Goal: Task Accomplishment & Management: Complete application form

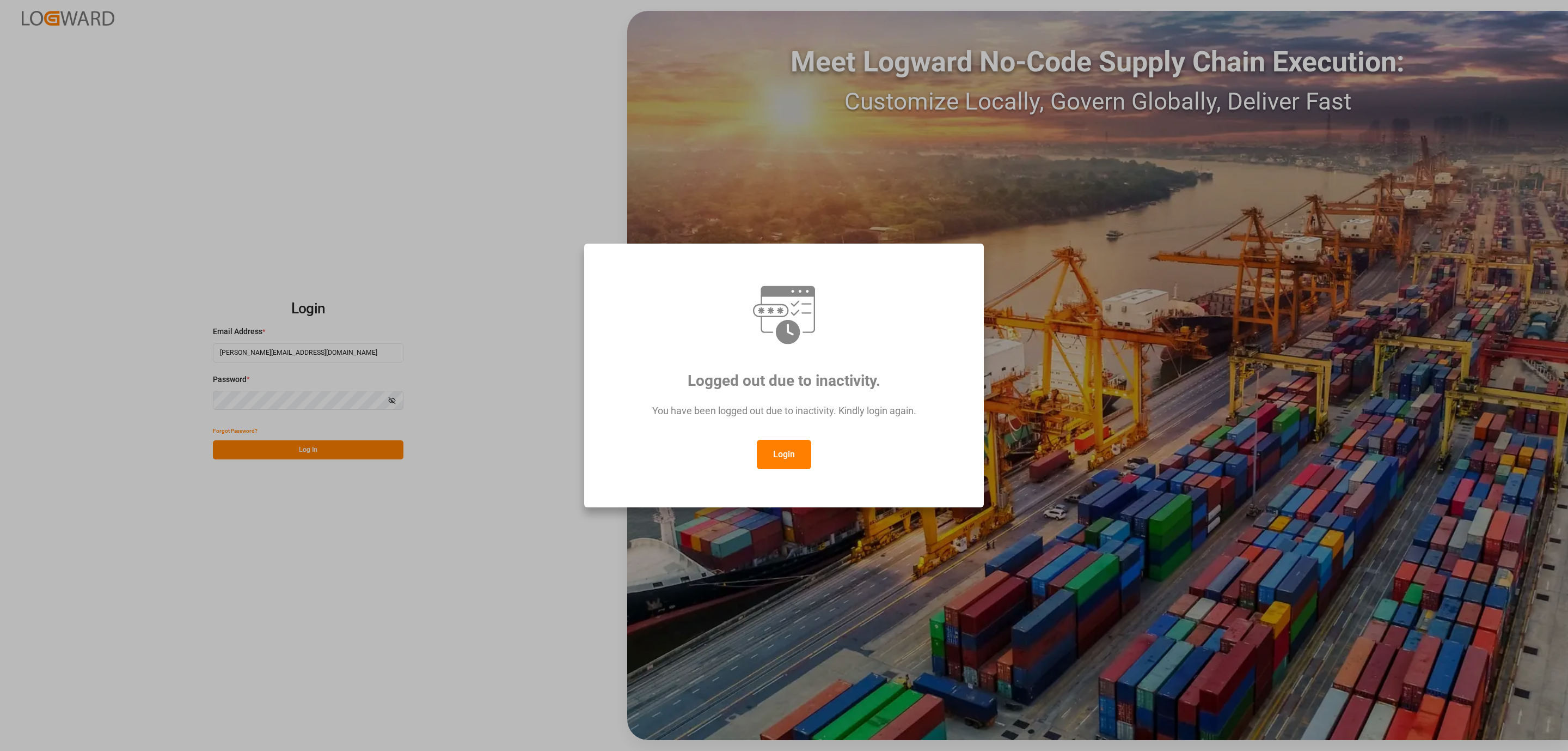
click at [796, 450] on button "Login" at bounding box center [783, 454] width 54 height 29
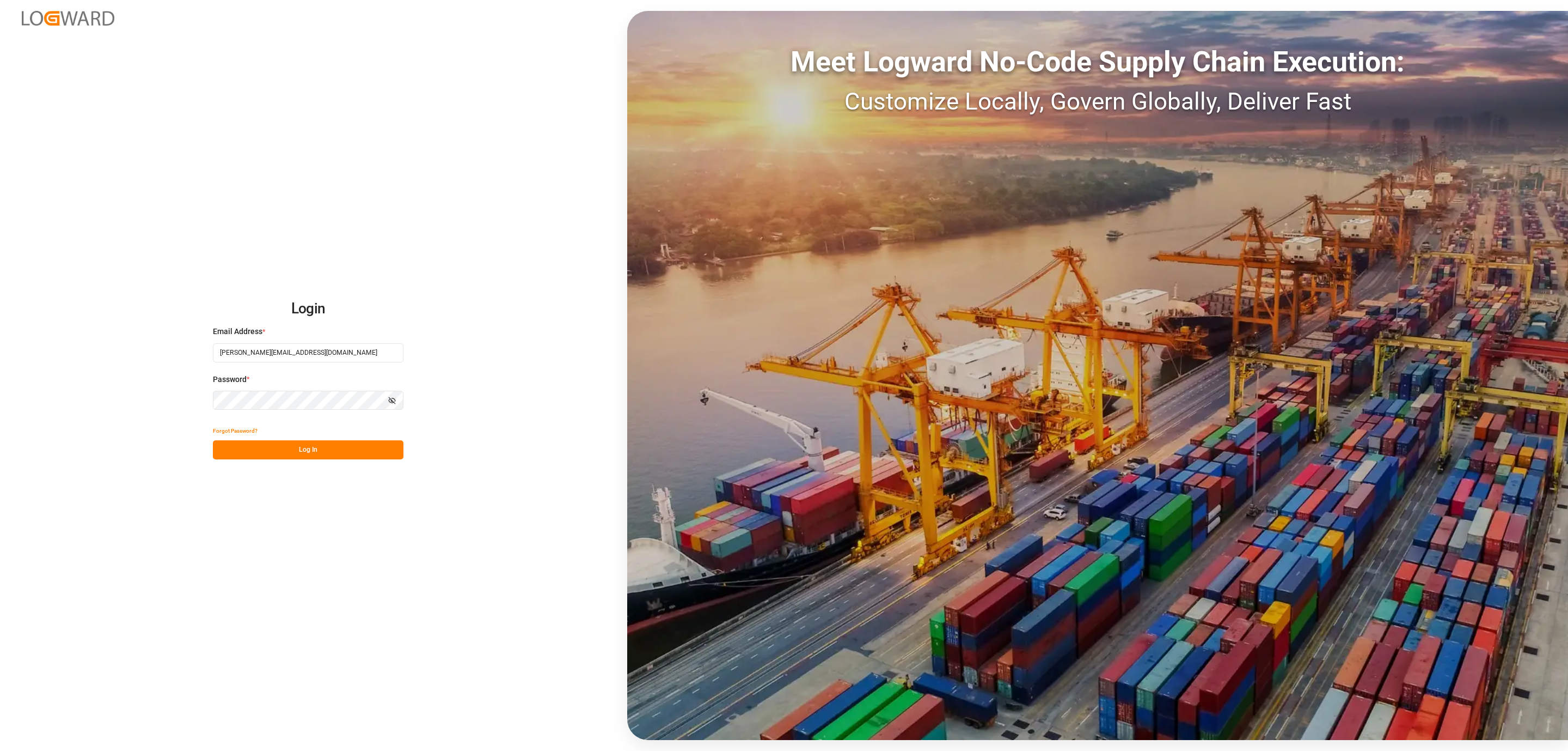
click at [316, 446] on button "Log In" at bounding box center [308, 450] width 191 height 19
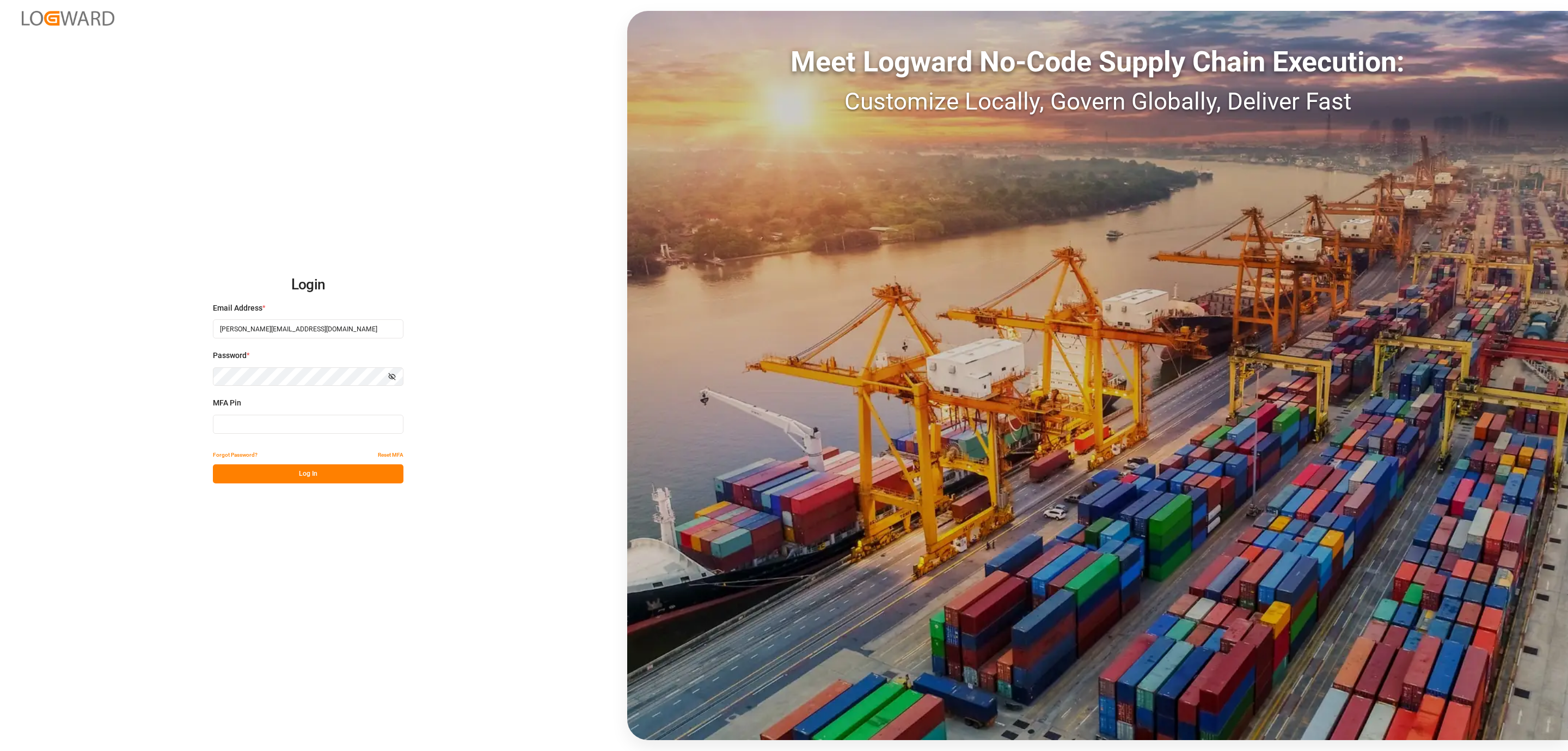
click at [235, 429] on input at bounding box center [308, 424] width 191 height 19
type input "767893"
click at [259, 476] on button "Log In" at bounding box center [308, 473] width 191 height 19
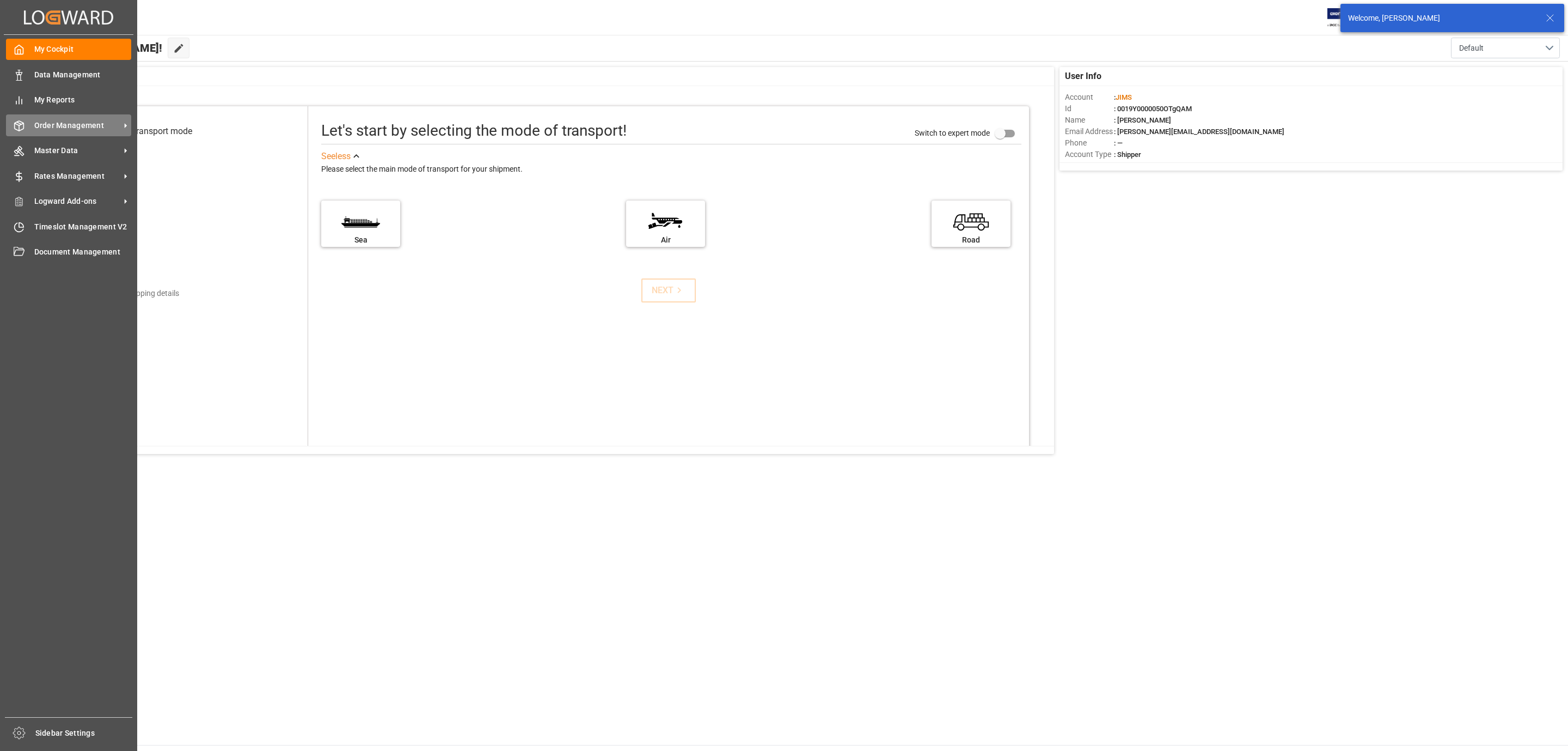
click at [57, 132] on div "Order Management Order Management" at bounding box center [69, 125] width 125 height 21
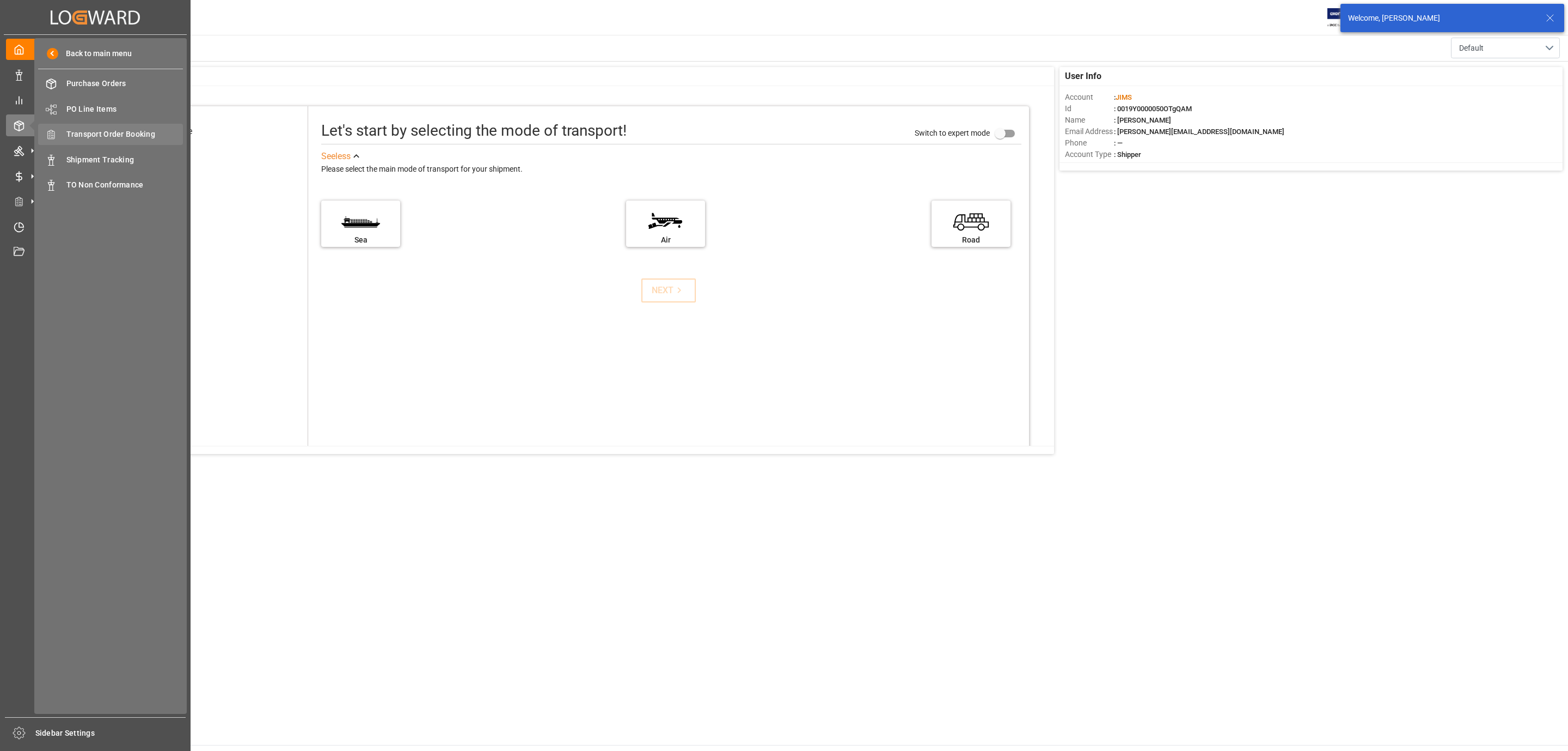
click at [102, 136] on span "Transport Order Booking" at bounding box center [125, 134] width 117 height 12
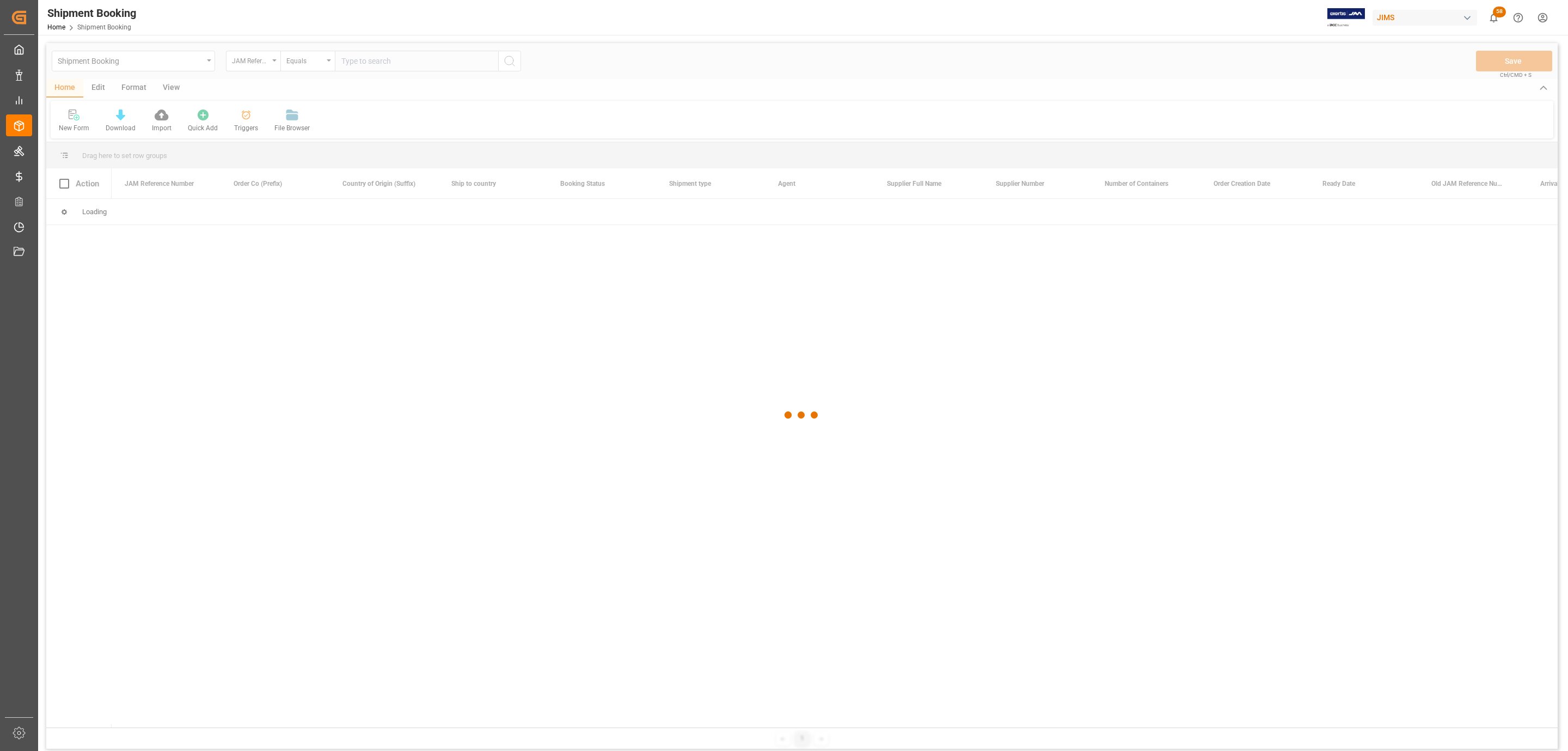
click at [374, 65] on div at bounding box center [802, 415] width 1511 height 744
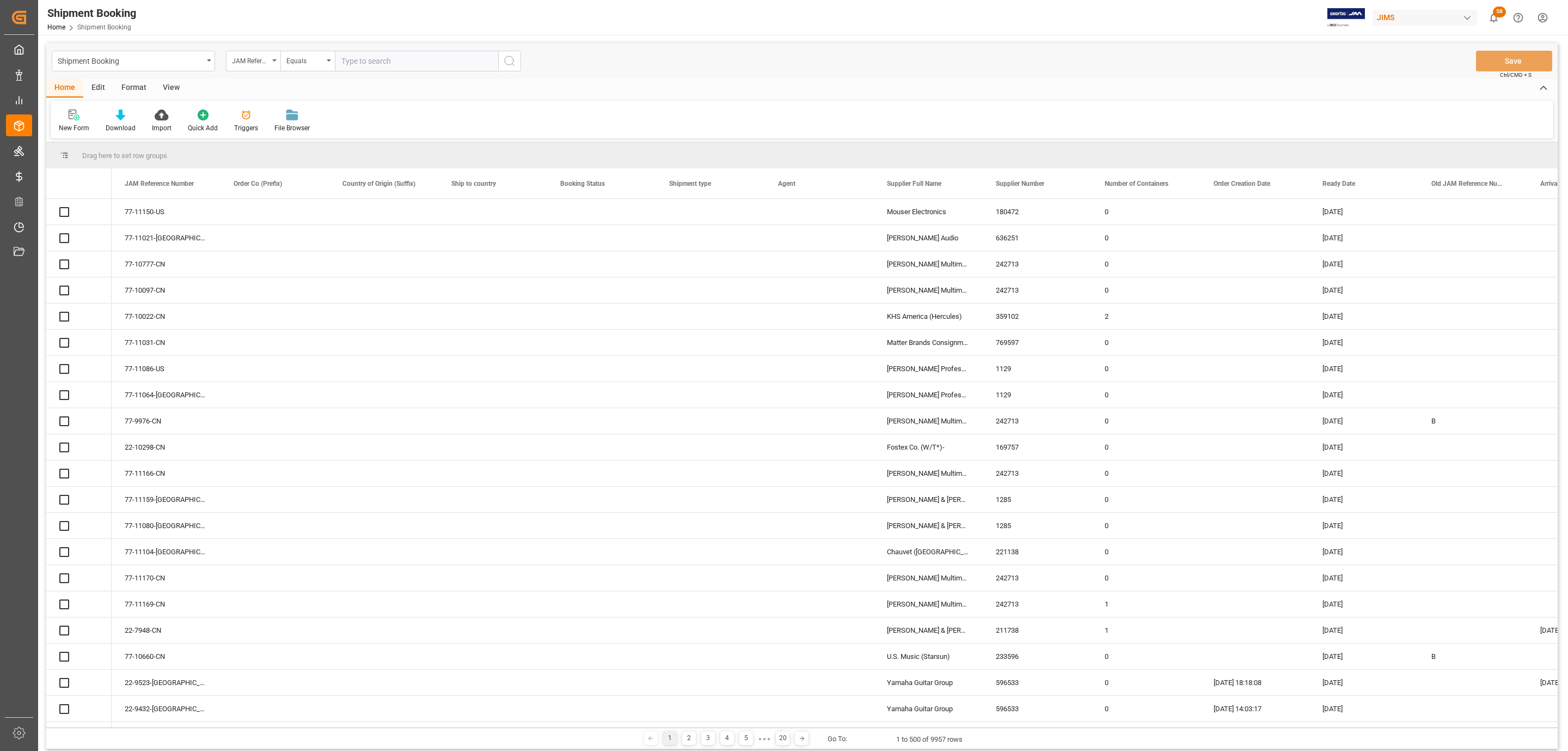
click at [374, 65] on input "text" at bounding box center [416, 61] width 163 height 21
paste input "77-11104-US"
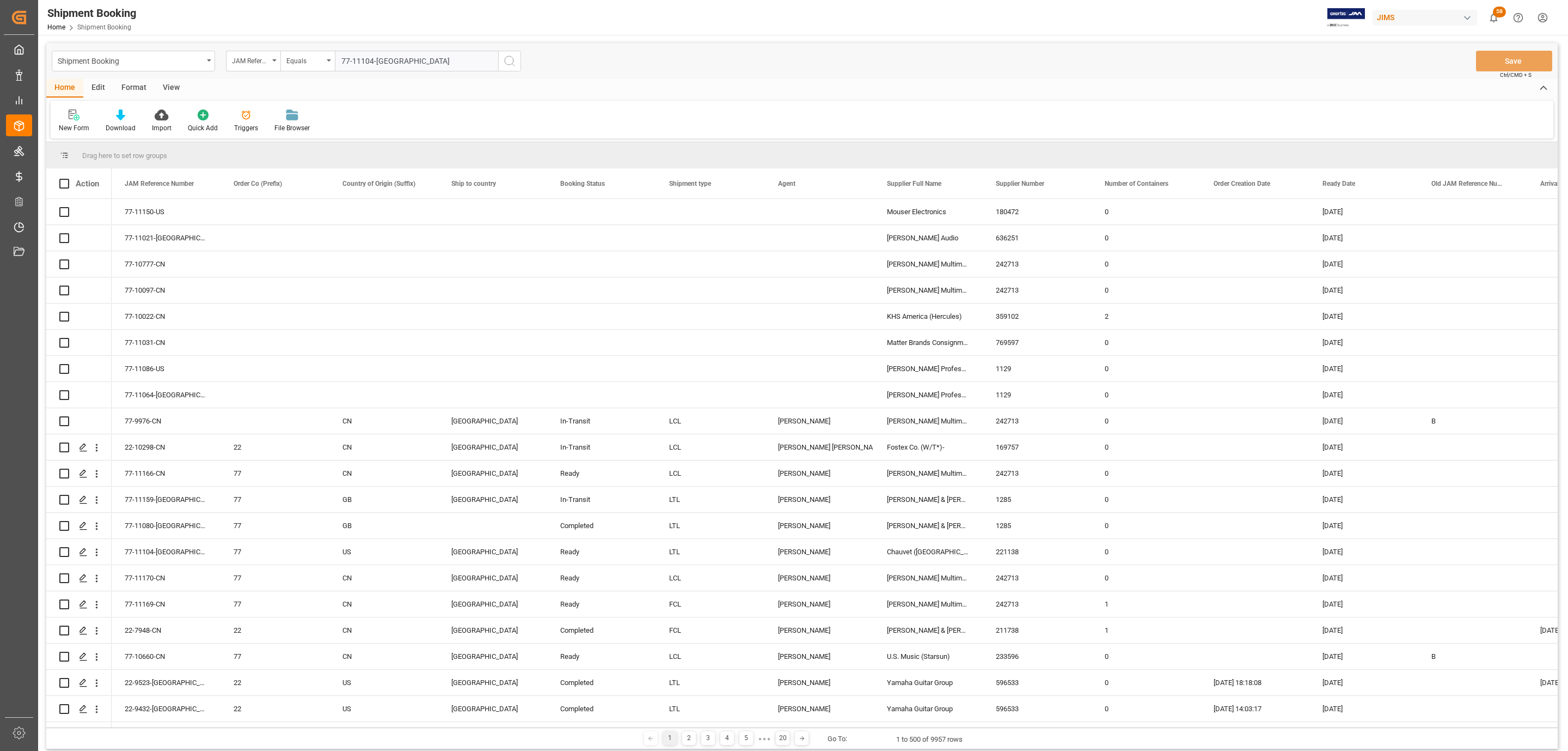
type input "77-11104-US"
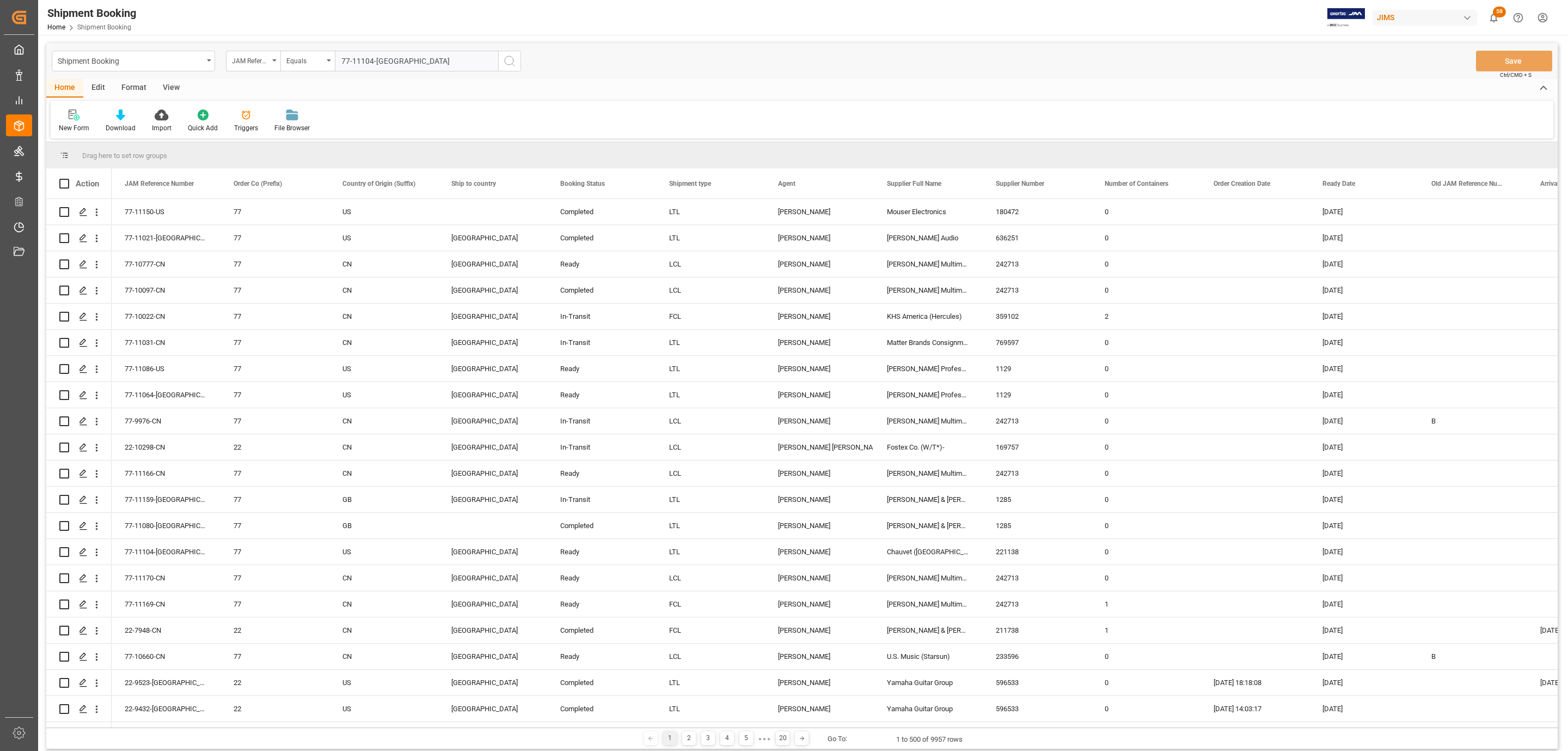
click at [503, 61] on icon "search button" at bounding box center [509, 60] width 13 height 13
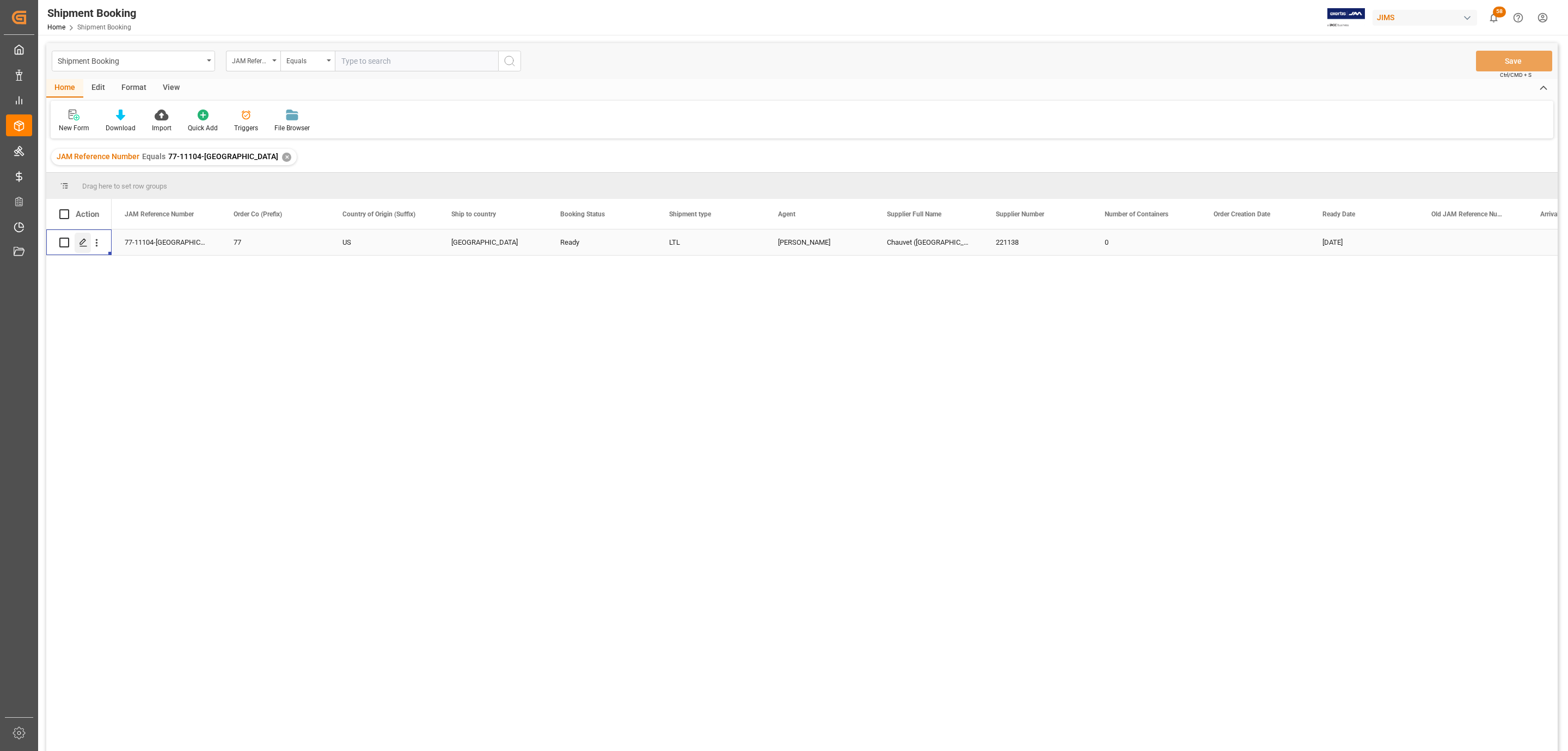
click at [80, 247] on icon "Press SPACE to select this row." at bounding box center [83, 242] width 9 height 9
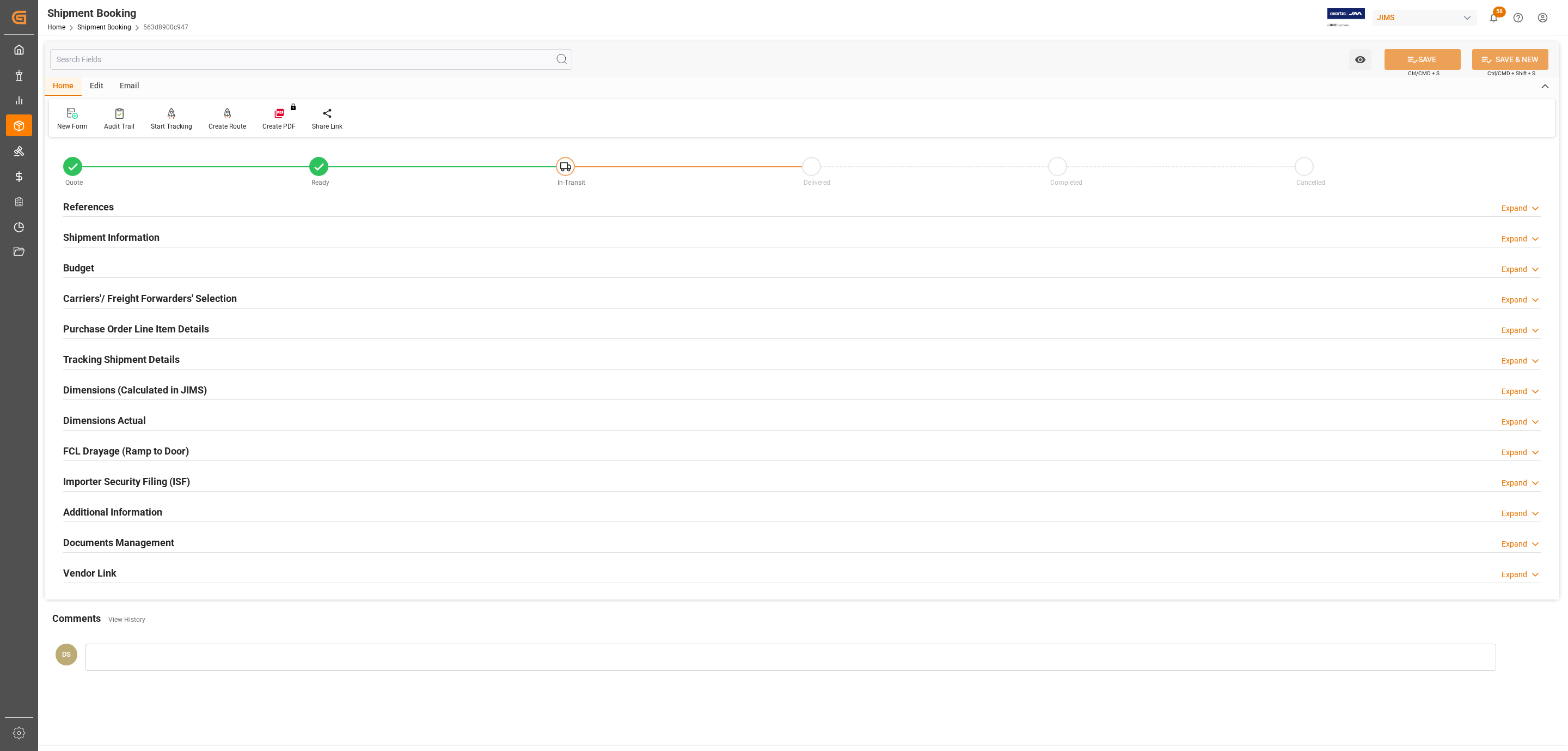
click at [108, 354] on h2 "Tracking Shipment Details" at bounding box center [121, 359] width 116 height 15
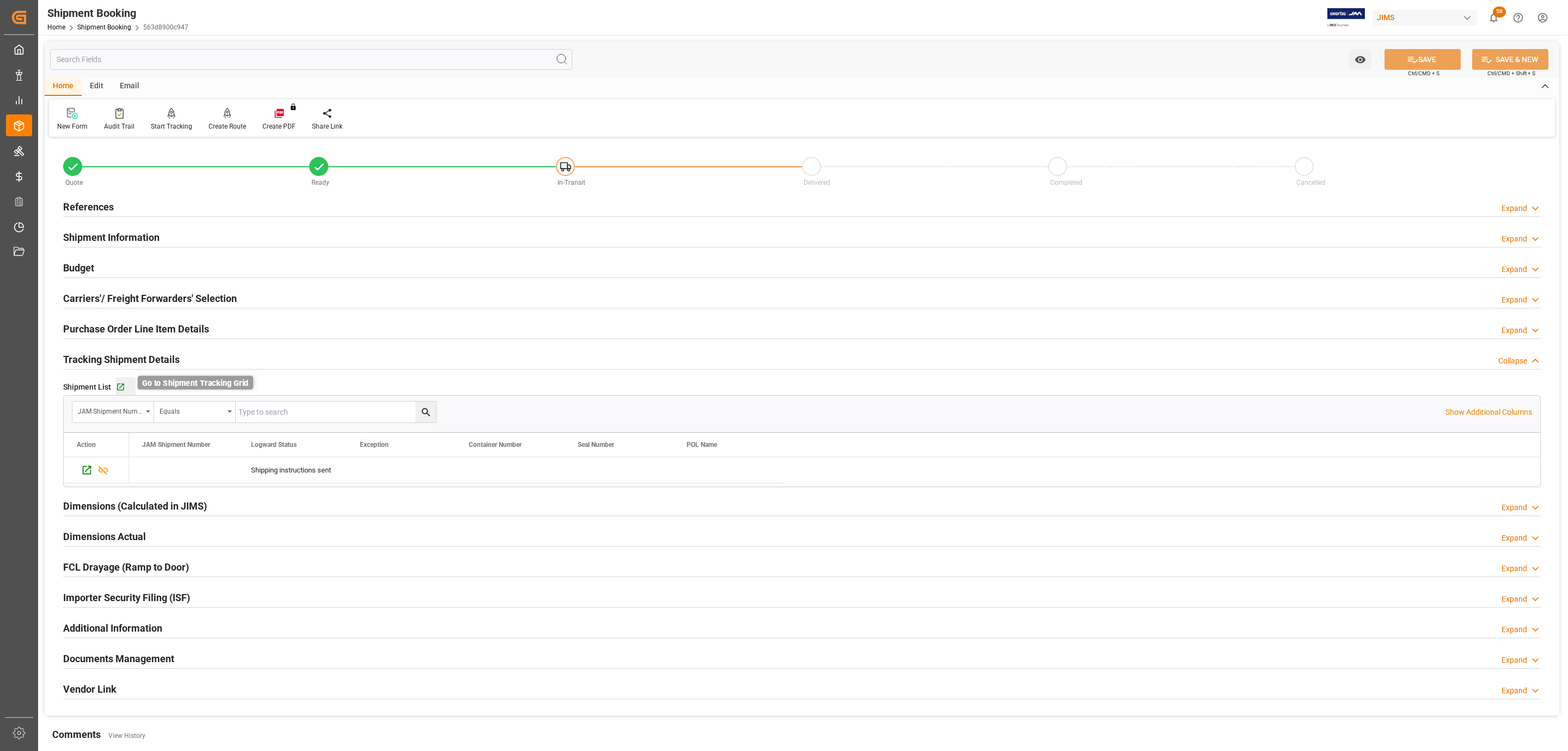
click at [121, 388] on icon "button" at bounding box center [121, 387] width 9 height 9
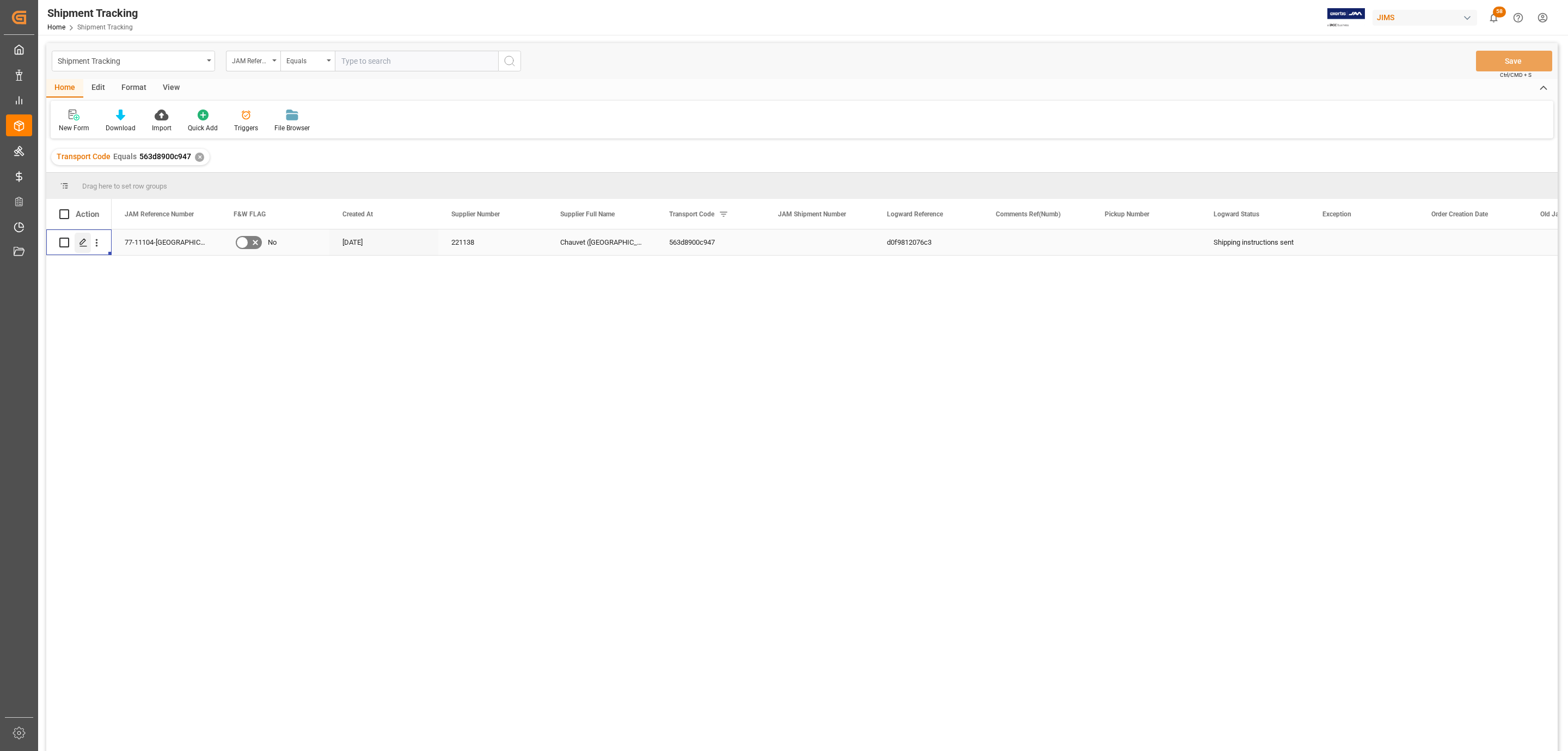
click at [80, 242] on icon "Press SPACE to select this row." at bounding box center [83, 242] width 9 height 9
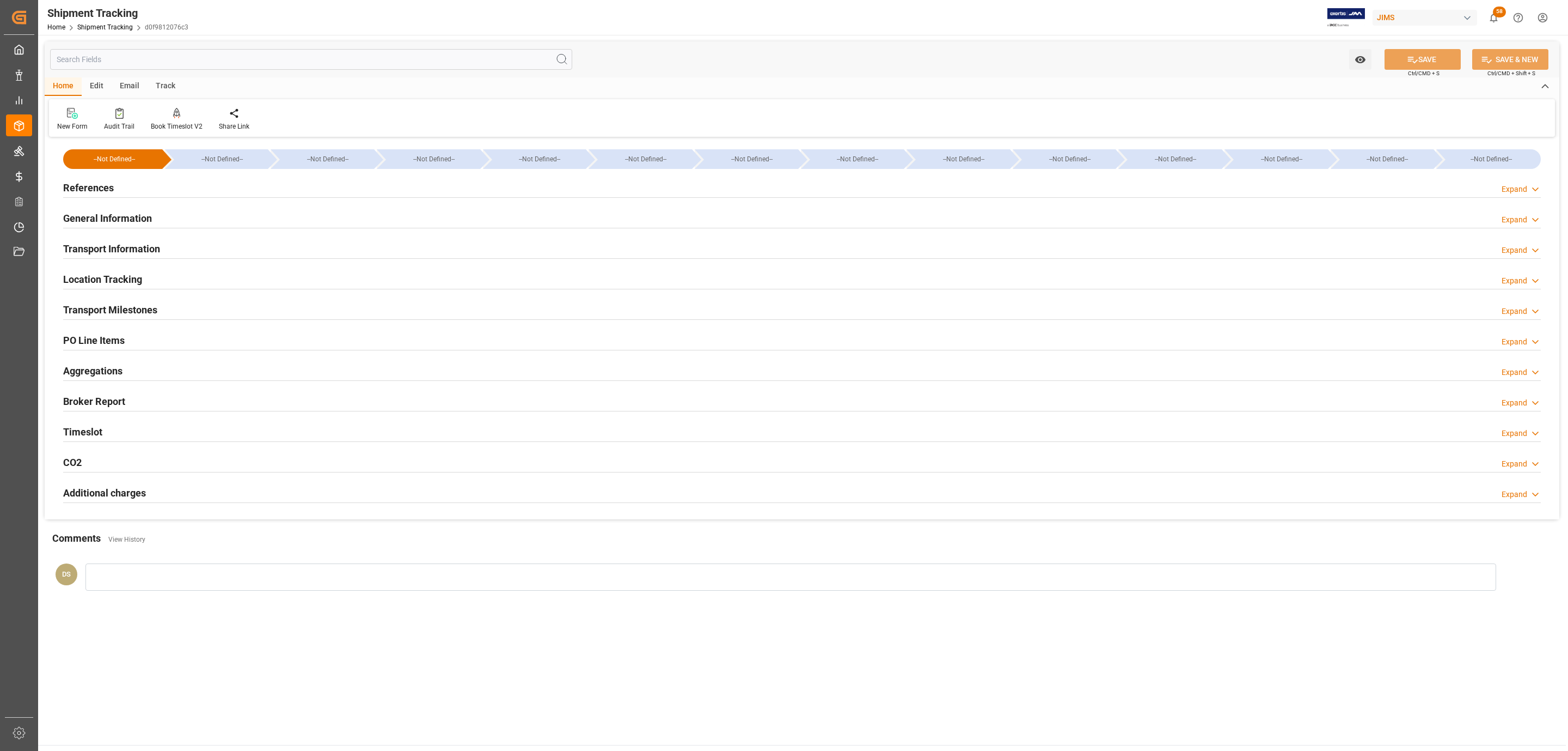
type input "[DATE]"
click at [142, 186] on div "References Expand" at bounding box center [802, 187] width 1478 height 21
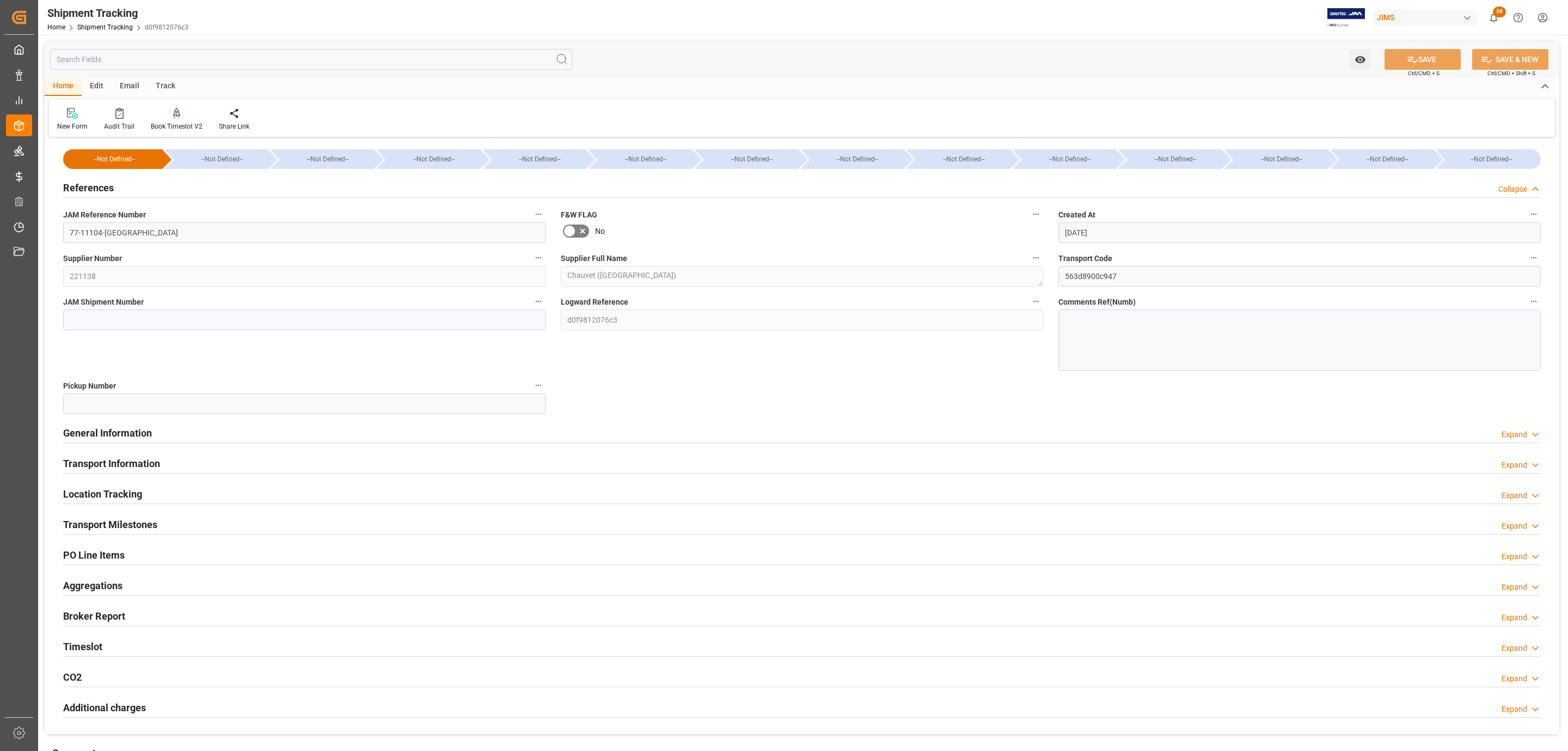
click at [108, 333] on div "JAM Shipment Number" at bounding box center [304, 333] width 498 height 84
click at [107, 314] on input at bounding box center [304, 320] width 482 height 21
paste input "73121"
type input "73121"
drag, startPoint x: 1418, startPoint y: 65, endPoint x: 849, endPoint y: 197, distance: 584.1
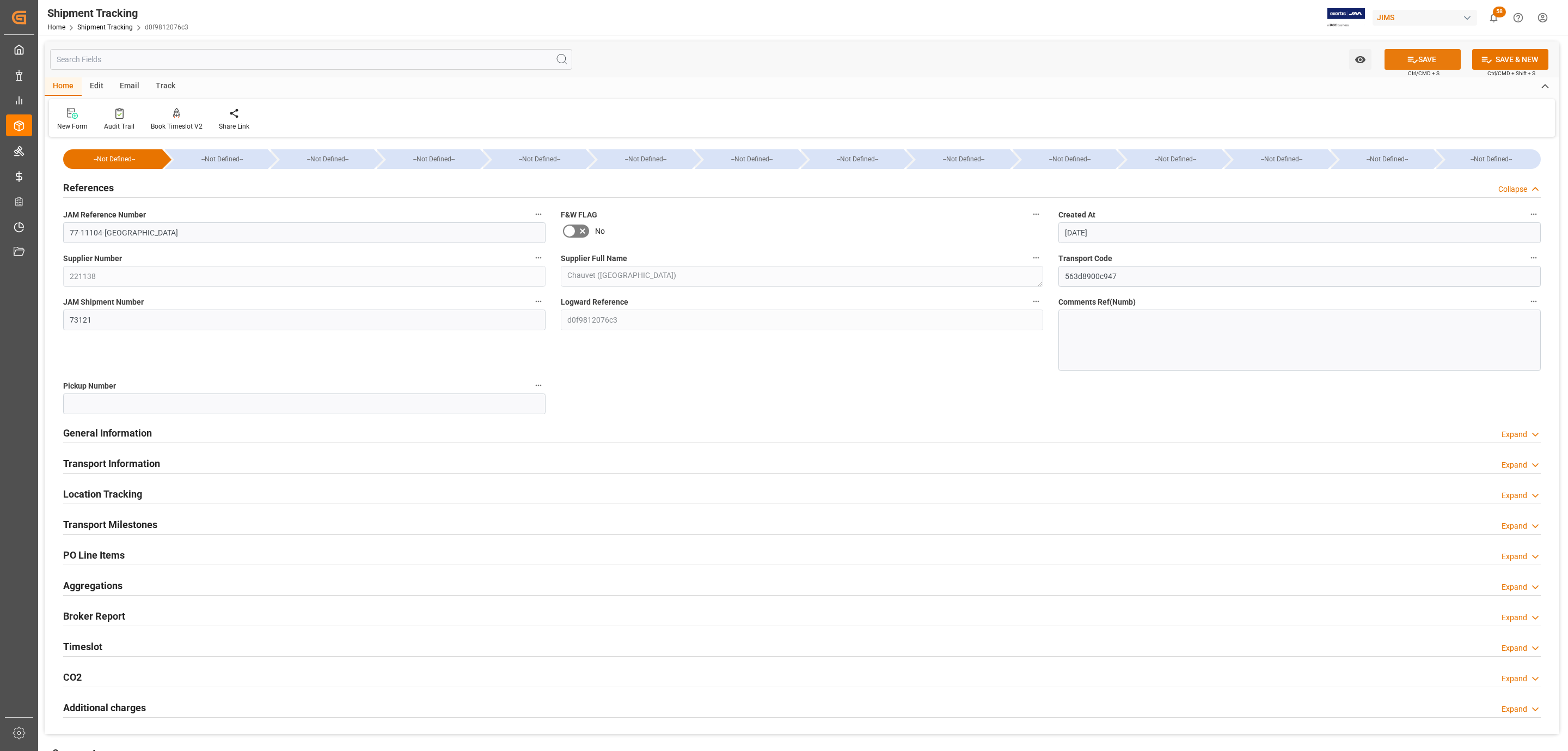
click at [1419, 65] on button "SAVE" at bounding box center [1423, 59] width 76 height 21
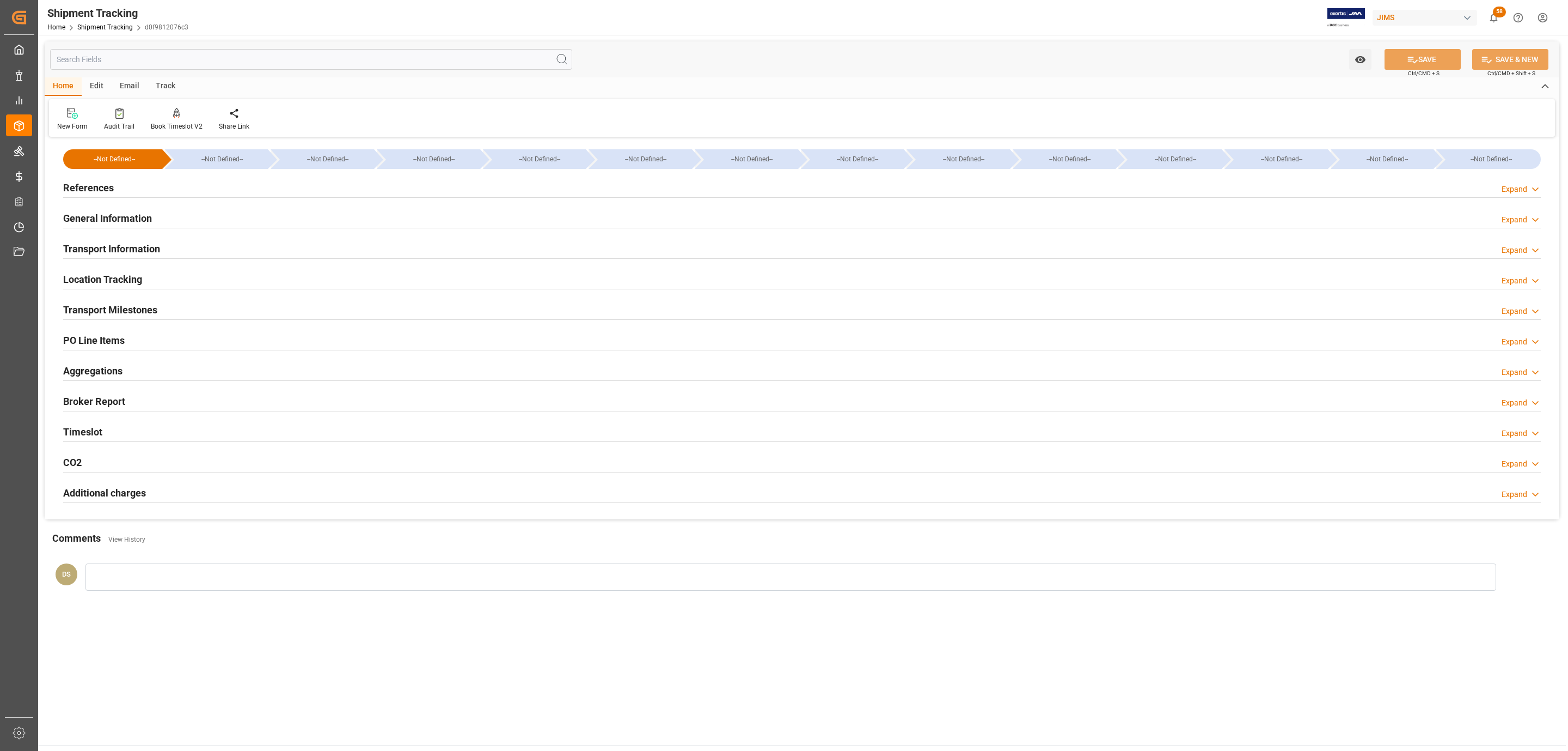
click at [195, 302] on div "Transport Milestones Expand" at bounding box center [802, 309] width 1478 height 21
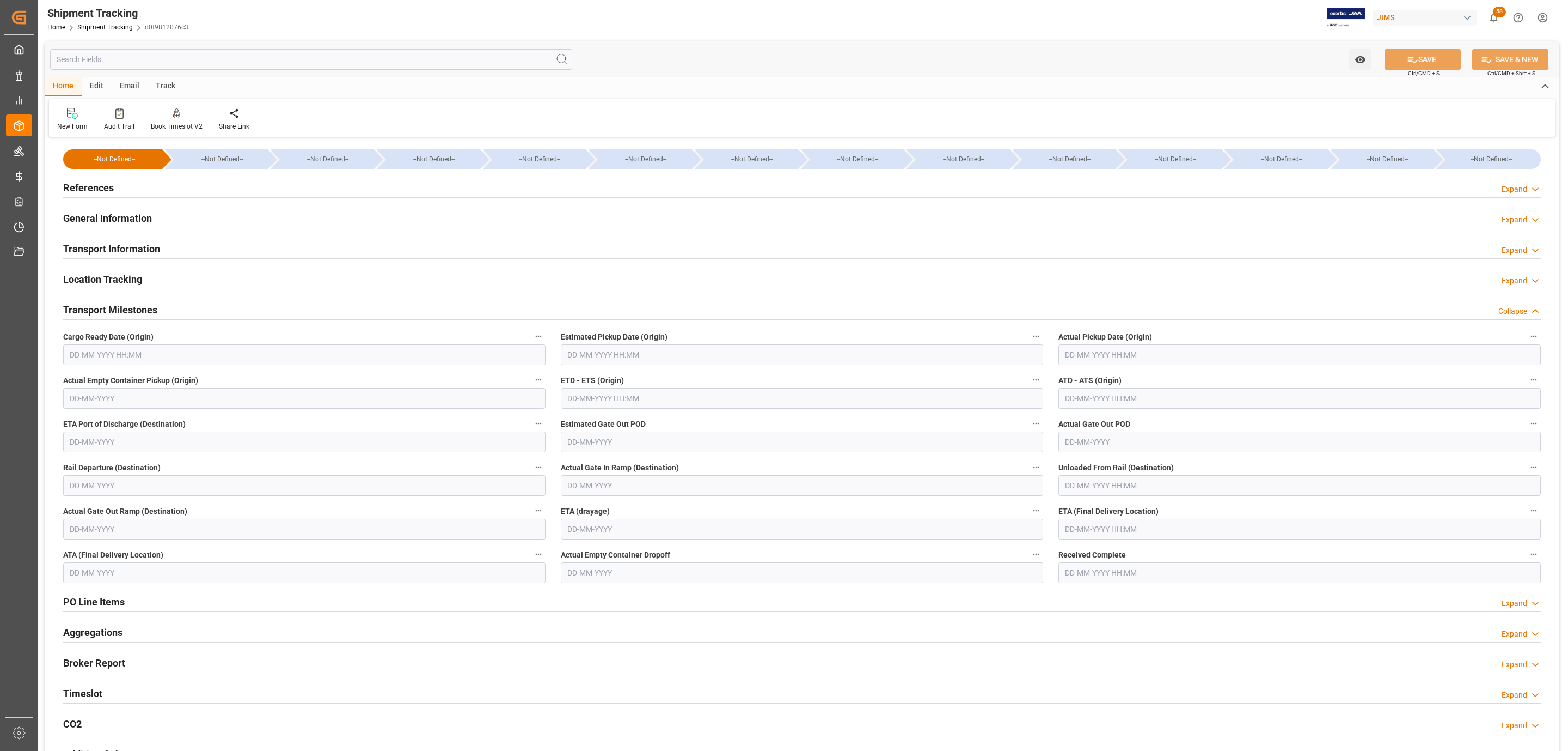
click at [116, 359] on input "text" at bounding box center [304, 354] width 482 height 21
drag, startPoint x: 113, startPoint y: 504, endPoint x: 137, endPoint y: 479, distance: 34.7
click at [114, 503] on div "29 30 1 2 3 4 5" at bounding box center [141, 507] width 149 height 21
click at [161, 458] on div "19" at bounding box center [163, 464] width 13 height 13
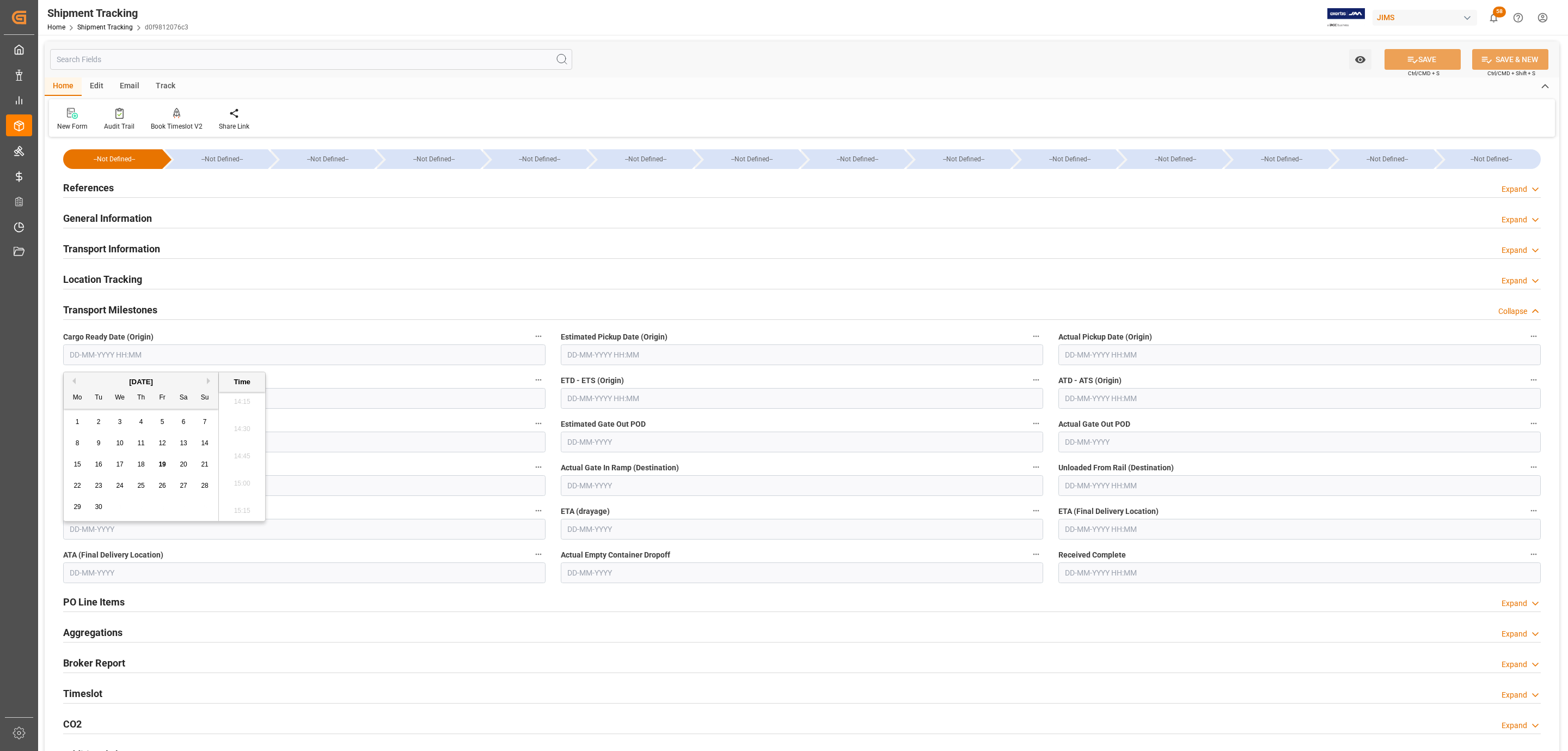
type input "[DATE] 00:00"
click at [574, 357] on input "text" at bounding box center [802, 354] width 482 height 21
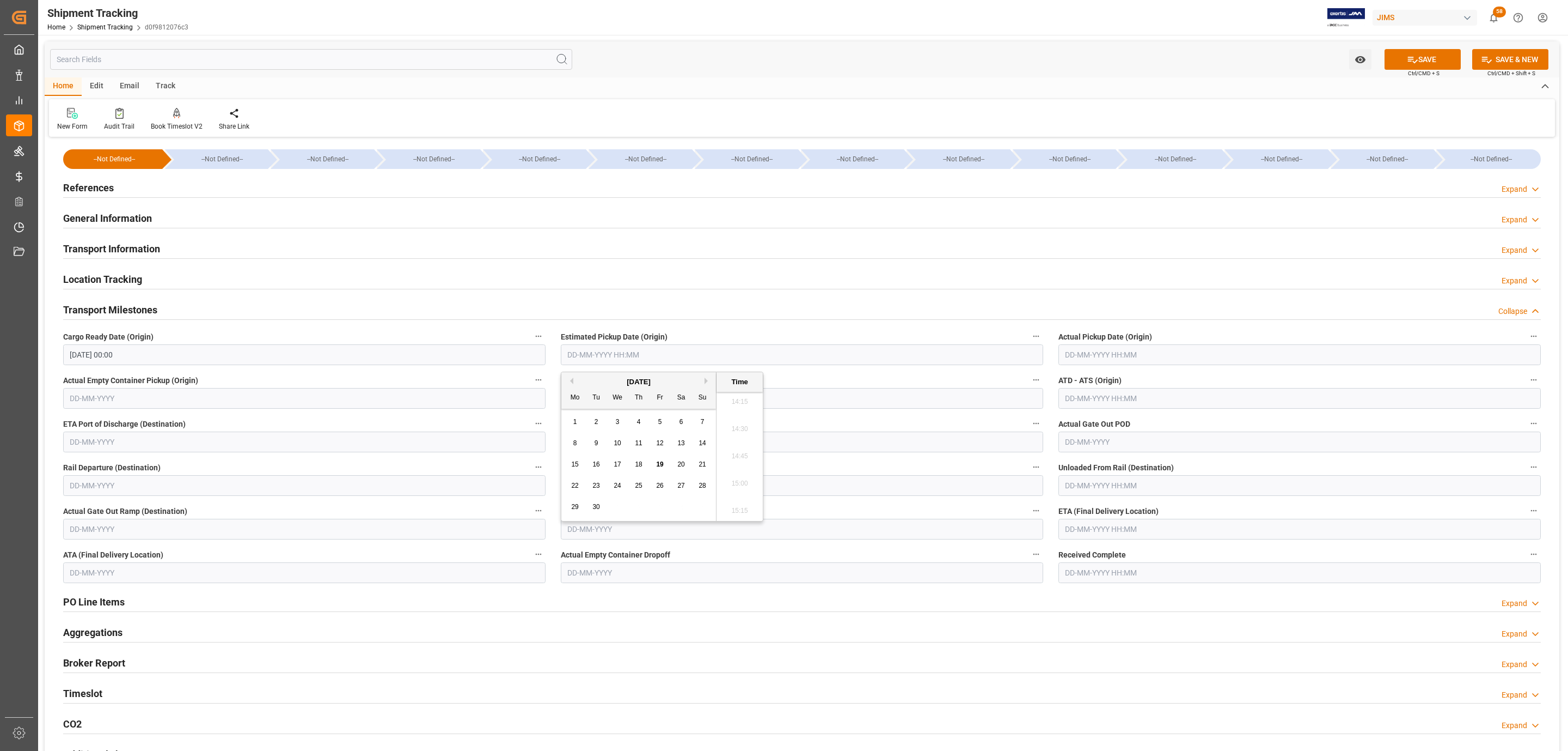
click at [627, 507] on div "29 30 1 2 3 4 5" at bounding box center [639, 507] width 149 height 21
click at [662, 465] on span "19" at bounding box center [660, 464] width 7 height 8
type input "[DATE] 00:00"
click at [1098, 353] on input "text" at bounding box center [1300, 354] width 482 height 21
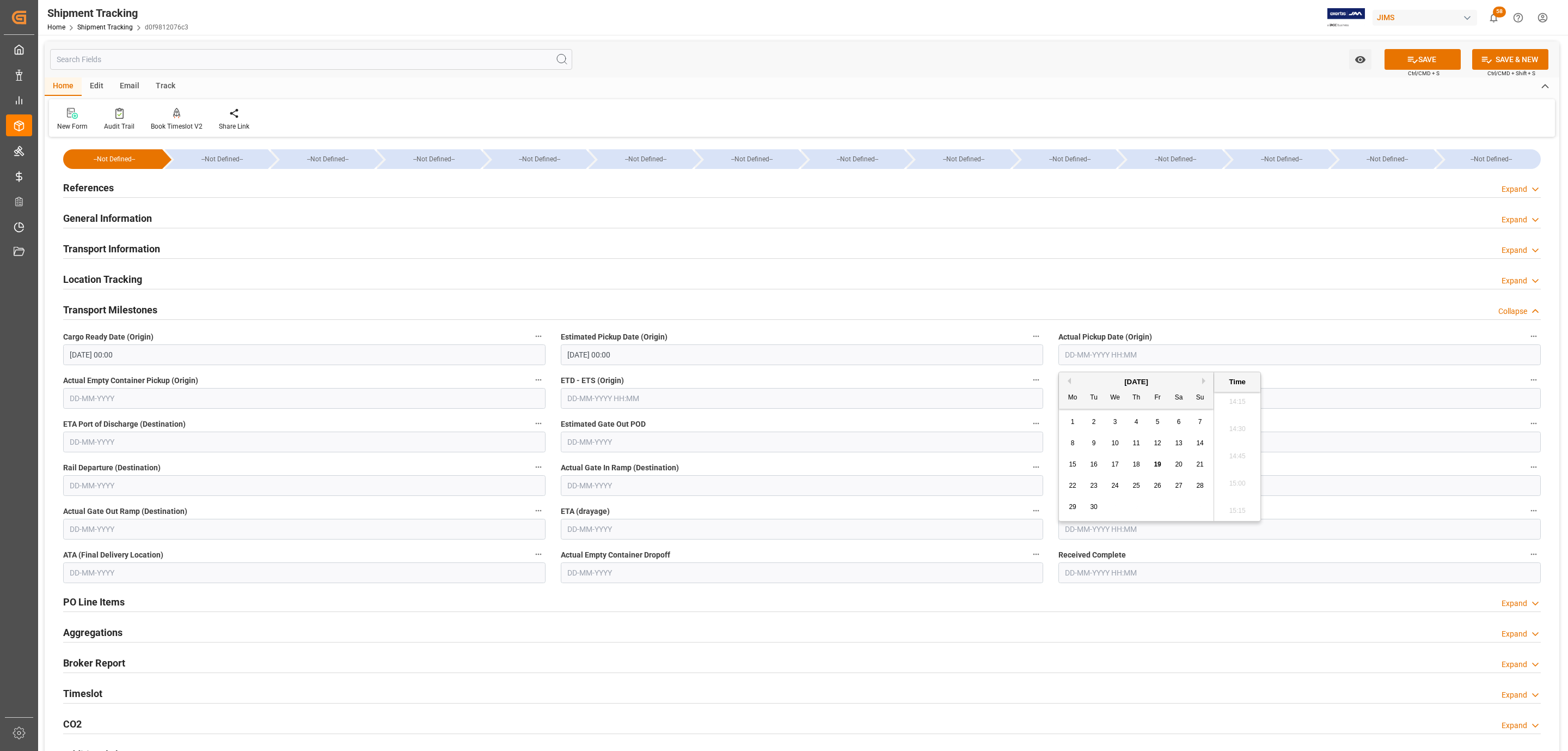
drag, startPoint x: 1122, startPoint y: 513, endPoint x: 1129, endPoint y: 502, distance: 13.0
click at [1121, 513] on div "29 30 1 2 3 4 5" at bounding box center [1136, 507] width 149 height 21
click at [1157, 462] on span "19" at bounding box center [1157, 464] width 7 height 8
type input "[DATE] 00:00"
click at [1112, 535] on input "text" at bounding box center [1300, 529] width 482 height 21
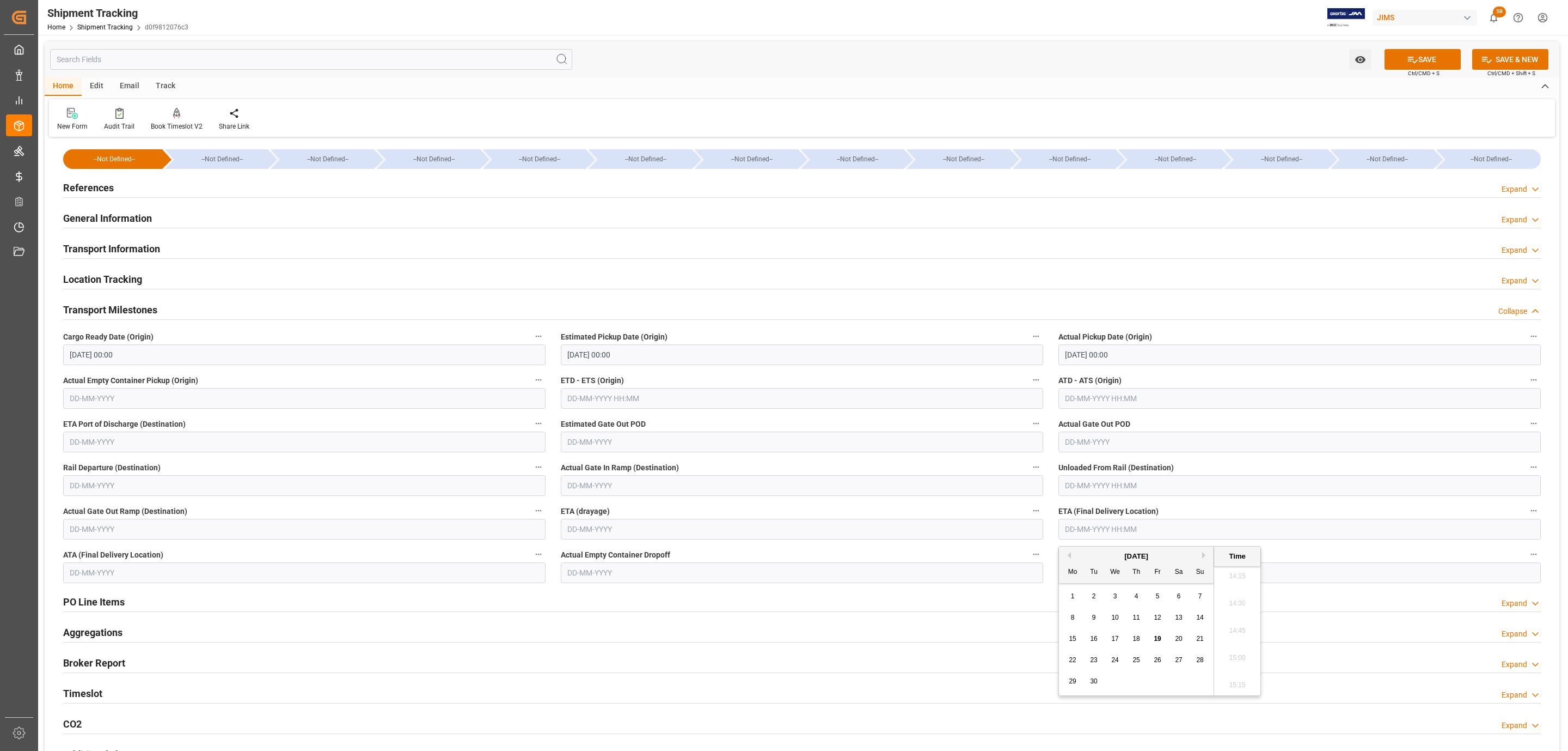
click at [1130, 658] on div "25" at bounding box center [1136, 660] width 13 height 13
type input "[DATE] 00:00"
click at [1403, 68] on button "SAVE" at bounding box center [1423, 59] width 76 height 21
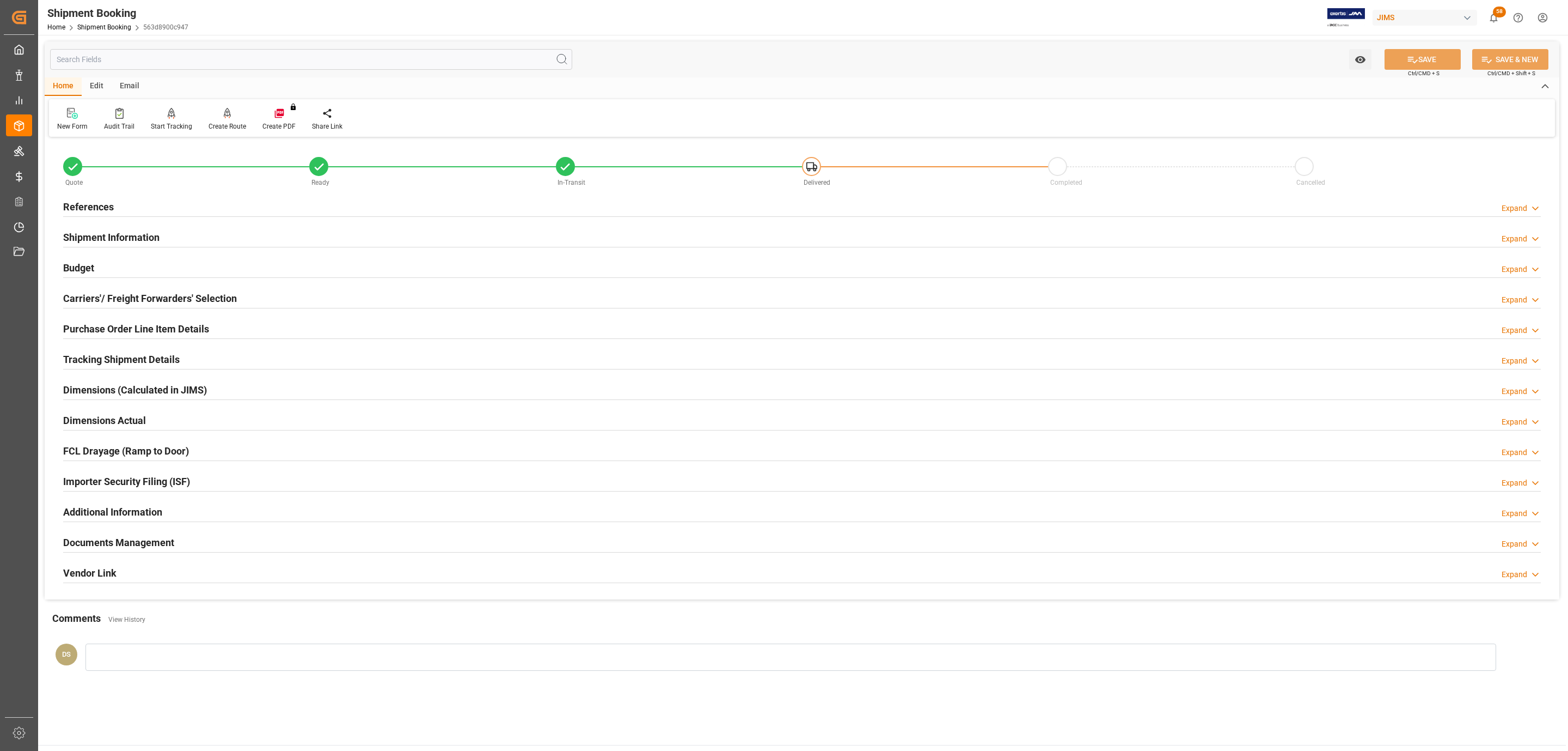
click at [127, 549] on h2 "Documents Management" at bounding box center [119, 542] width 111 height 15
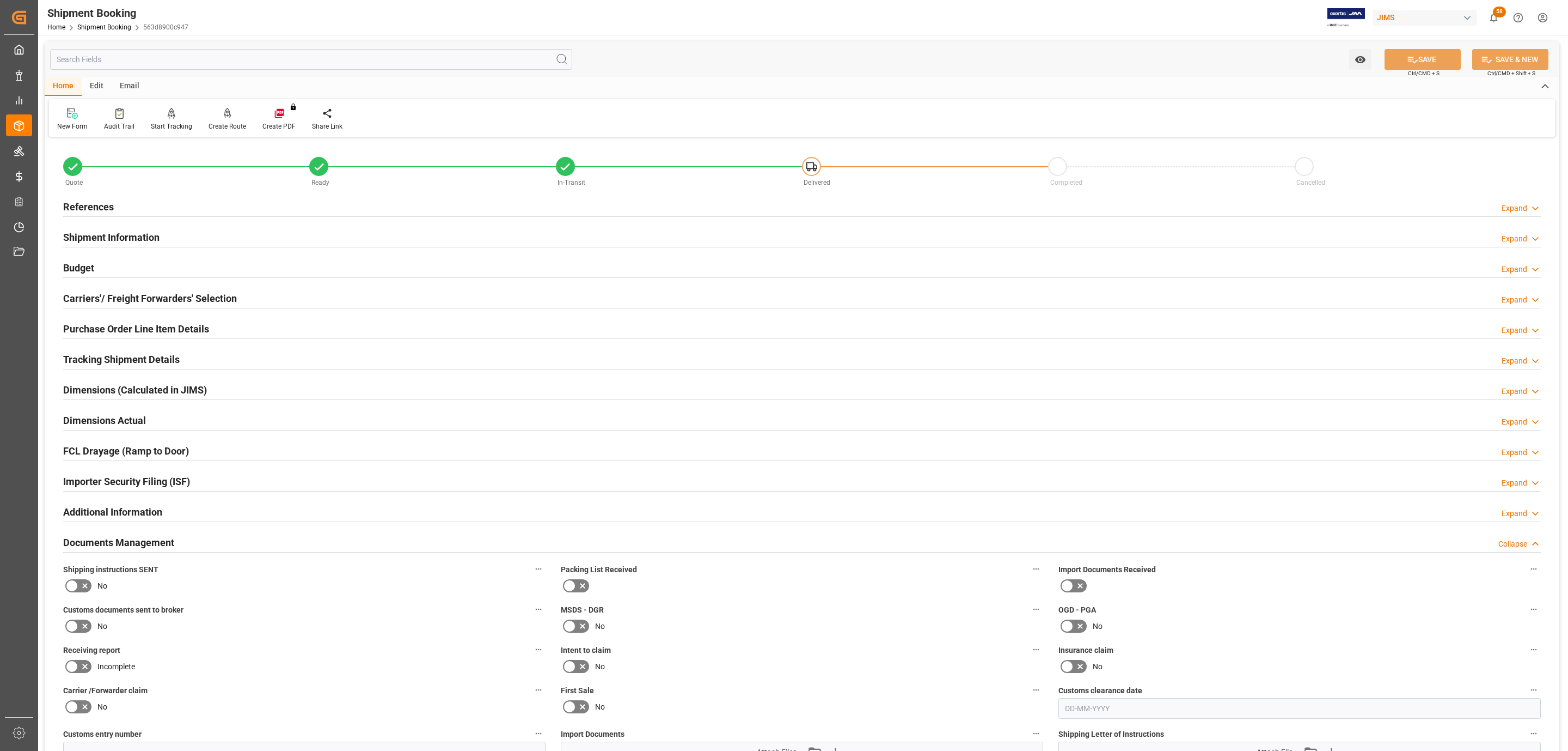
click at [87, 588] on icon at bounding box center [85, 585] width 13 height 13
click at [0, 0] on input "checkbox" at bounding box center [0, 0] width 0 height 0
click at [79, 635] on label at bounding box center [79, 626] width 30 height 18
click at [0, 0] on input "checkbox" at bounding box center [0, 0] width 0 height 0
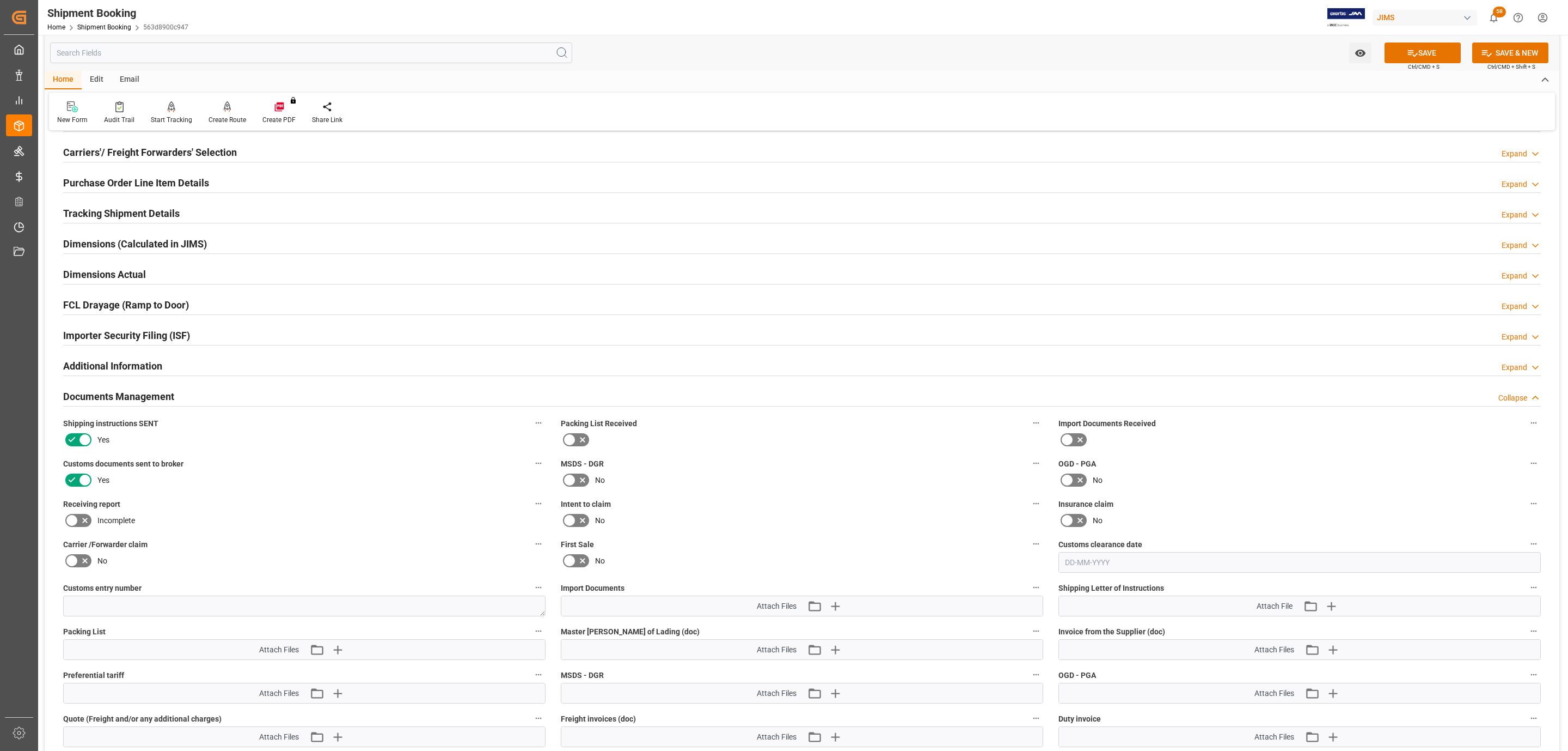
scroll to position [327, 0]
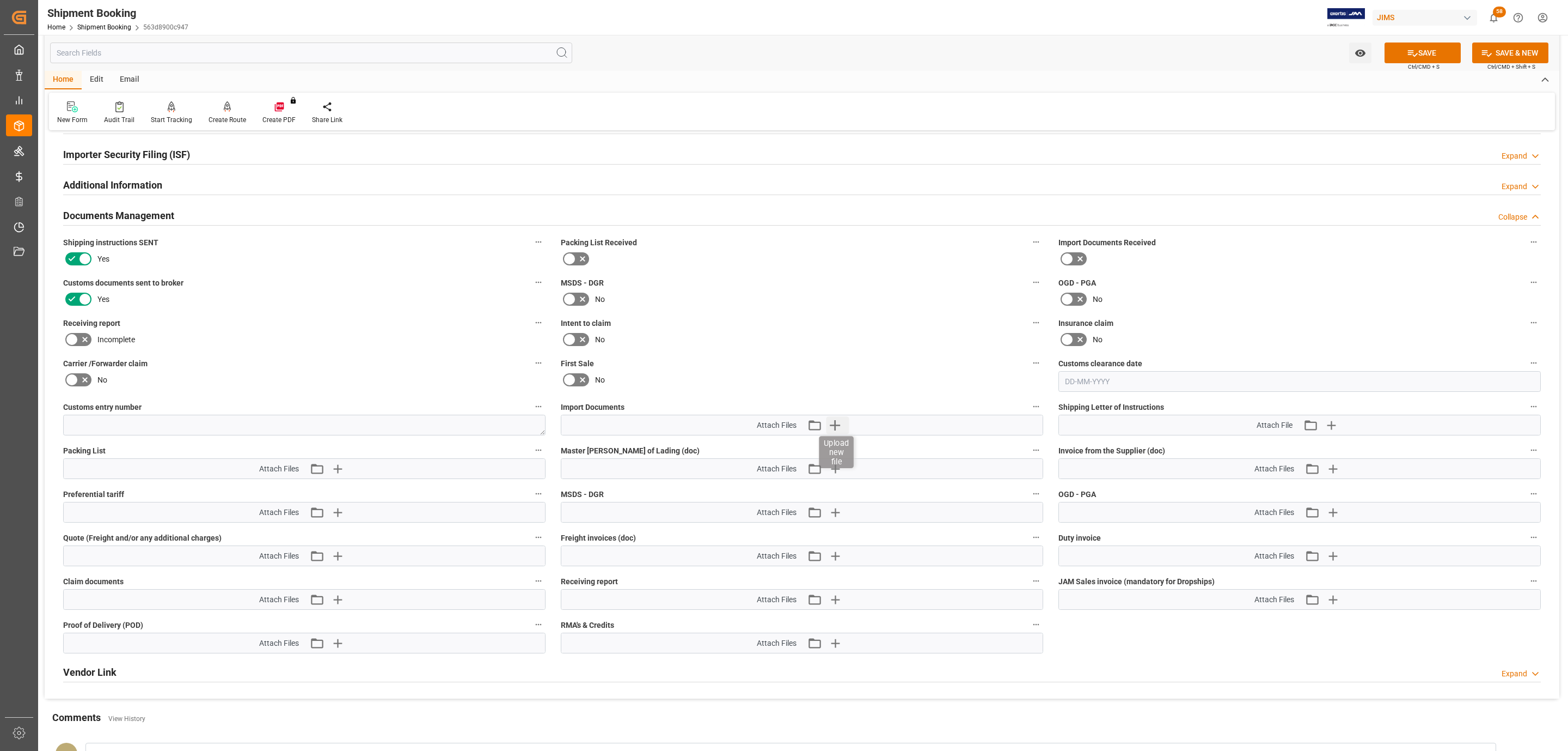
click at [838, 428] on icon "button" at bounding box center [835, 425] width 18 height 18
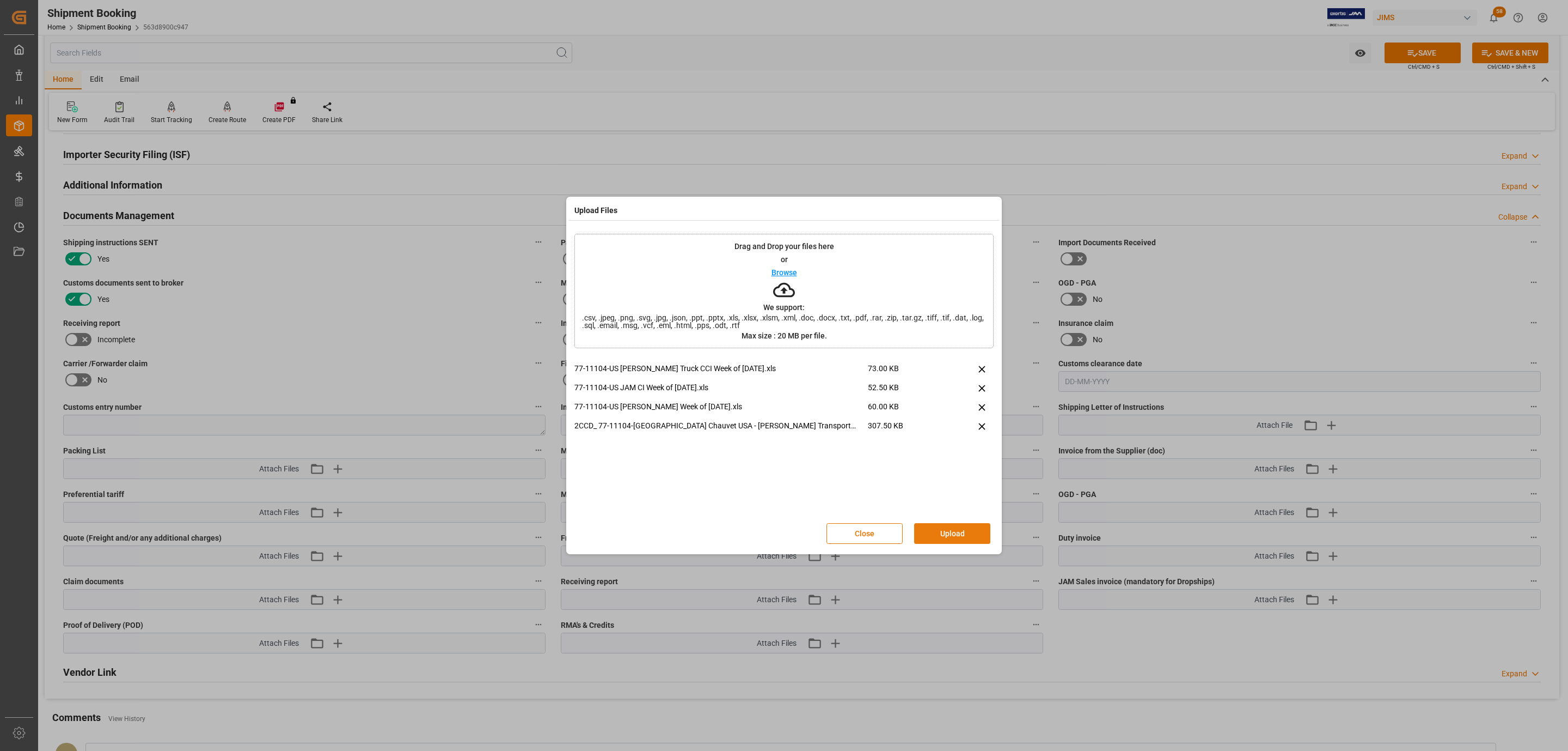
click at [962, 541] on button "Upload" at bounding box center [952, 534] width 76 height 21
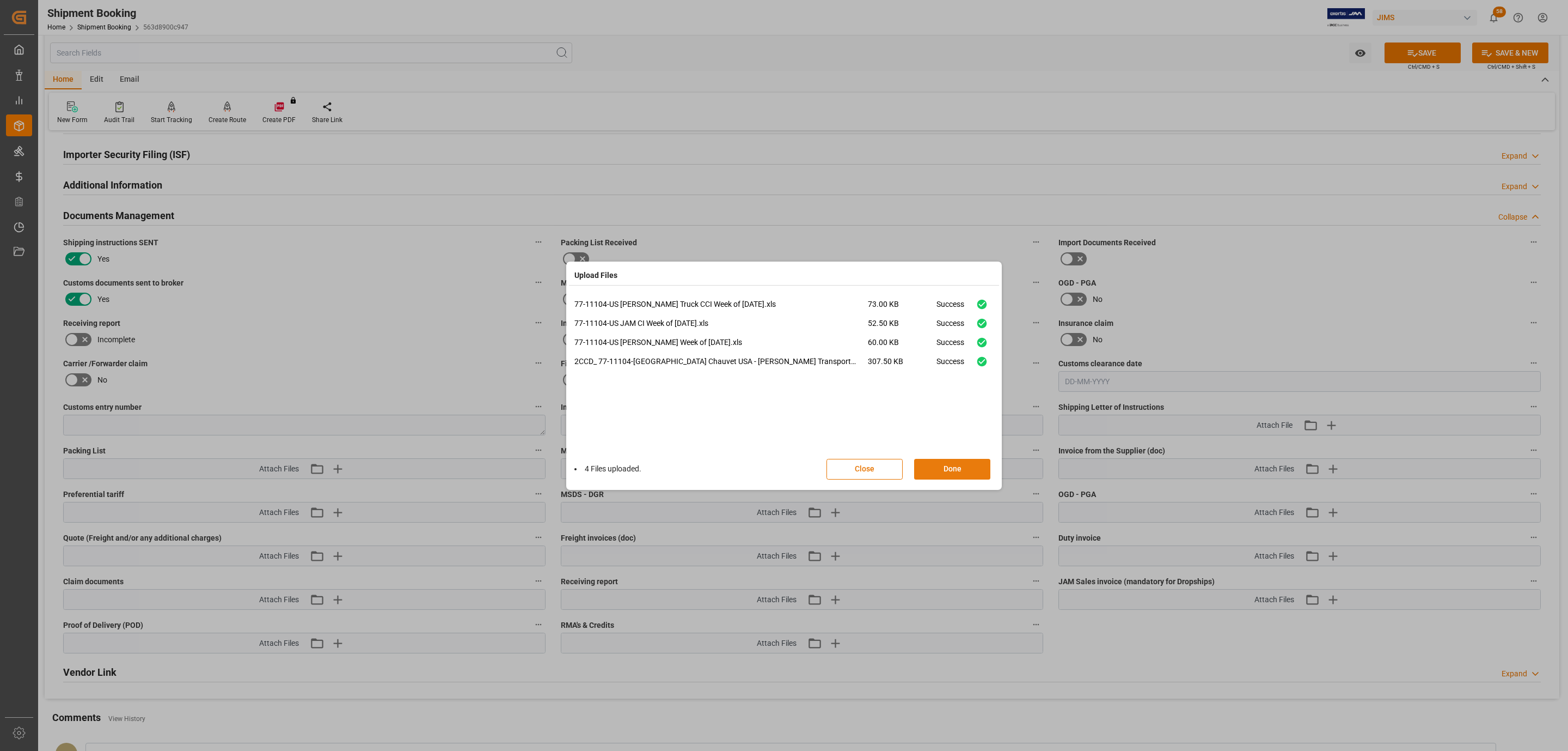
click at [964, 474] on button "Done" at bounding box center [952, 469] width 76 height 21
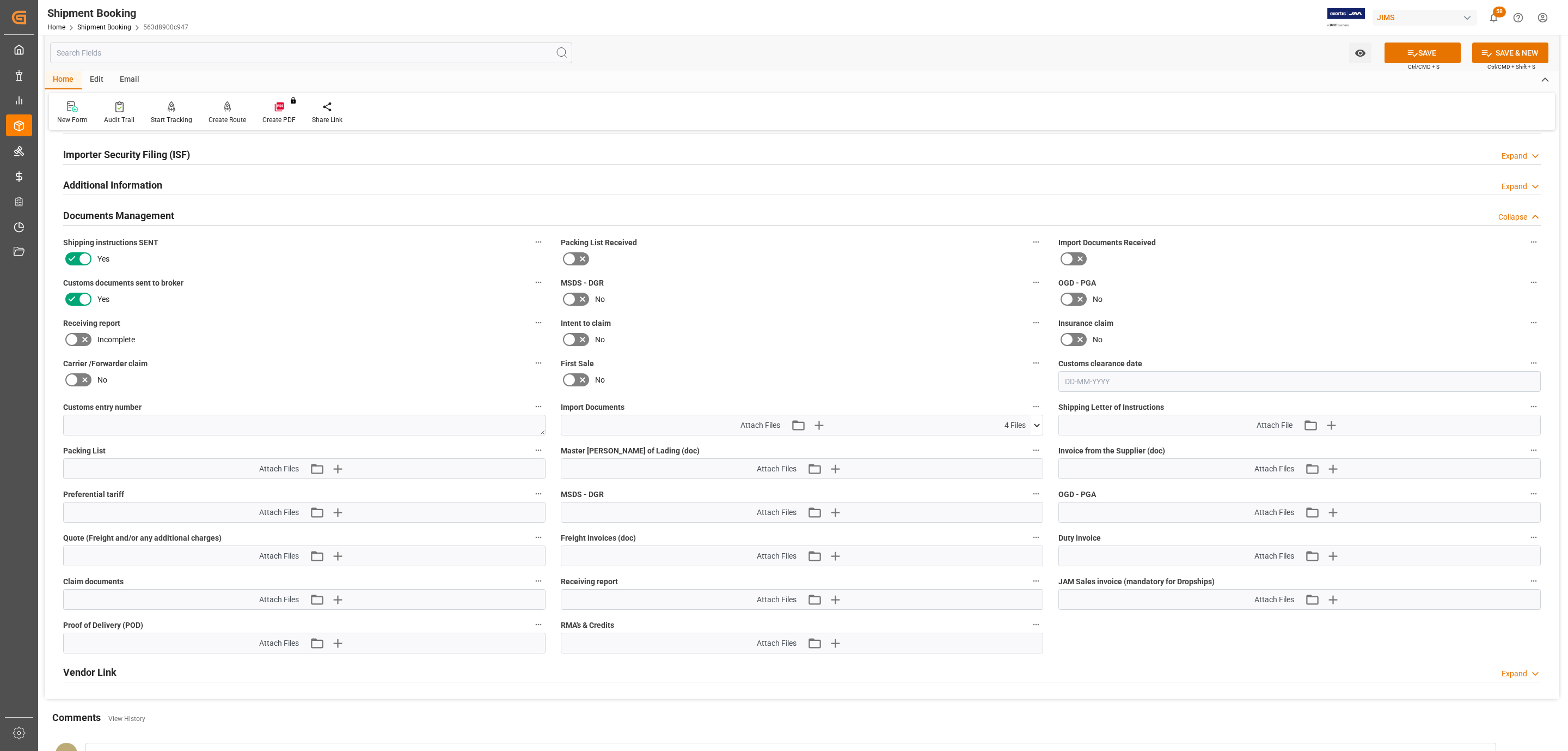
click at [1443, 67] on div "Watch Option SAVE Ctrl/CMD + S SAVE & NEW Ctrl/CMD + Shift + S" at bounding box center [802, 52] width 1514 height 36
click at [1444, 56] on button "SAVE" at bounding box center [1423, 53] width 76 height 21
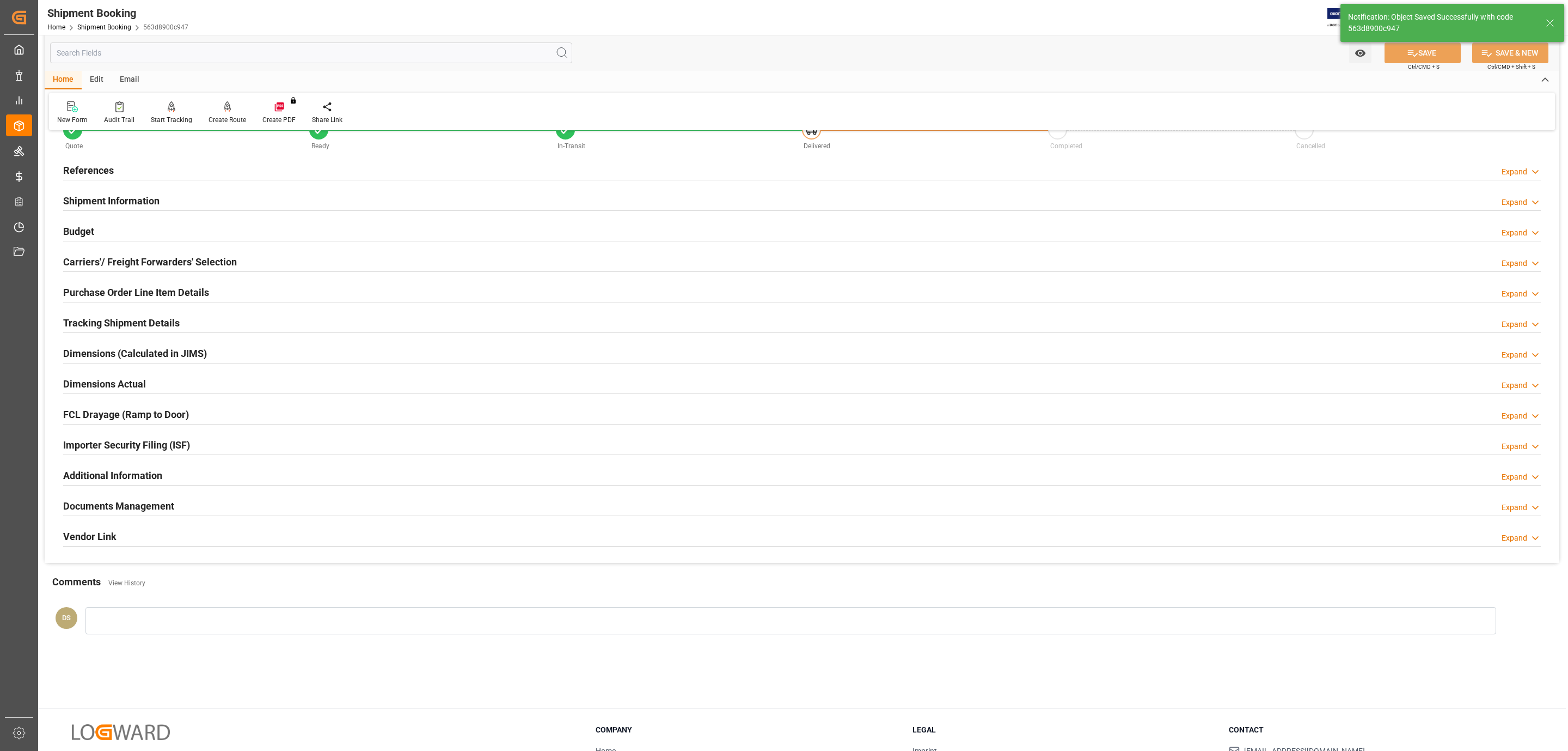
scroll to position [0, 0]
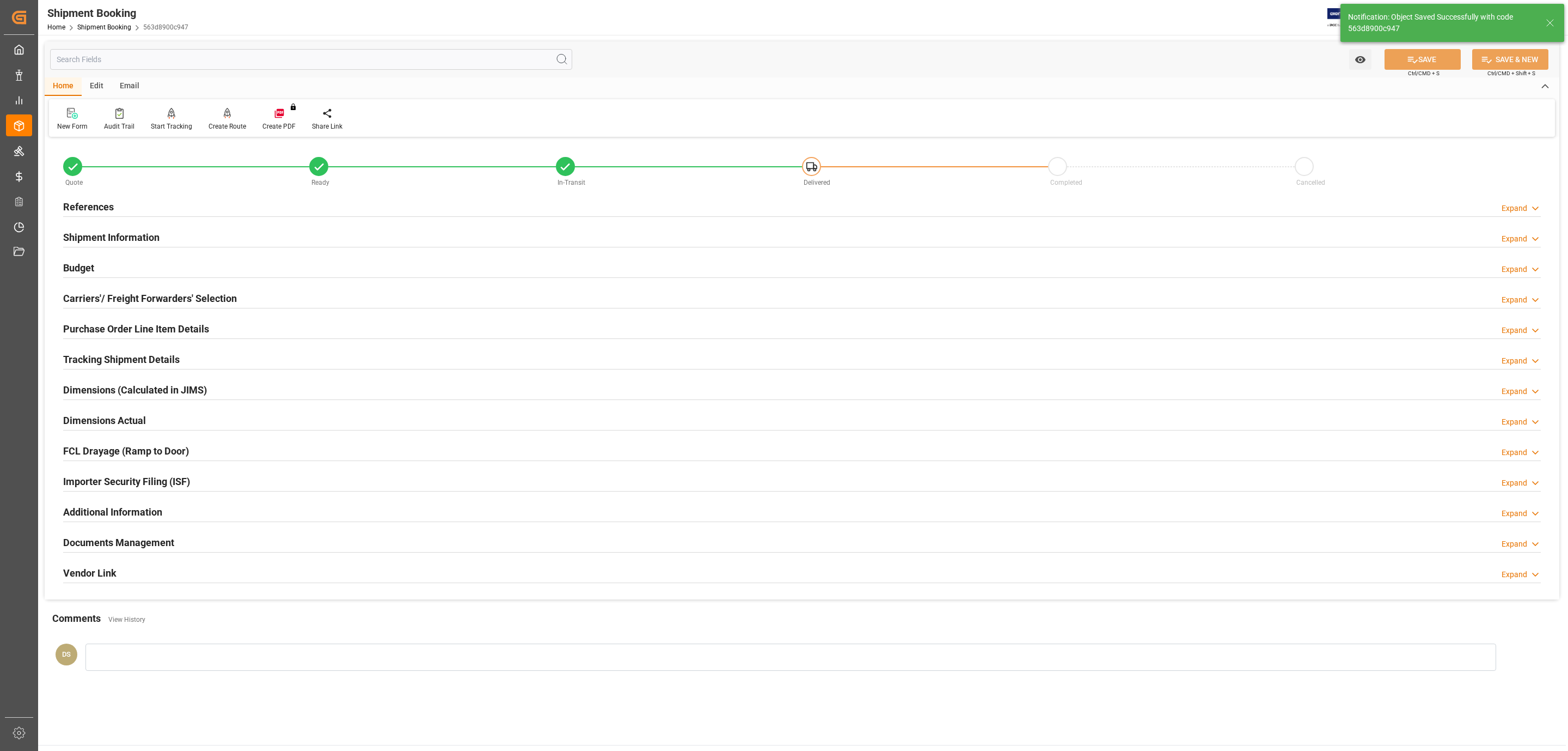
click at [86, 266] on h2 "Budget" at bounding box center [79, 268] width 31 height 15
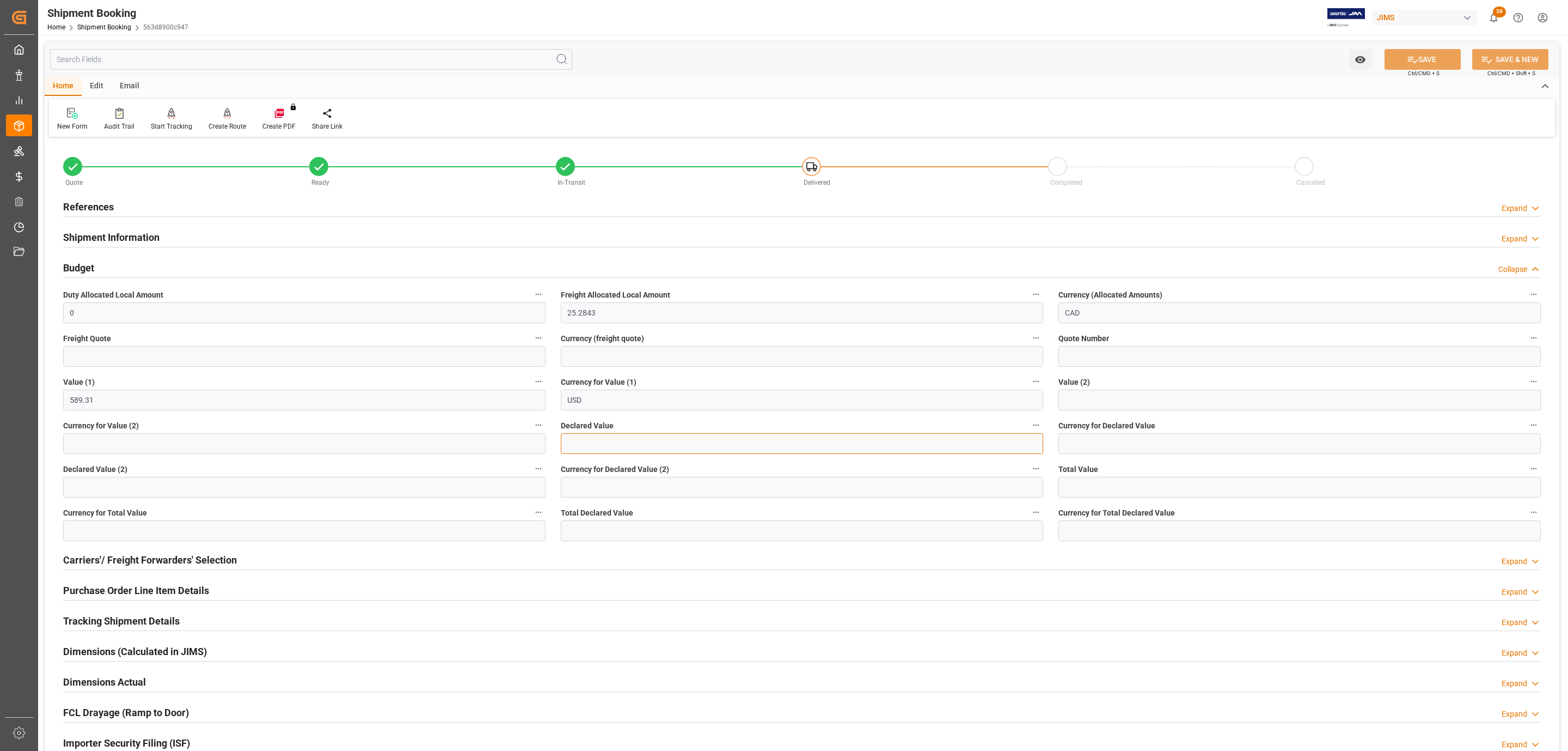
click at [576, 450] on input "text" at bounding box center [802, 443] width 482 height 21
click at [189, 206] on div "References Expand" at bounding box center [802, 206] width 1478 height 21
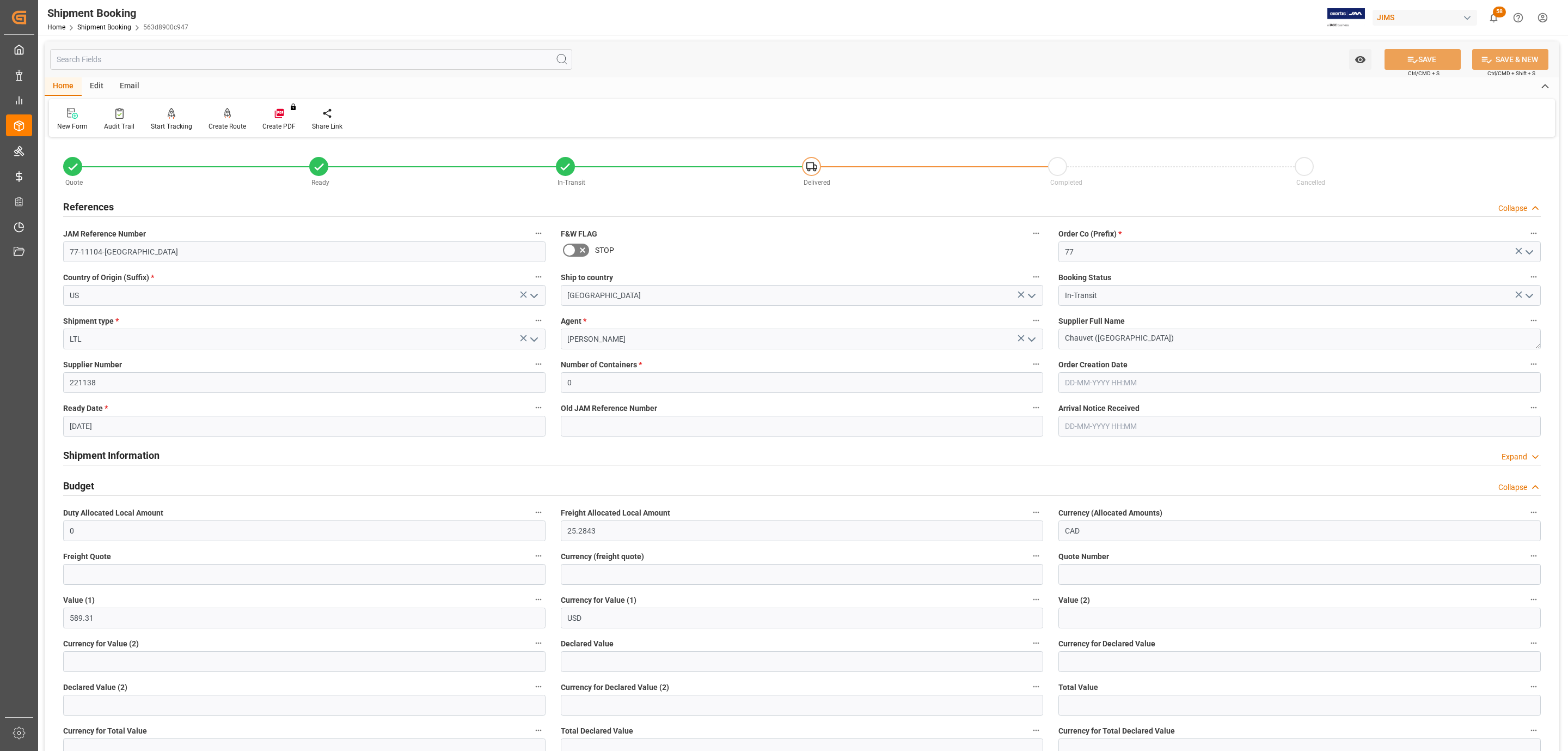
click at [189, 206] on div "References Collapse" at bounding box center [802, 206] width 1478 height 21
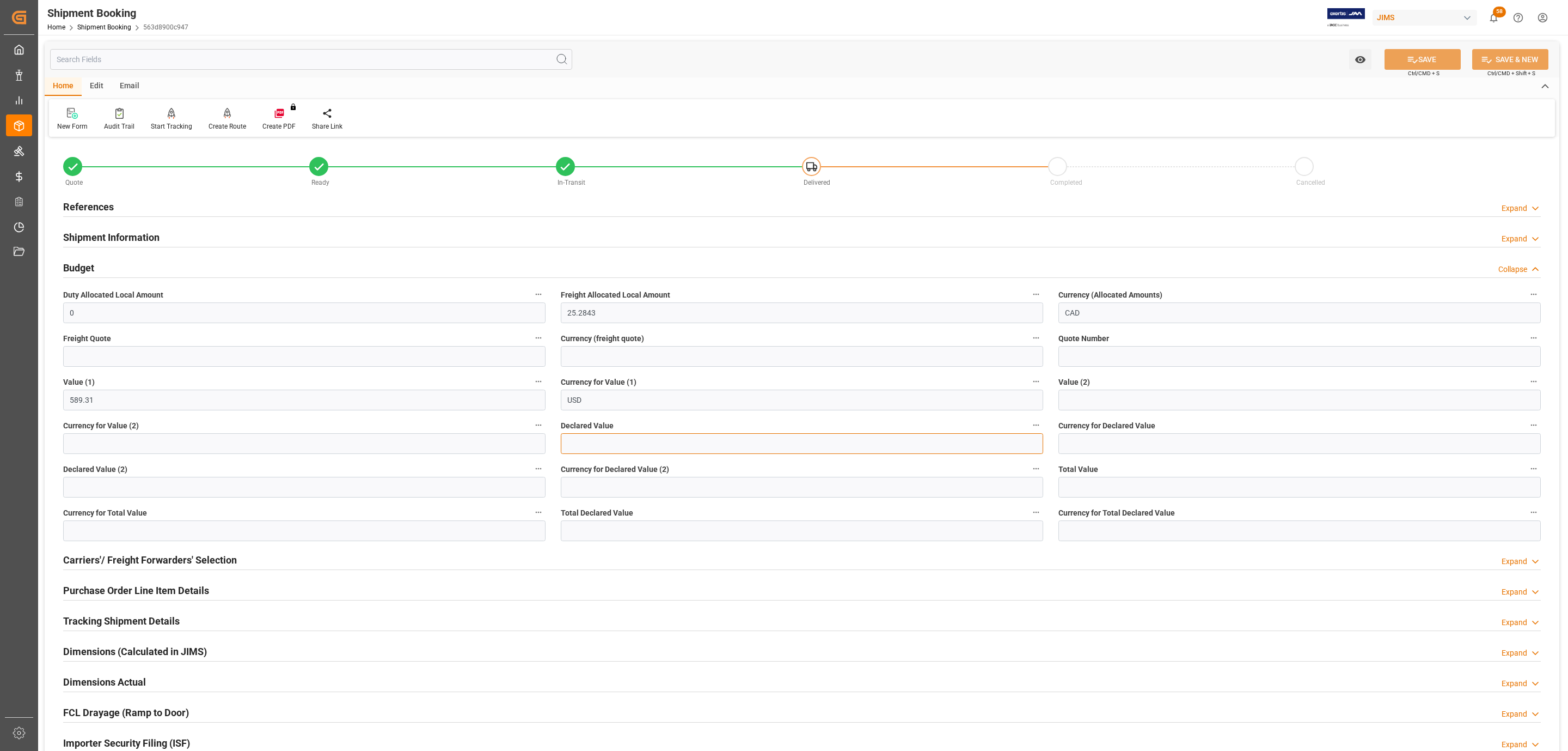
click at [589, 442] on input "text" at bounding box center [802, 443] width 482 height 21
type input "22256.22"
type input "USD"
click at [1423, 54] on button "SAVE" at bounding box center [1423, 59] width 76 height 21
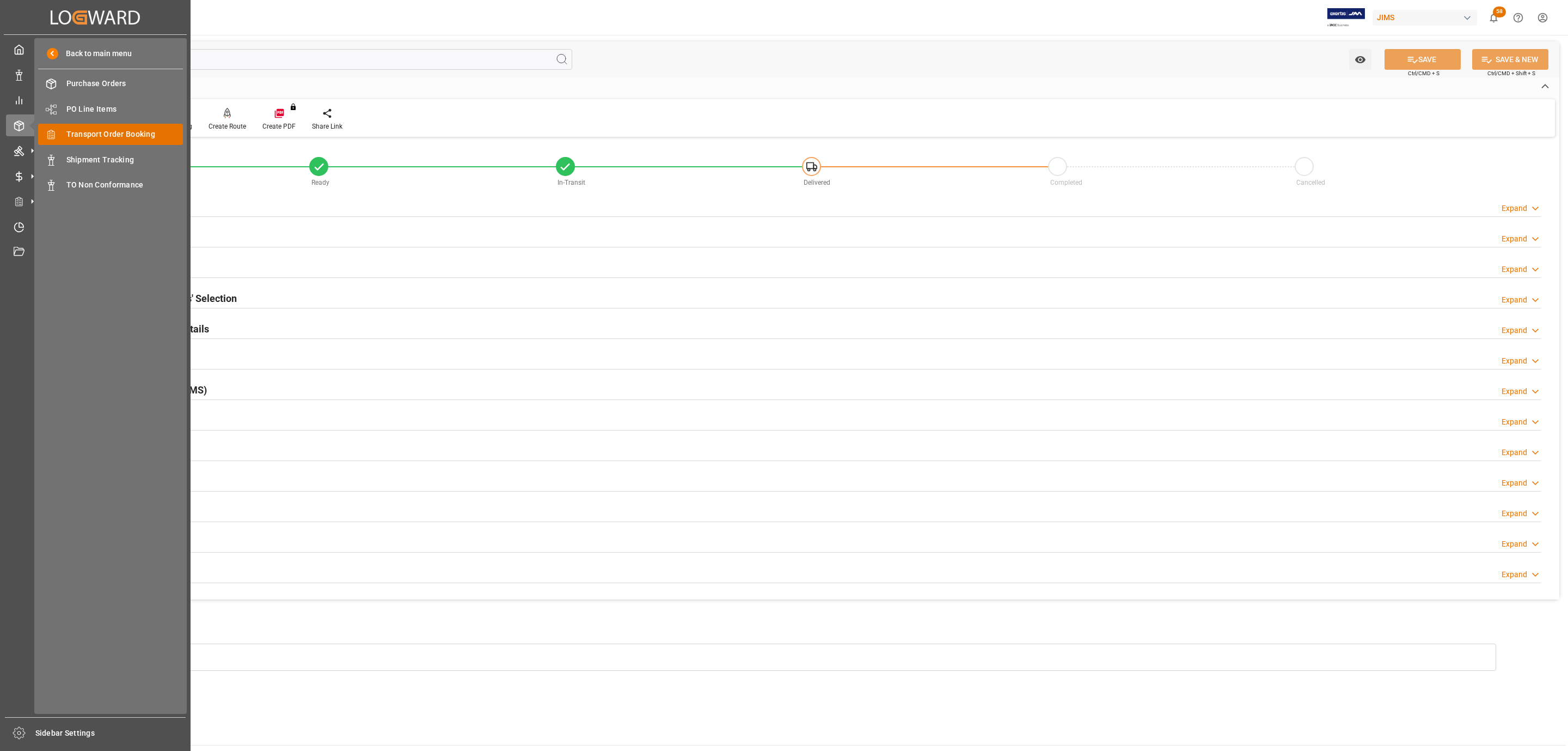
click at [111, 136] on span "Transport Order Booking" at bounding box center [125, 134] width 117 height 12
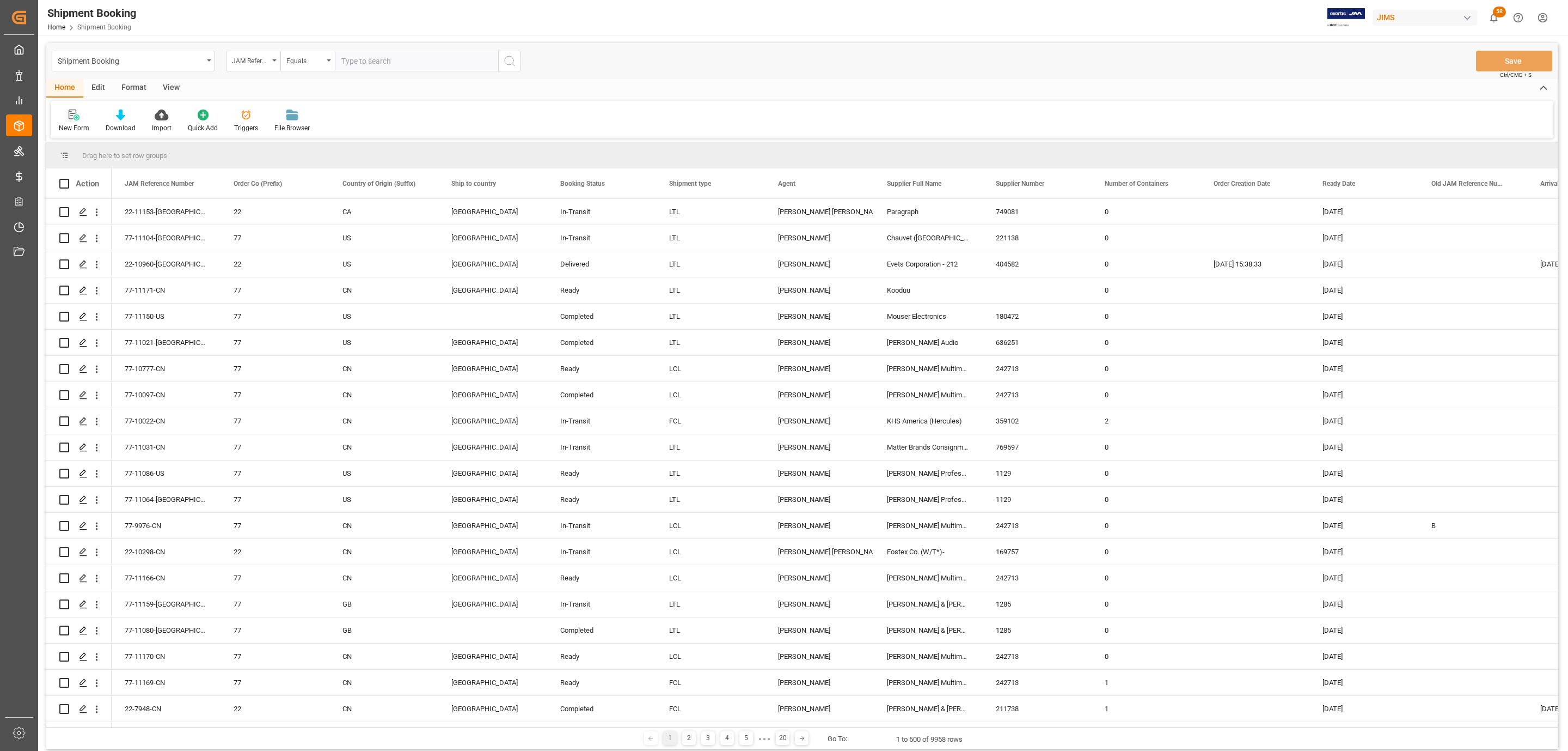
click at [71, 116] on icon at bounding box center [74, 115] width 11 height 11
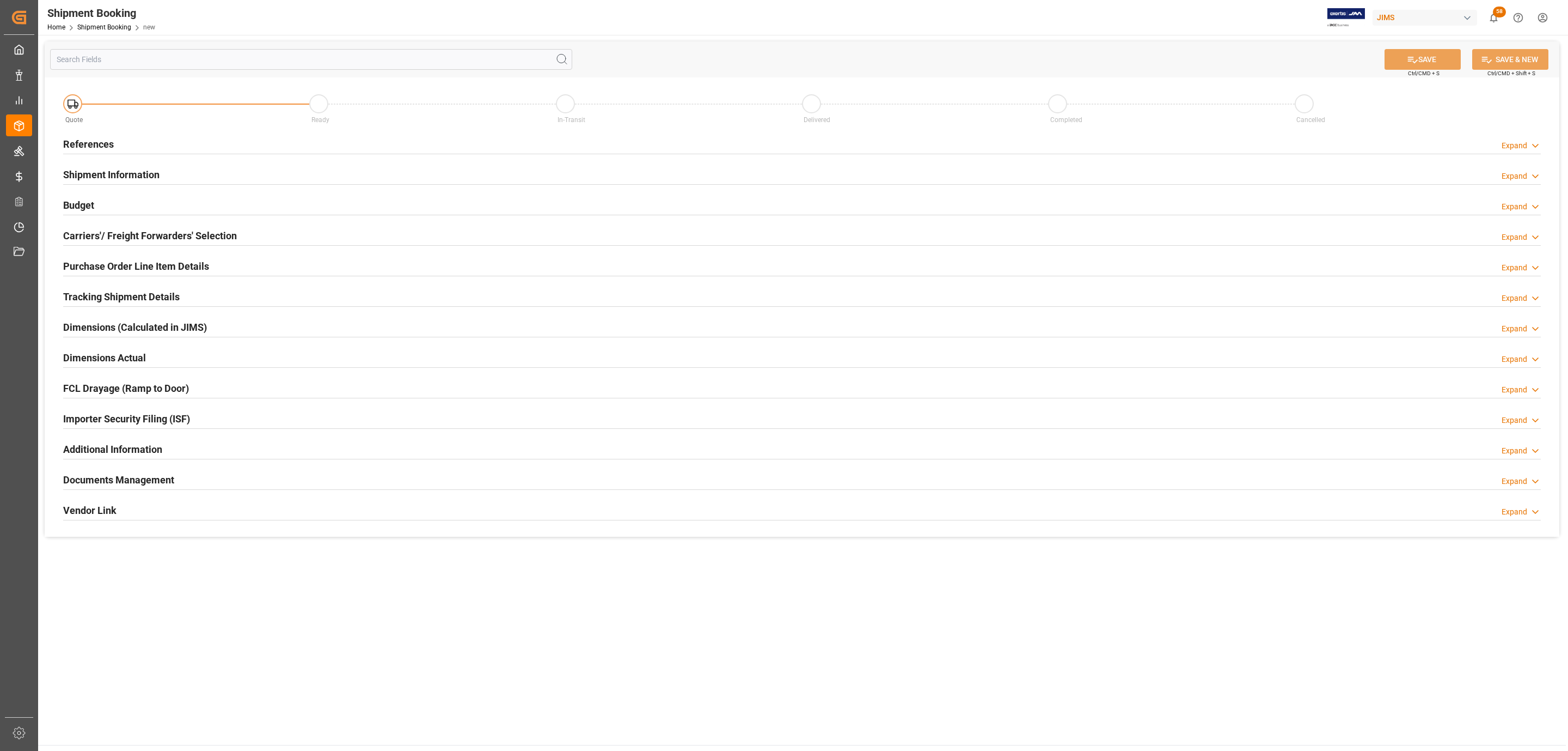
click at [113, 139] on div "References Expand" at bounding box center [802, 143] width 1478 height 21
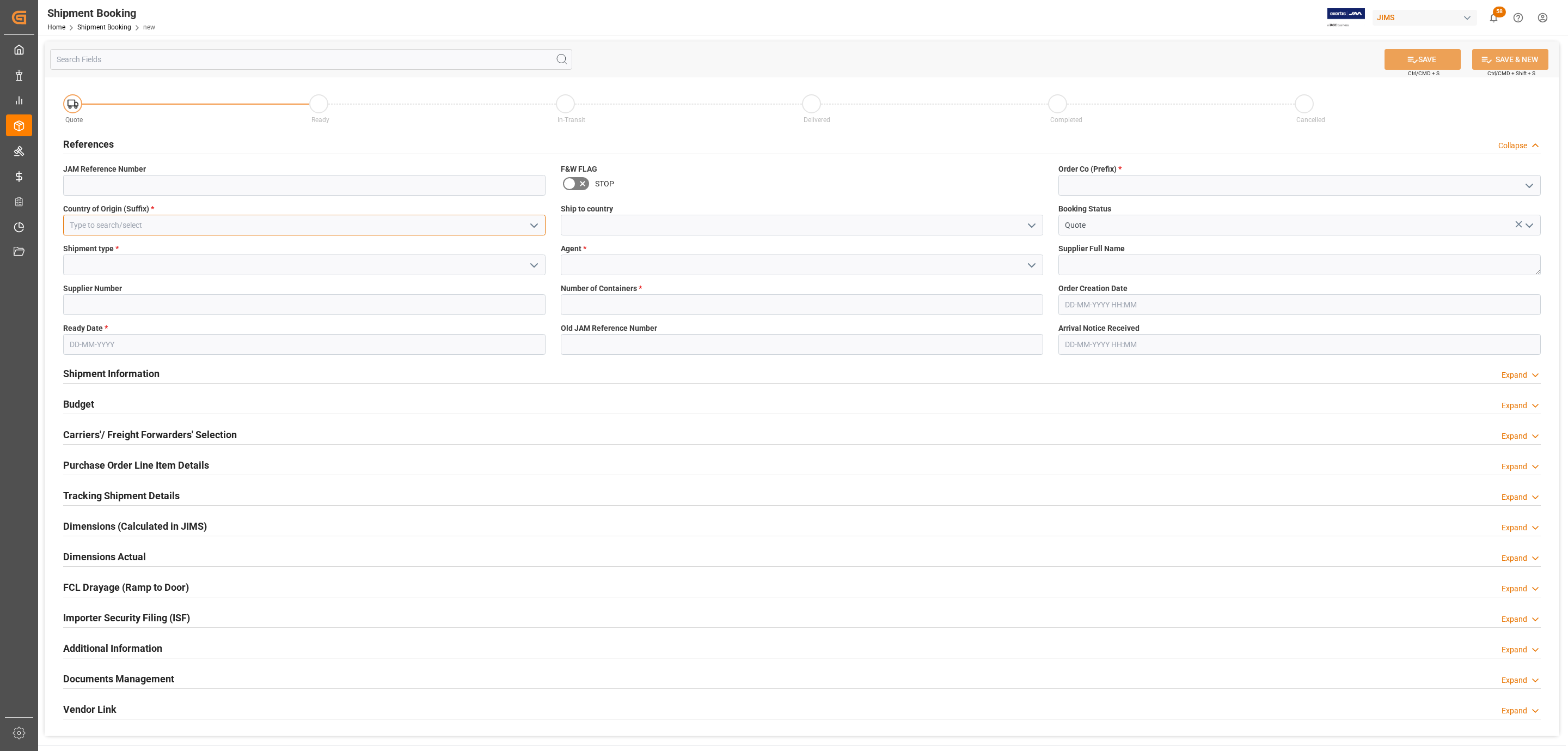
click at [157, 230] on input at bounding box center [304, 225] width 482 height 21
click at [113, 242] on div "GB" at bounding box center [304, 249] width 481 height 24
type input "GB"
click at [534, 263] on icon "open menu" at bounding box center [534, 265] width 13 height 13
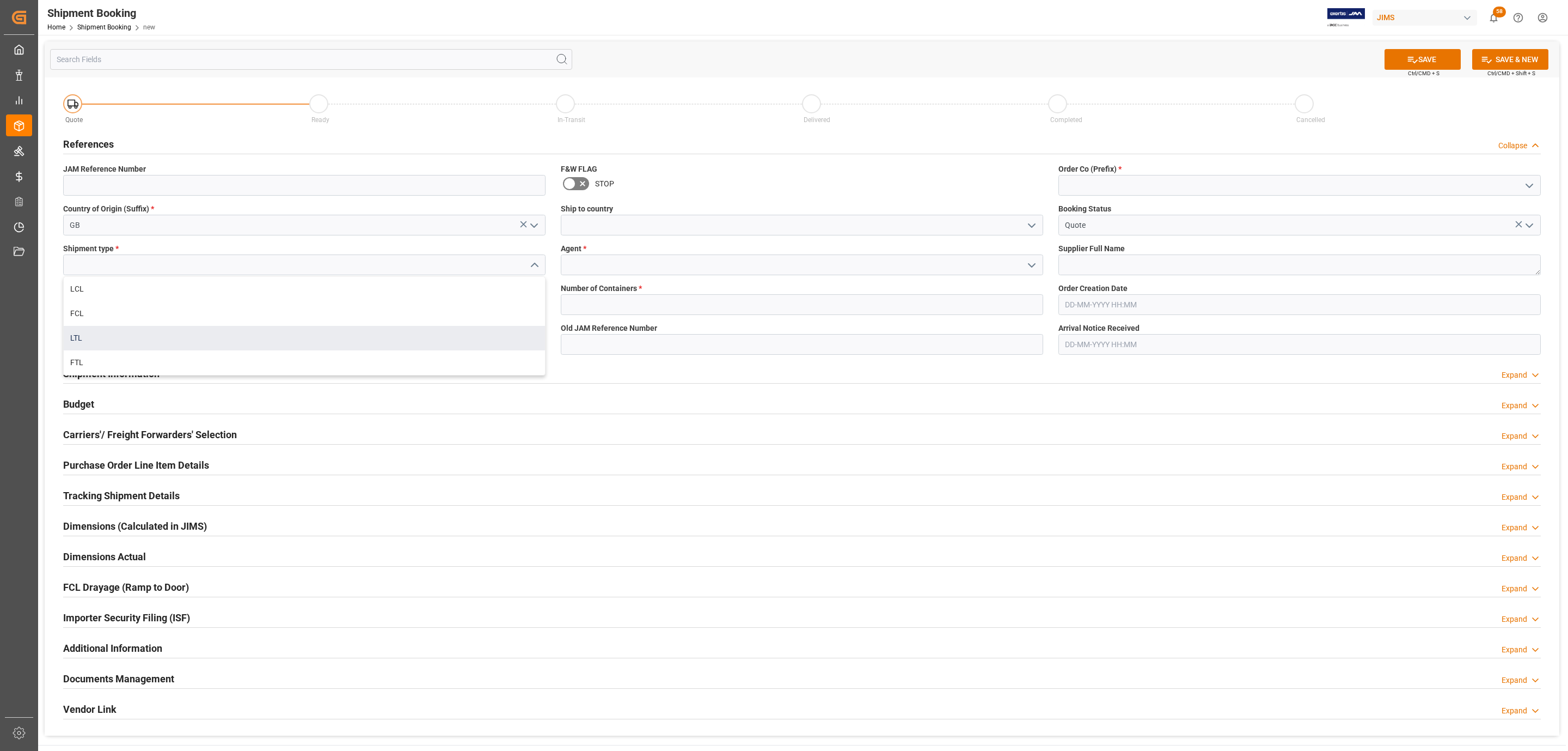
drag, startPoint x: 105, startPoint y: 325, endPoint x: 100, endPoint y: 335, distance: 11.2
click at [100, 335] on div "LCL FCL LTL FTL" at bounding box center [304, 325] width 481 height 98
click at [99, 335] on div "LTL" at bounding box center [304, 338] width 481 height 24
type input "LTL"
click at [286, 314] on input at bounding box center [304, 305] width 482 height 21
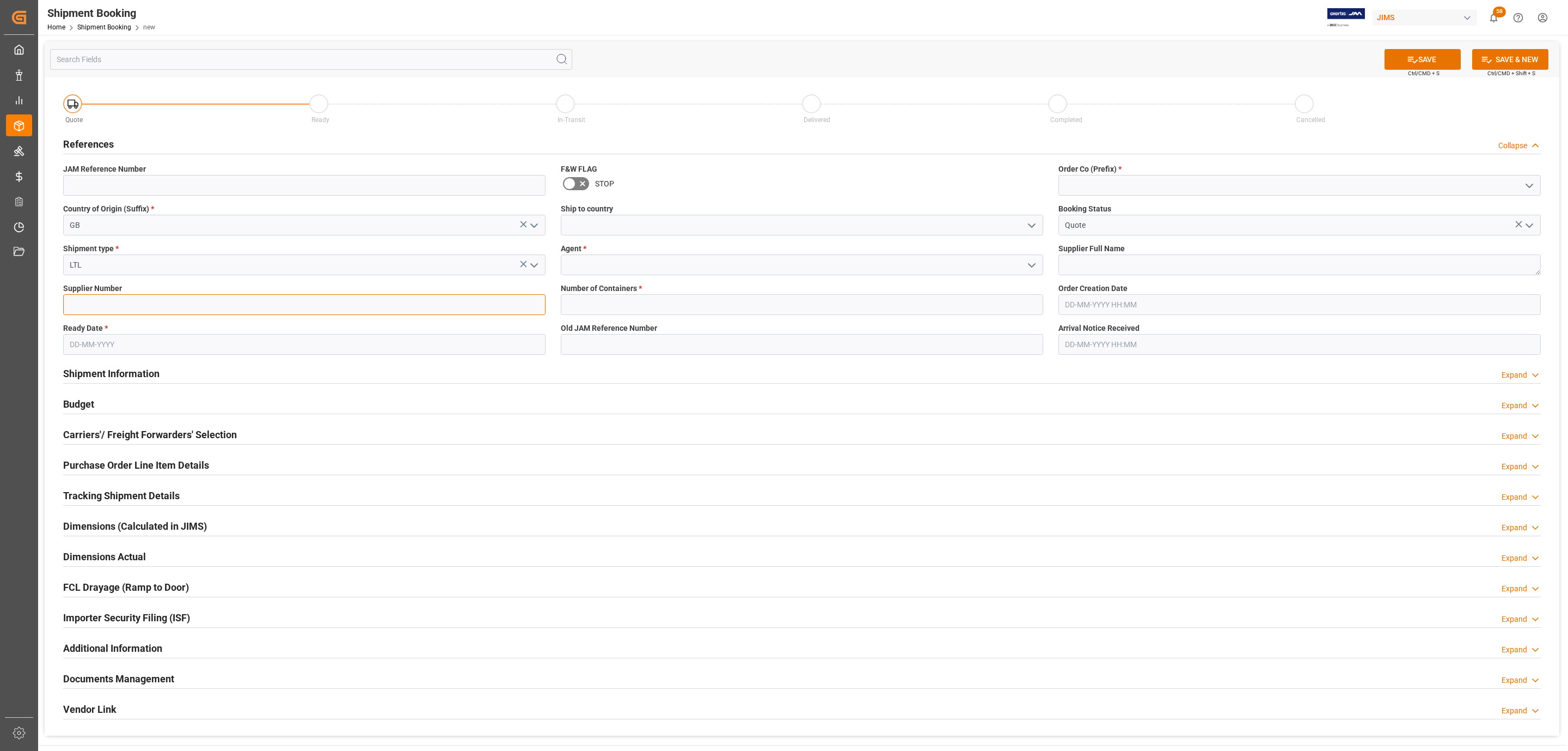
paste input "208146"
type input "208146"
click at [127, 340] on input "text" at bounding box center [304, 344] width 482 height 21
drag, startPoint x: 96, startPoint y: 368, endPoint x: 96, endPoint y: 378, distance: 10.0
click at [96, 368] on div "September 2025" at bounding box center [141, 371] width 155 height 11
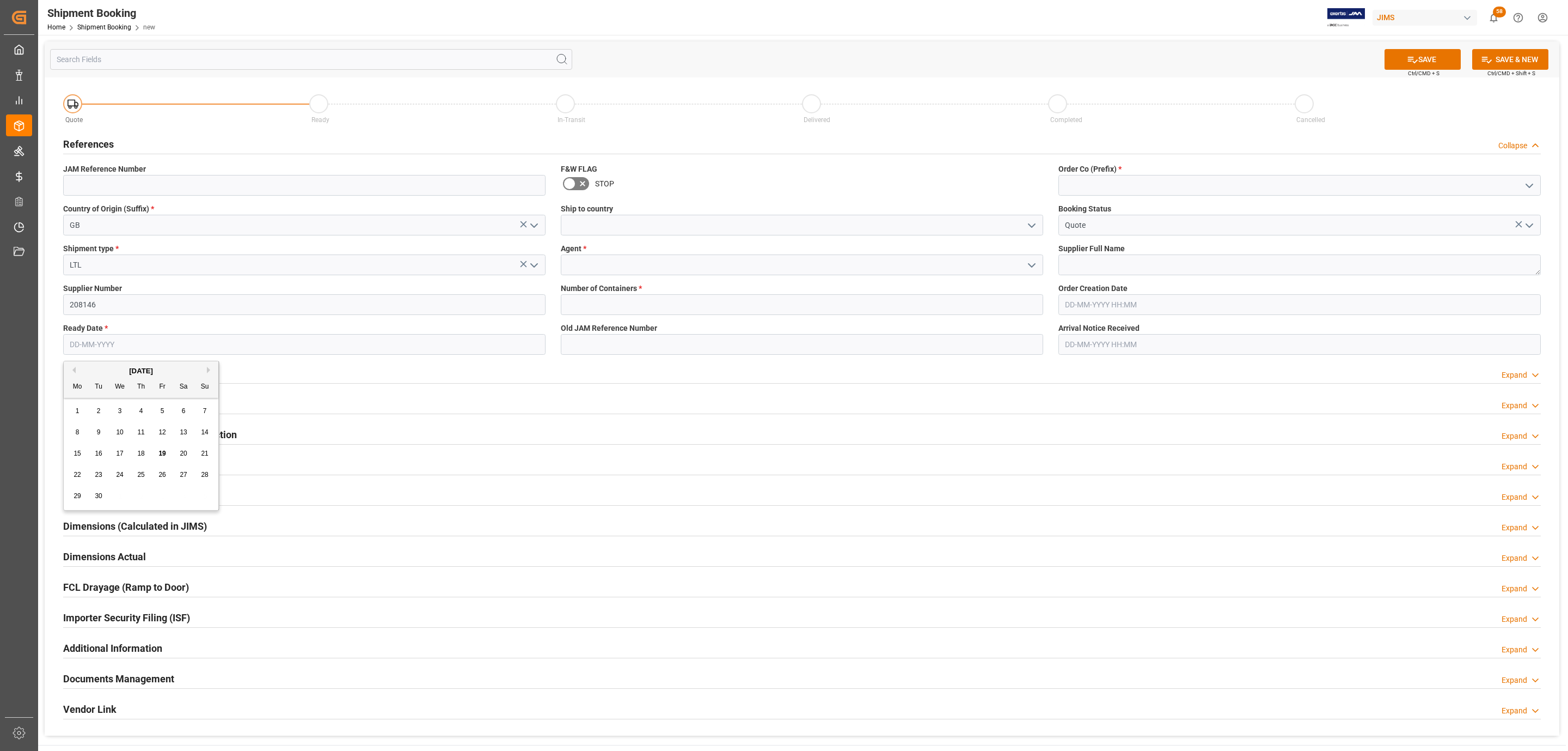
click at [74, 476] on span "22" at bounding box center [77, 474] width 7 height 8
type input "[DATE]"
click at [1029, 227] on icon "open menu" at bounding box center [1031, 225] width 13 height 13
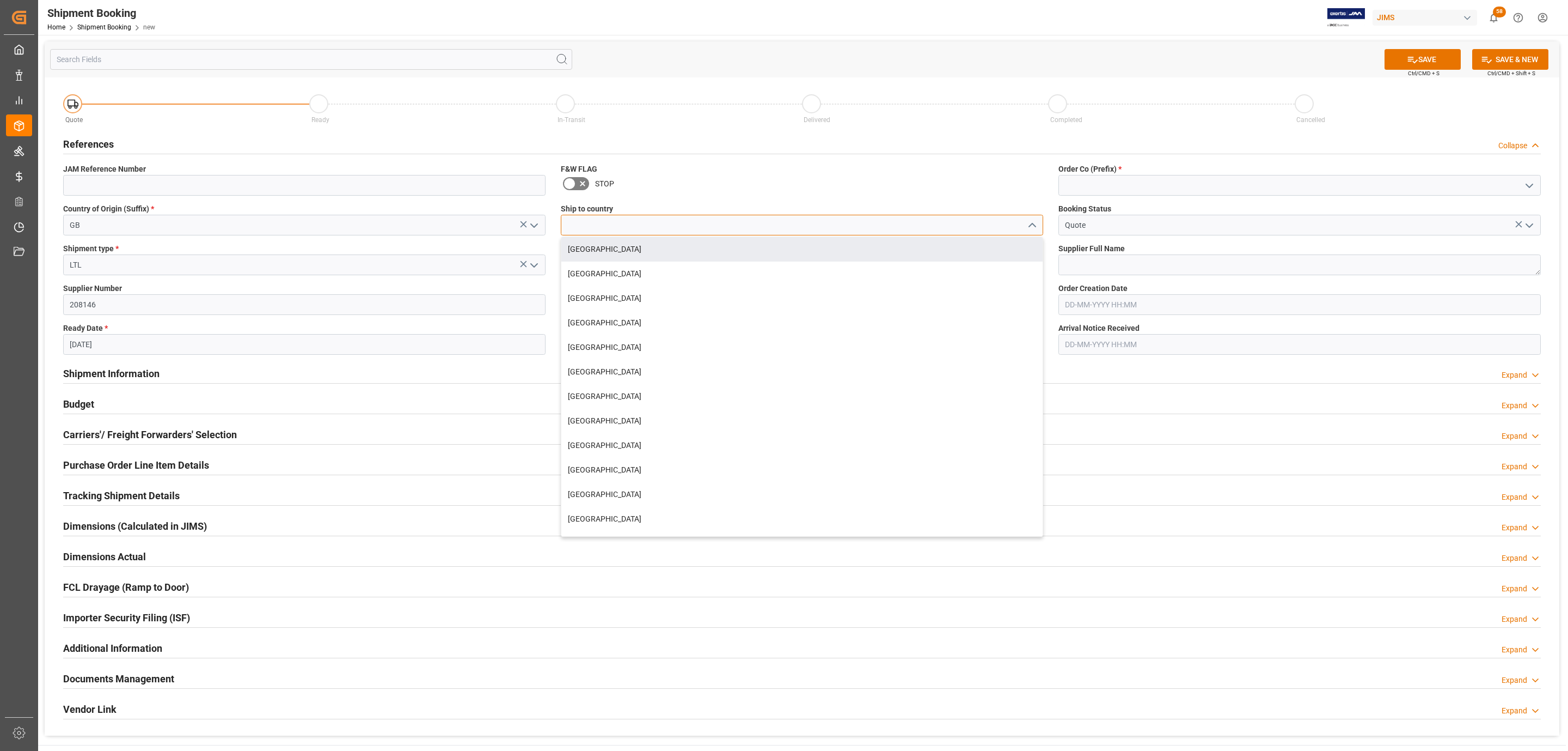
click at [650, 234] on input at bounding box center [802, 225] width 482 height 21
click at [600, 252] on div "[GEOGRAPHIC_DATA]" at bounding box center [802, 249] width 481 height 24
type input "[GEOGRAPHIC_DATA]"
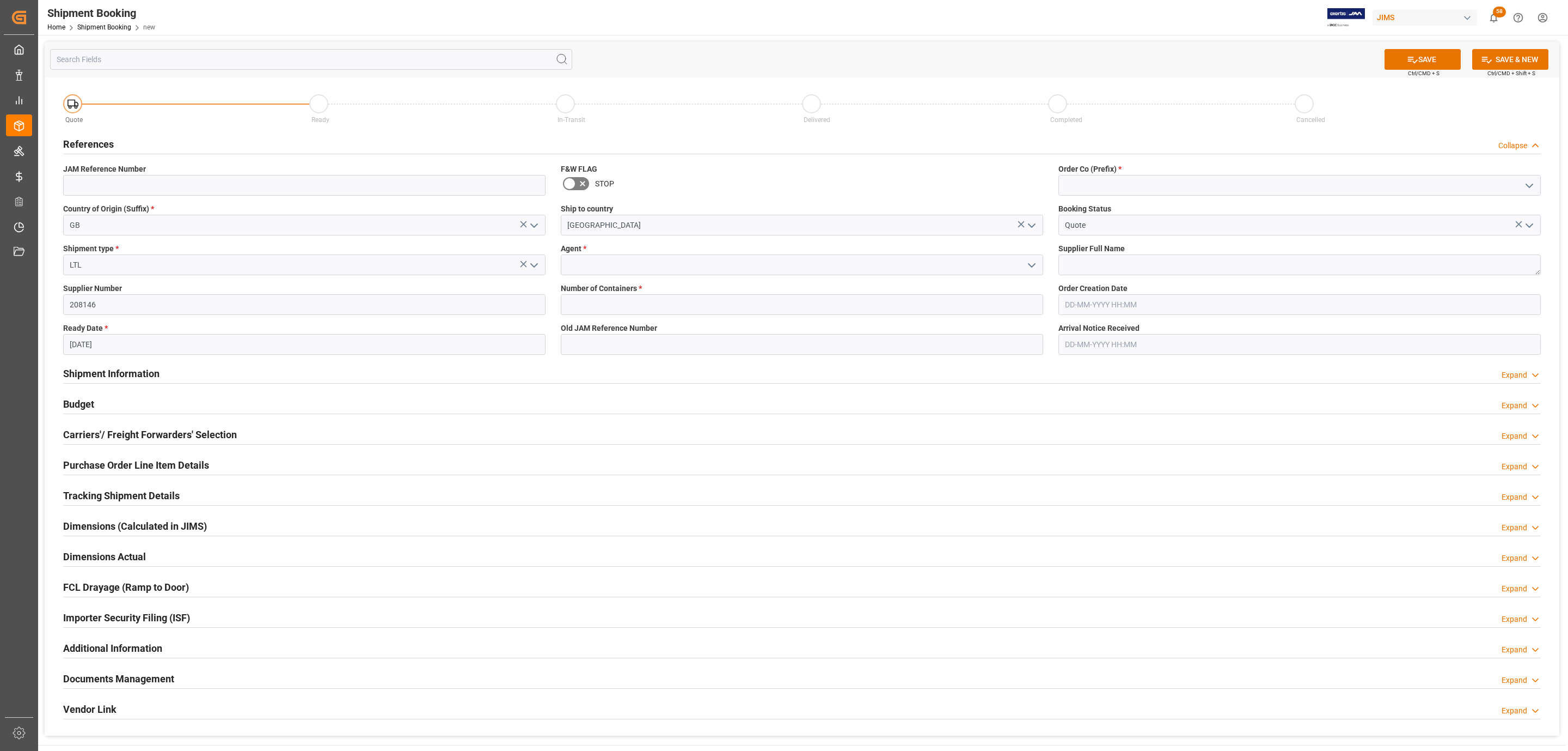
drag, startPoint x: 1028, startPoint y: 264, endPoint x: 954, endPoint y: 273, distance: 74.5
click at [1029, 264] on polyline "open menu" at bounding box center [1032, 265] width 7 height 3
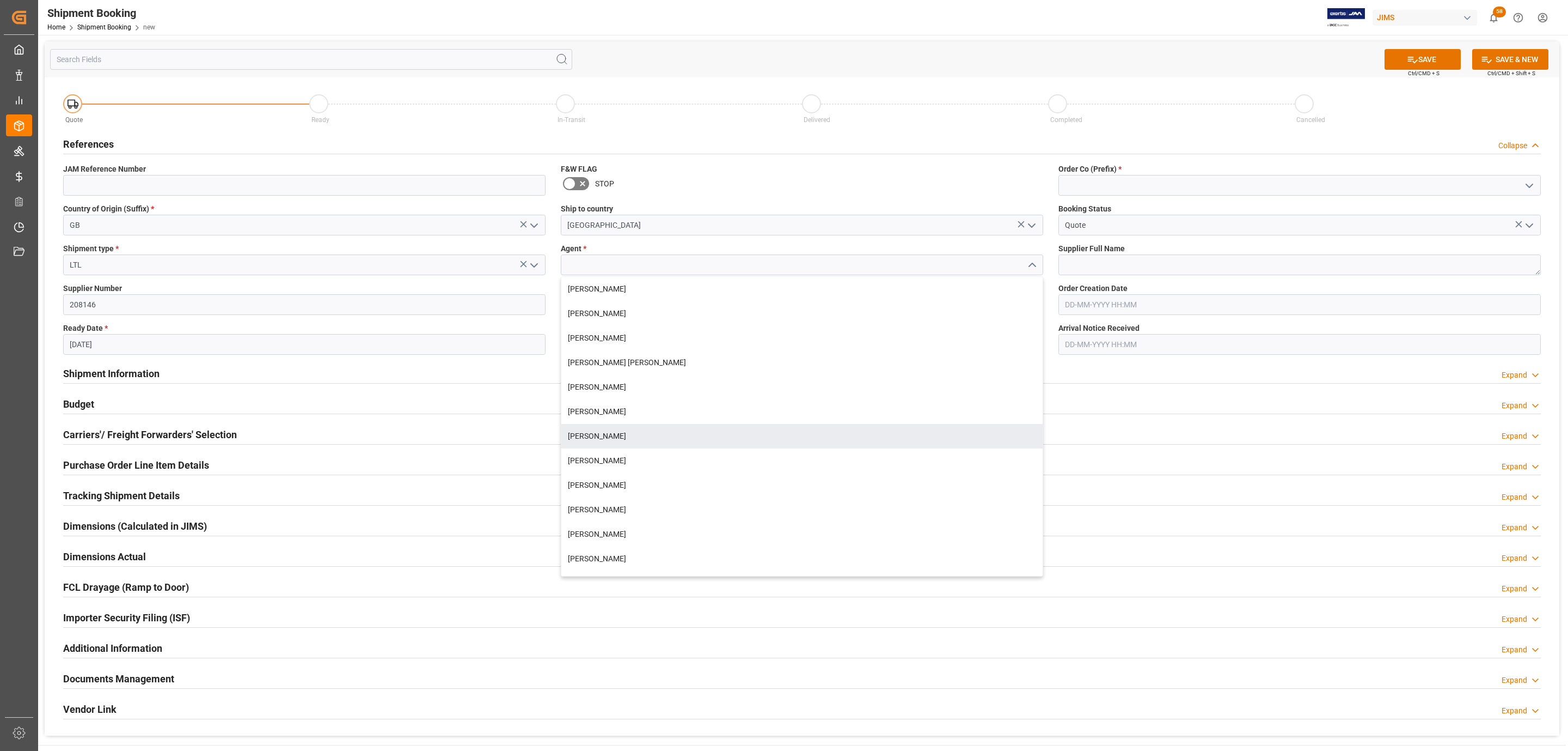
click at [617, 431] on div "[PERSON_NAME]" at bounding box center [802, 436] width 481 height 24
type input "[PERSON_NAME]"
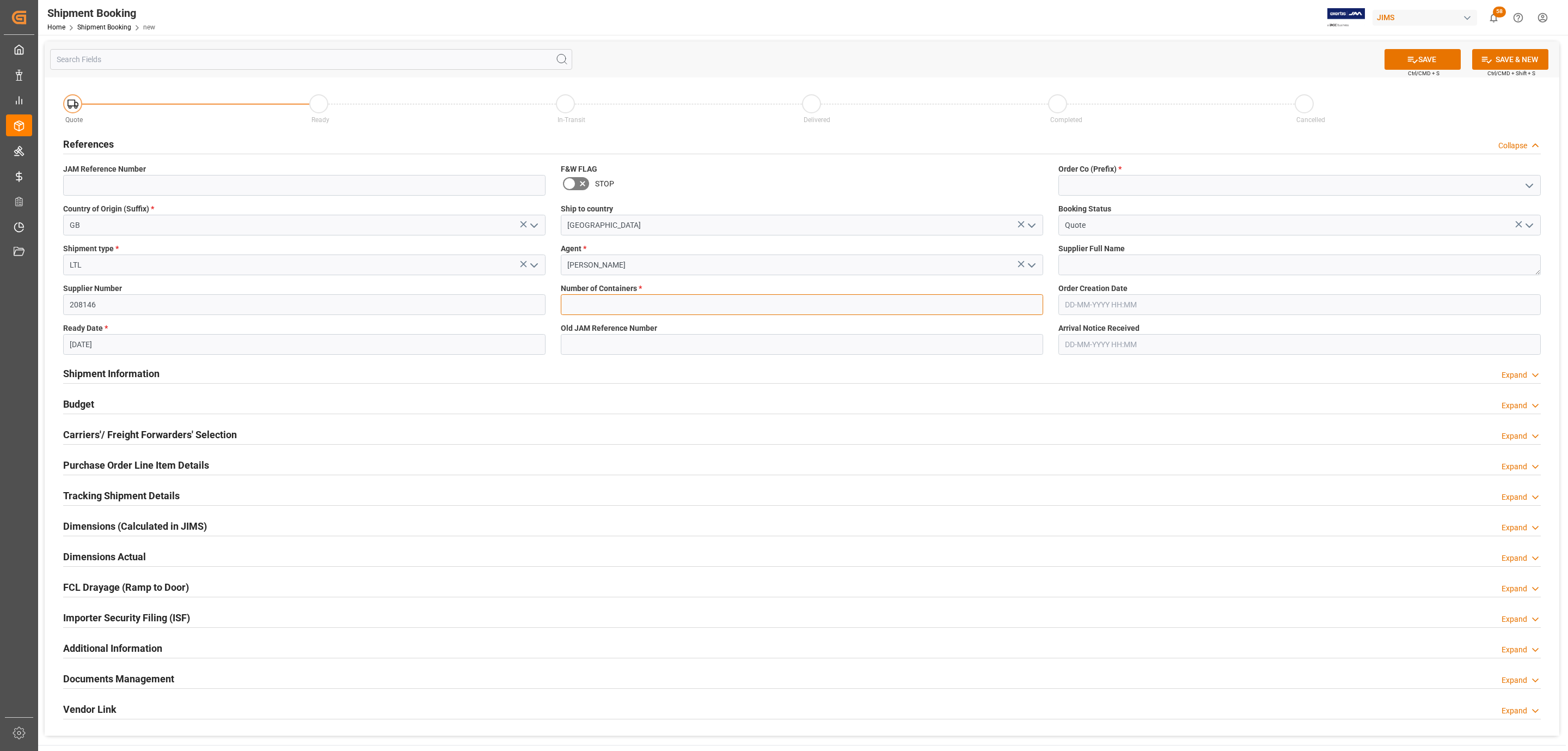
click at [590, 304] on input "text" at bounding box center [802, 305] width 482 height 21
type input "0"
click at [1529, 190] on icon "open menu" at bounding box center [1529, 185] width 13 height 13
click at [1124, 230] on div "77" at bounding box center [1300, 234] width 481 height 24
type input "77"
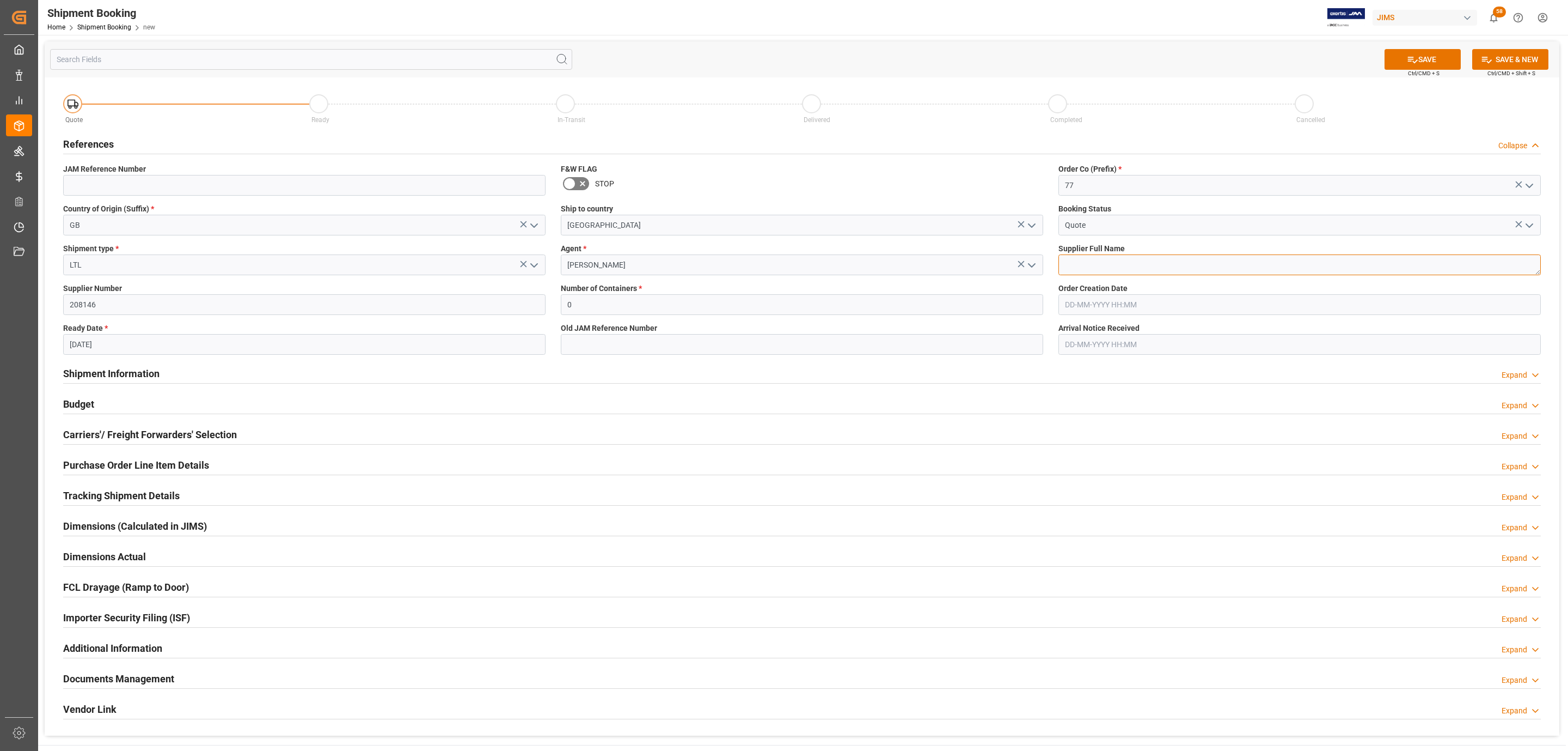
click at [1121, 264] on textarea at bounding box center [1300, 265] width 482 height 21
paste textarea "Cloud Electronics Limited GBP"
type textarea "Cloud Electronics Limited GBP"
click at [1437, 64] on button "SAVE" at bounding box center [1423, 59] width 76 height 21
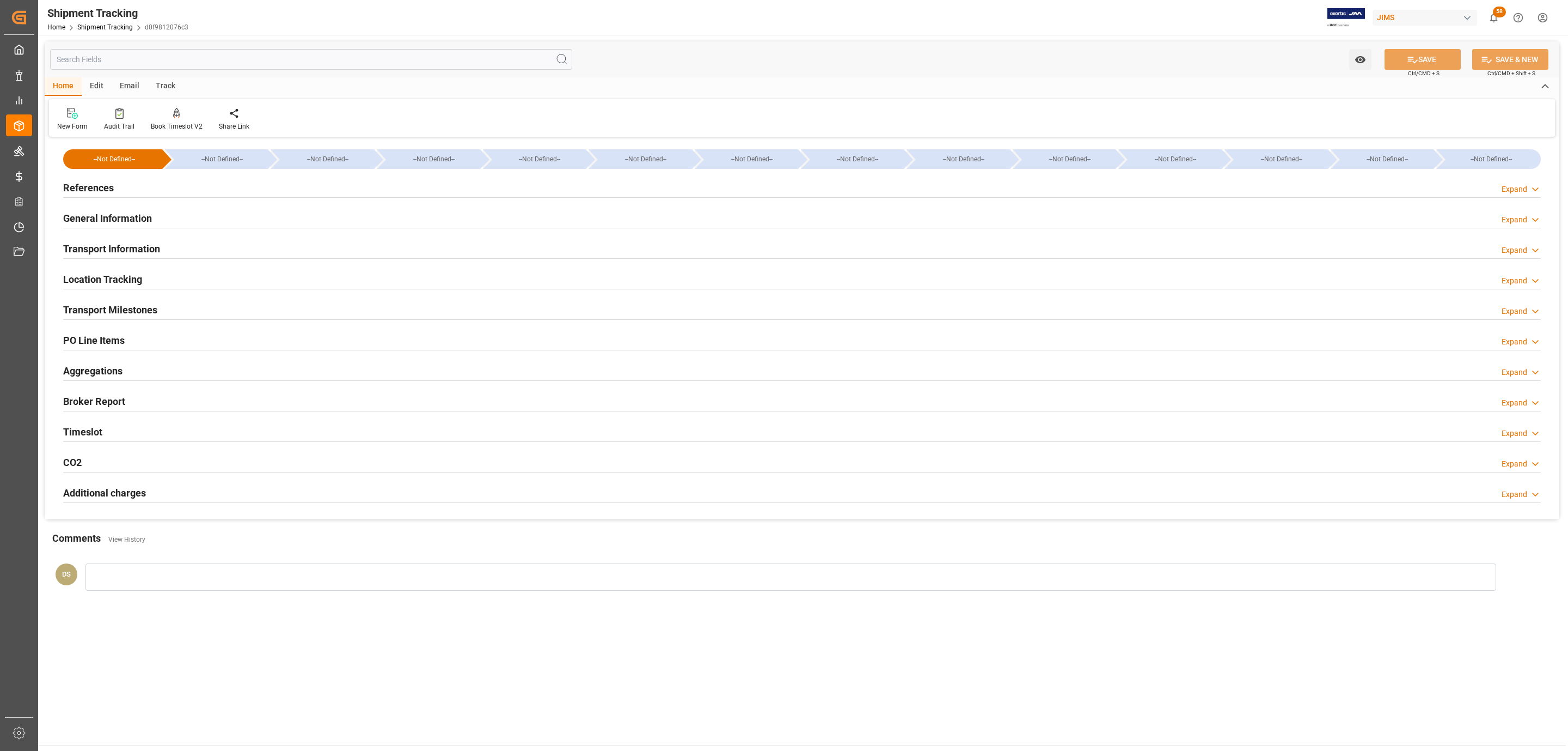
click at [139, 221] on h2 "General Information" at bounding box center [108, 218] width 89 height 15
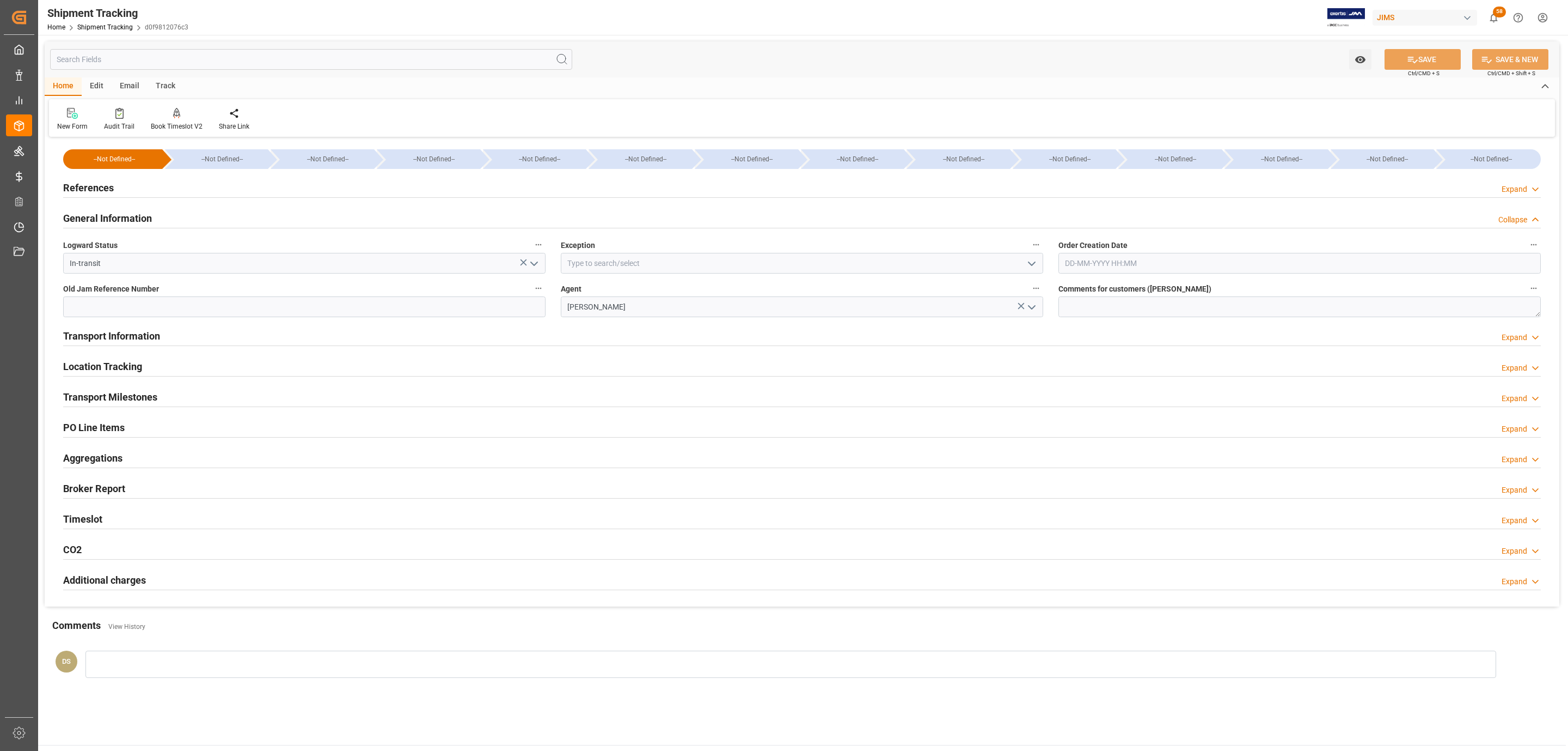
click at [151, 219] on h2 "General Information" at bounding box center [108, 218] width 89 height 15
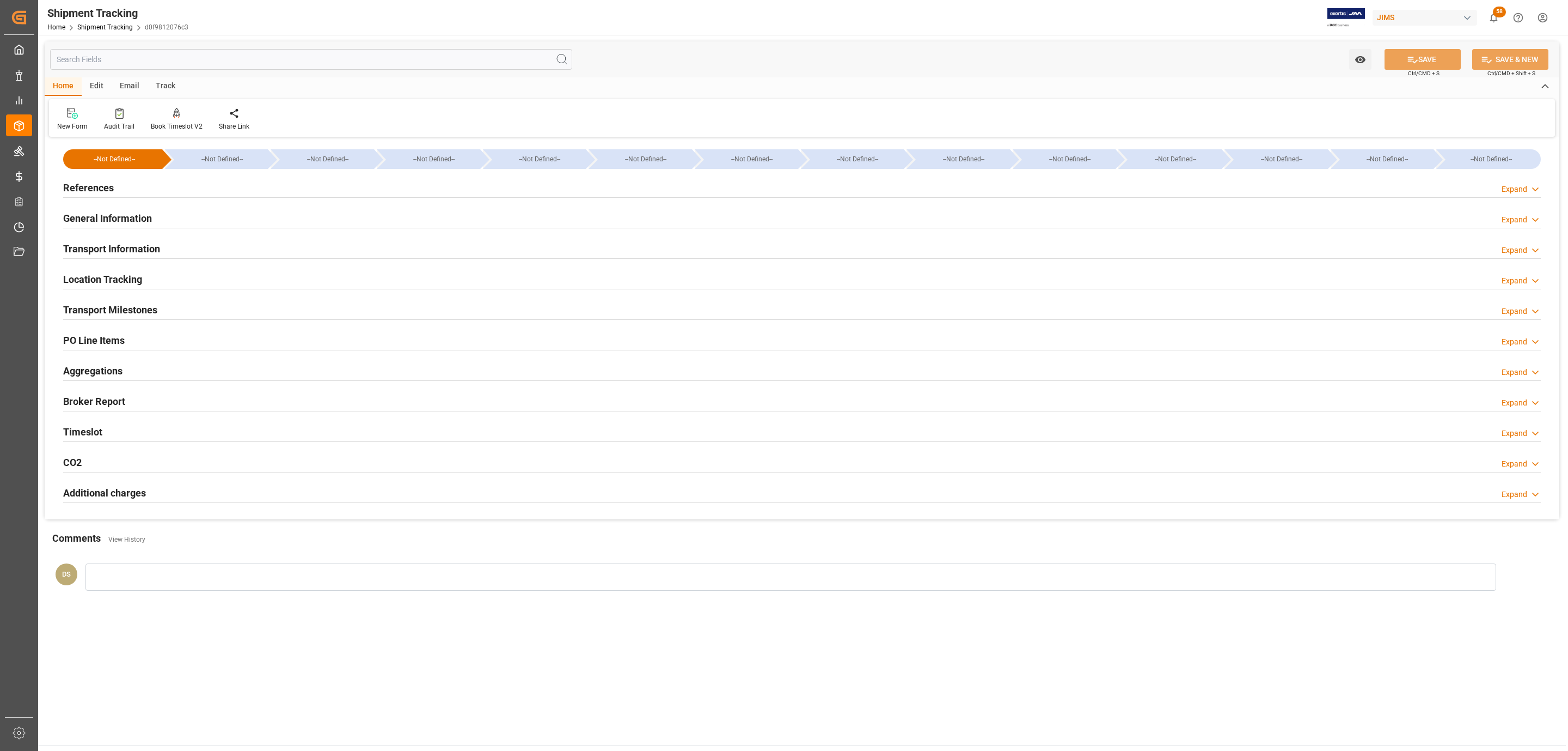
click at [114, 254] on h2 "Transport Information" at bounding box center [111, 249] width 97 height 15
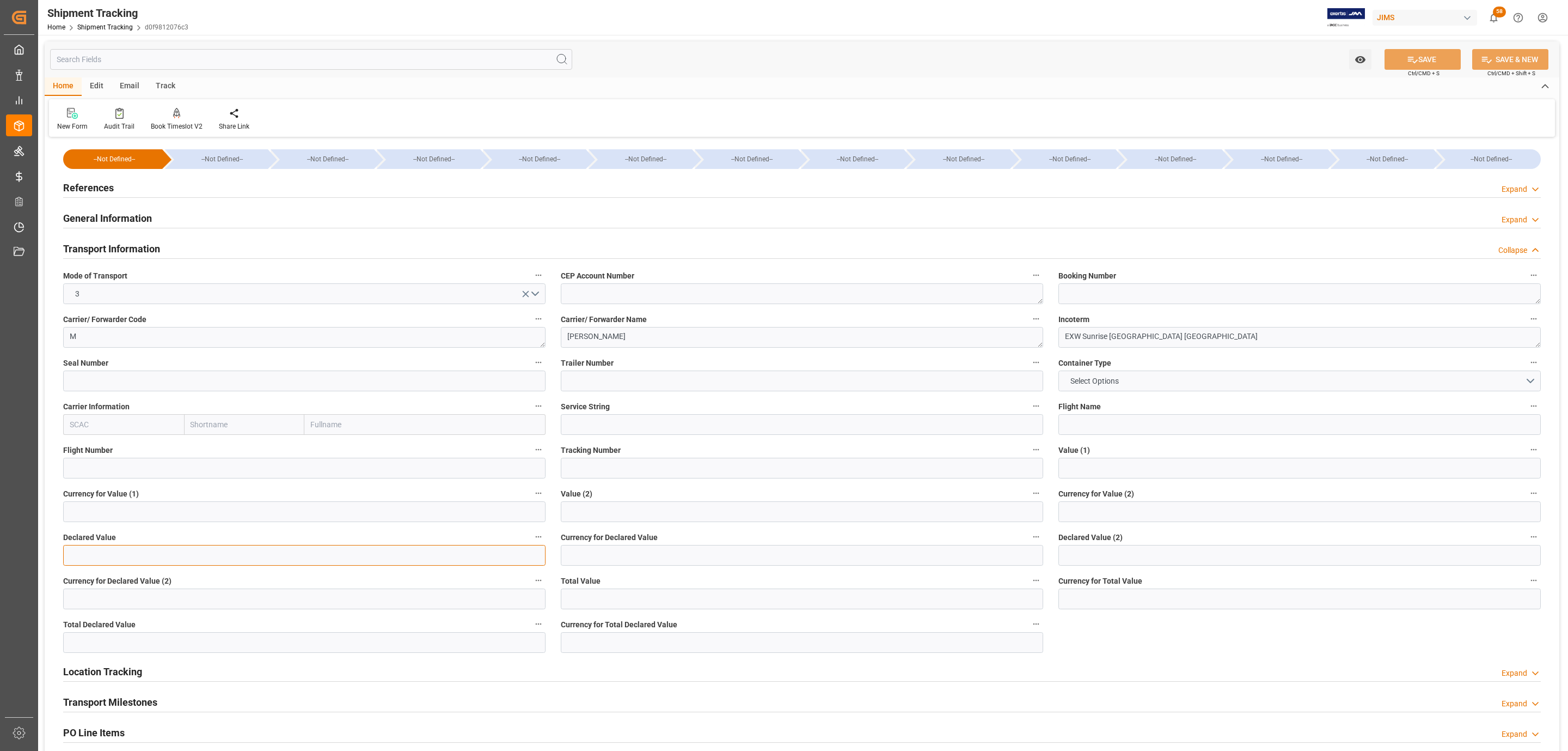
click at [106, 548] on input "text" at bounding box center [304, 555] width 482 height 21
type input "22256.22"
type input "usd"
click at [1441, 69] on div "Watch Option SAVE Ctrl/CMD + S SAVE & NEW Ctrl/CMD + Shift + S" at bounding box center [802, 59] width 1514 height 36
click at [1441, 68] on button "SAVE" at bounding box center [1423, 59] width 76 height 21
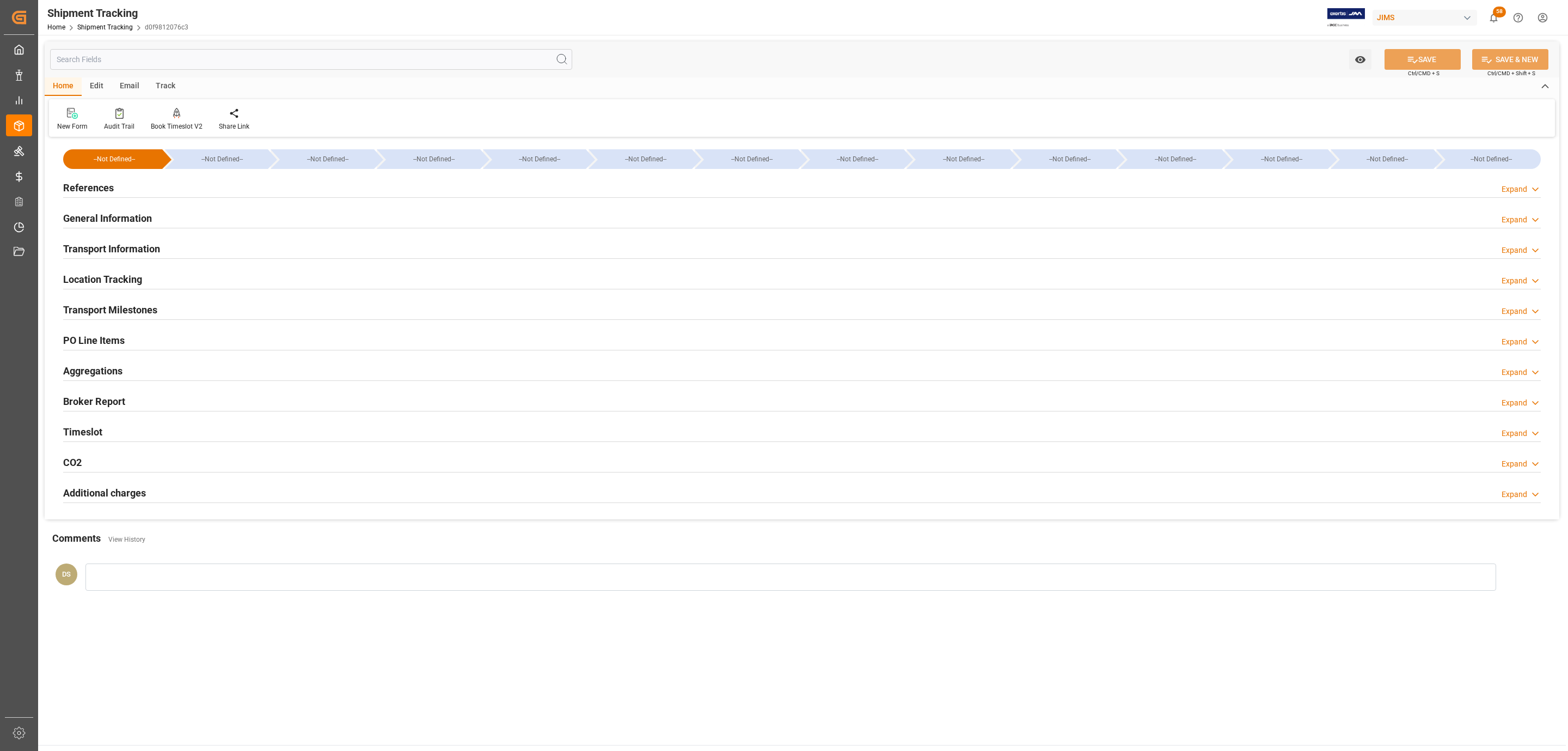
click at [127, 247] on h2 "Transport Information" at bounding box center [111, 249] width 97 height 15
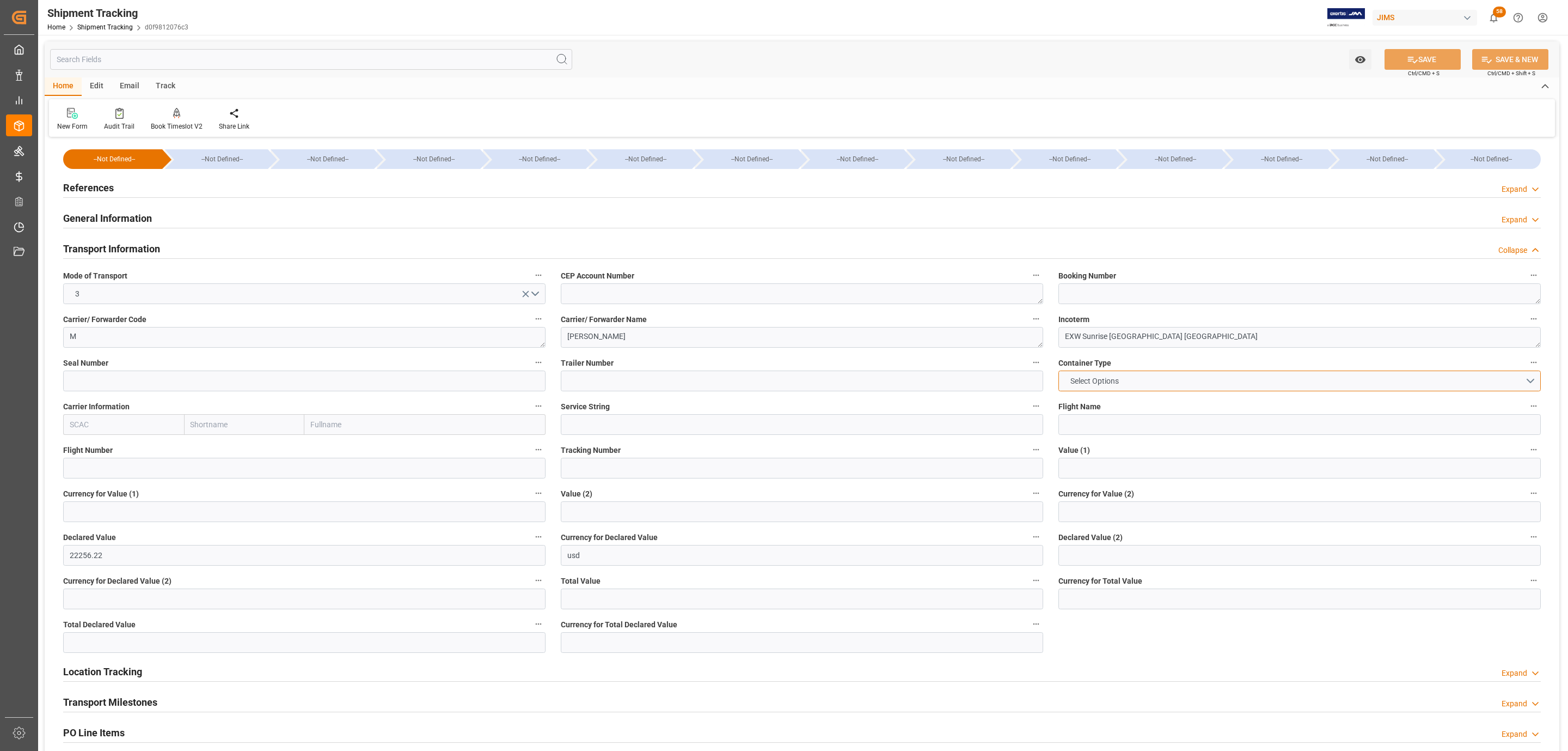
click at [1158, 376] on button "Select Options" at bounding box center [1300, 381] width 482 height 21
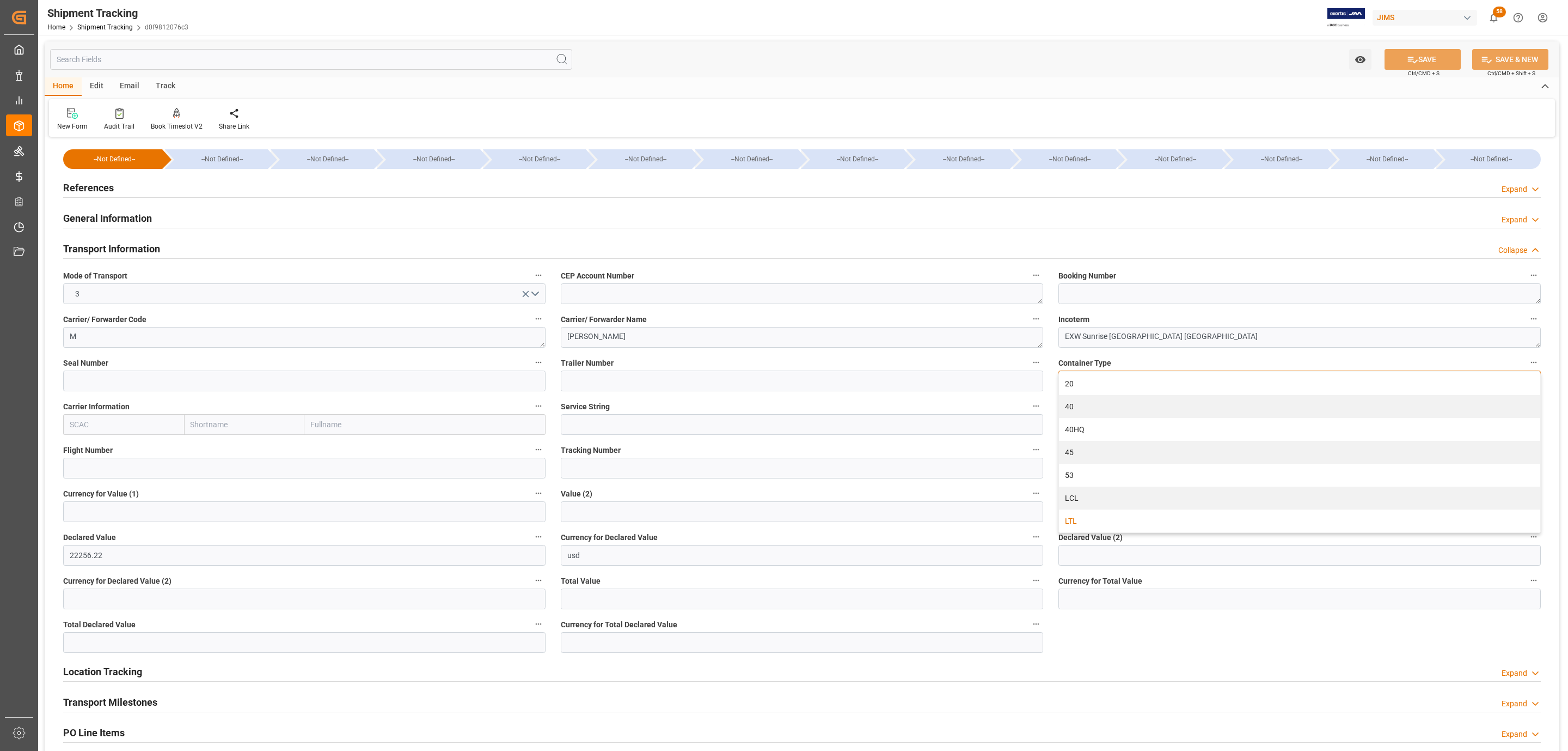
click at [1091, 515] on div "LTL" at bounding box center [1300, 521] width 481 height 23
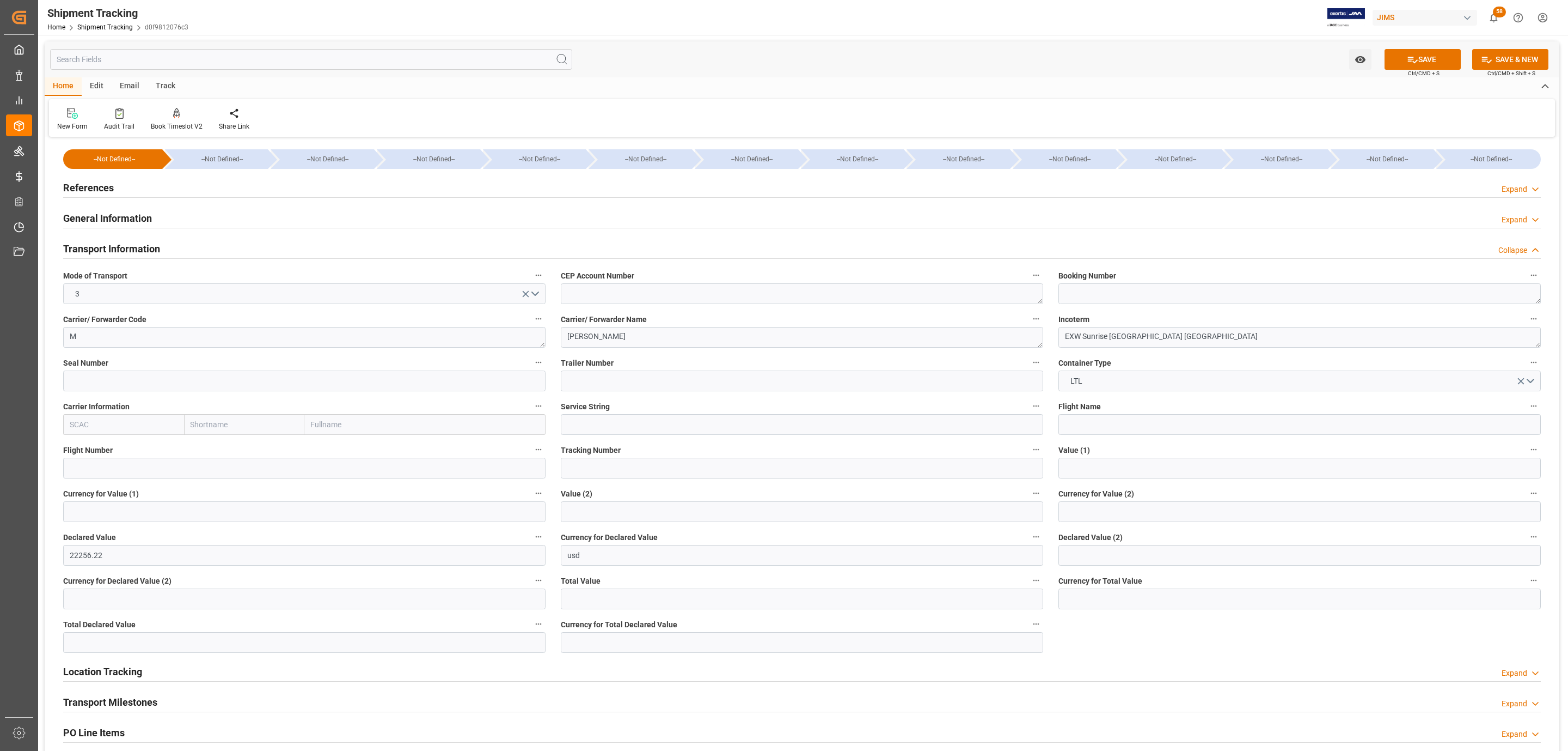
click at [1408, 65] on icon at bounding box center [1412, 60] width 12 height 12
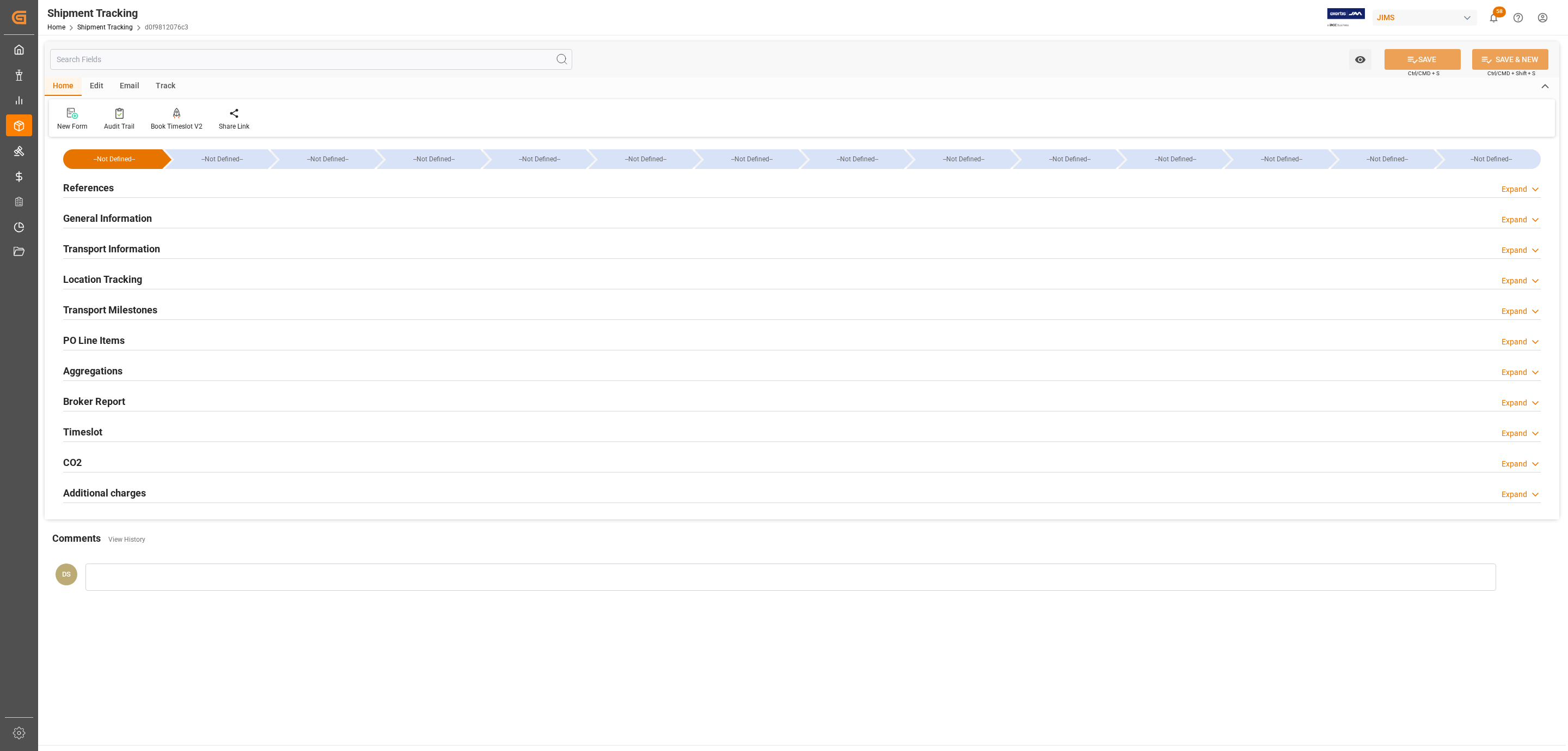
click at [184, 185] on div "References Expand" at bounding box center [802, 187] width 1478 height 21
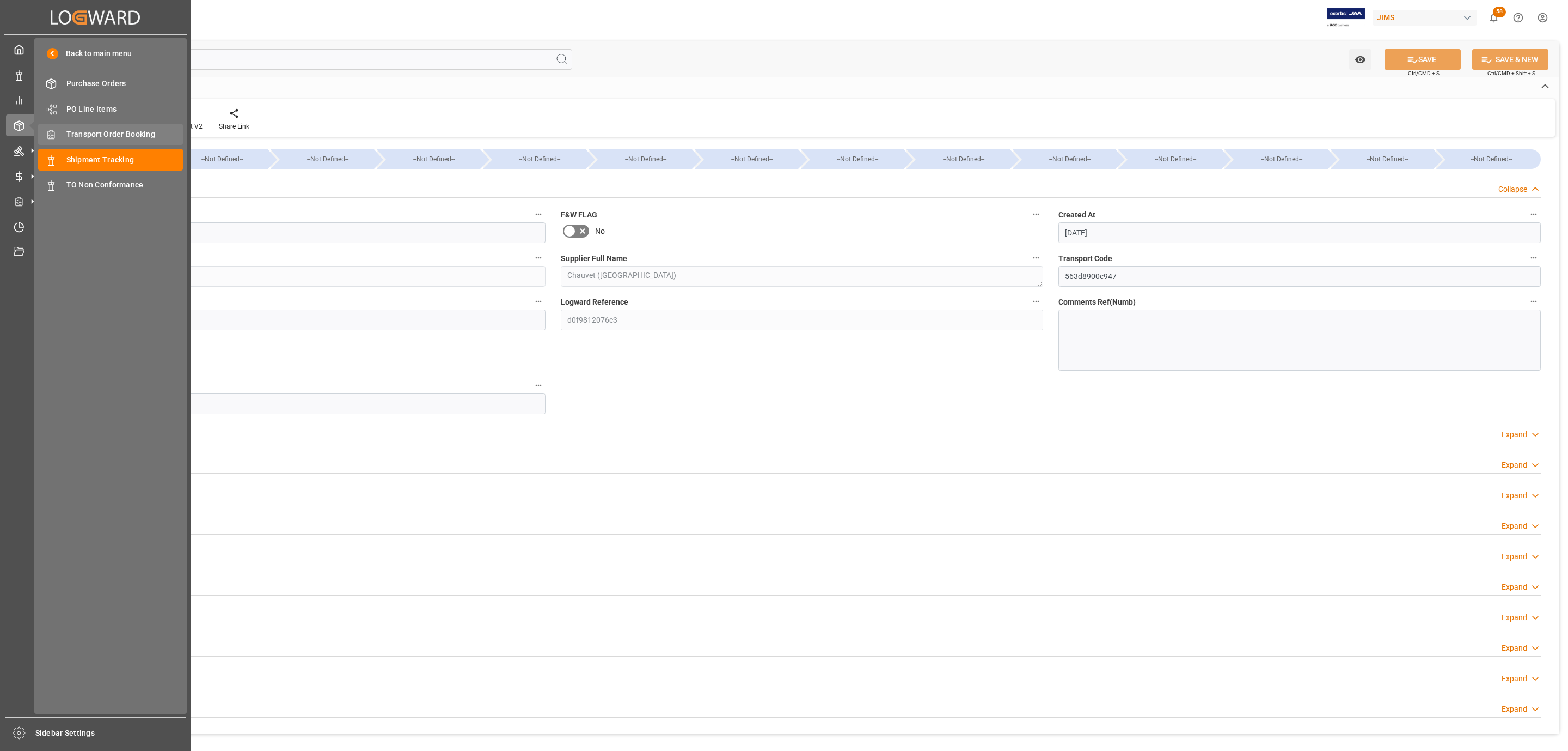
click at [131, 135] on span "Transport Order Booking" at bounding box center [125, 134] width 117 height 12
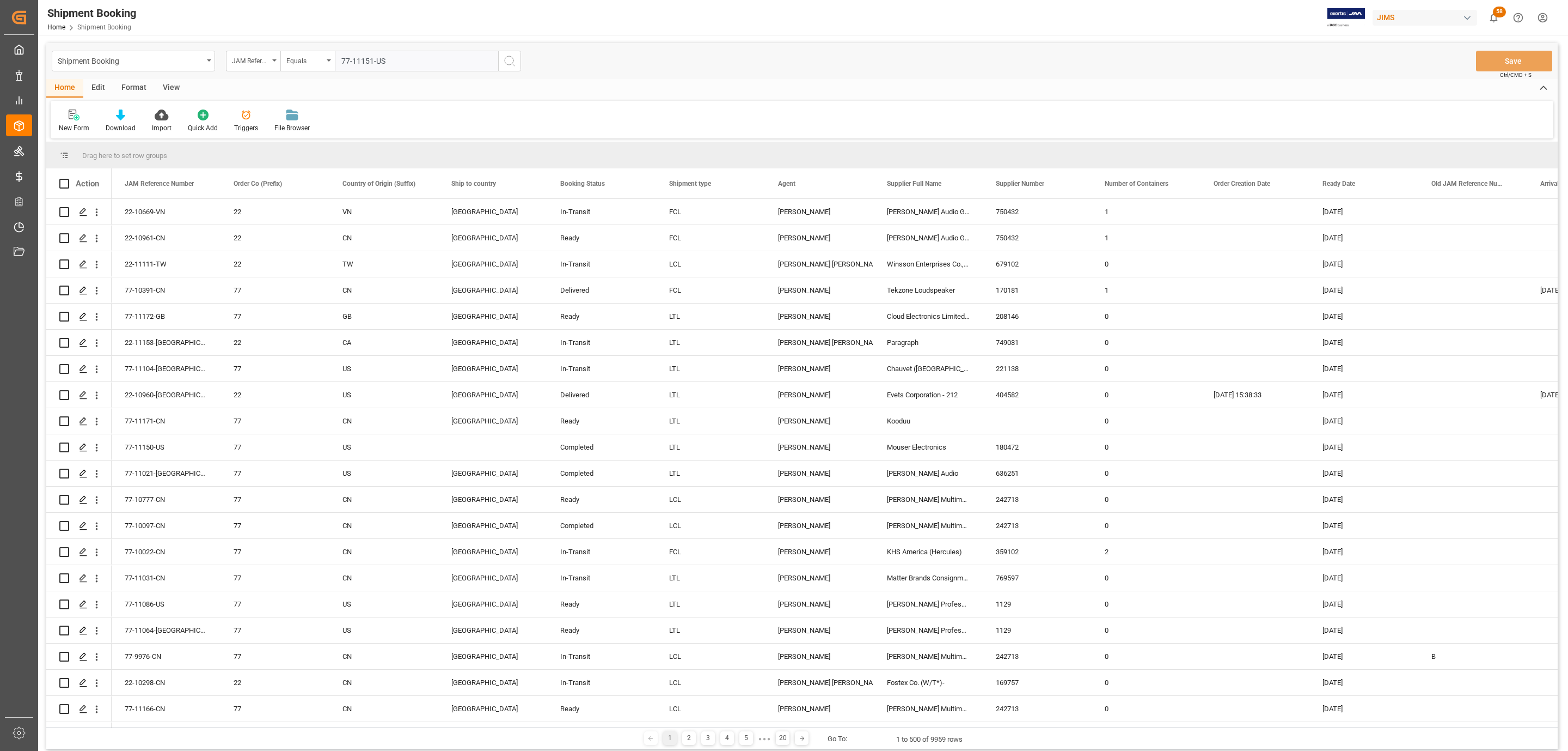
type input "77-11151-US"
click at [513, 64] on line "search button" at bounding box center [514, 65] width 2 height 2
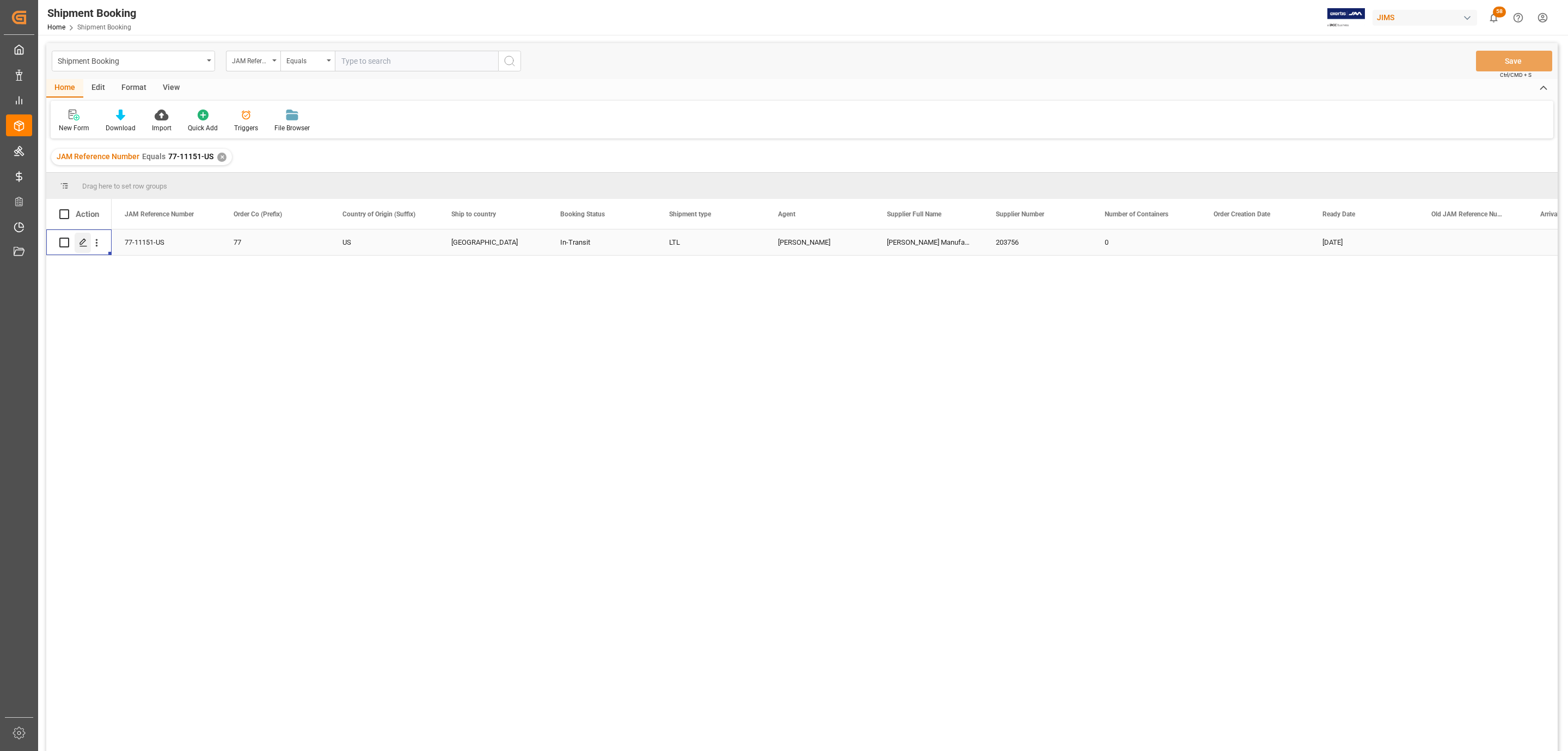
click at [82, 247] on icon "Press SPACE to select this row." at bounding box center [83, 242] width 9 height 9
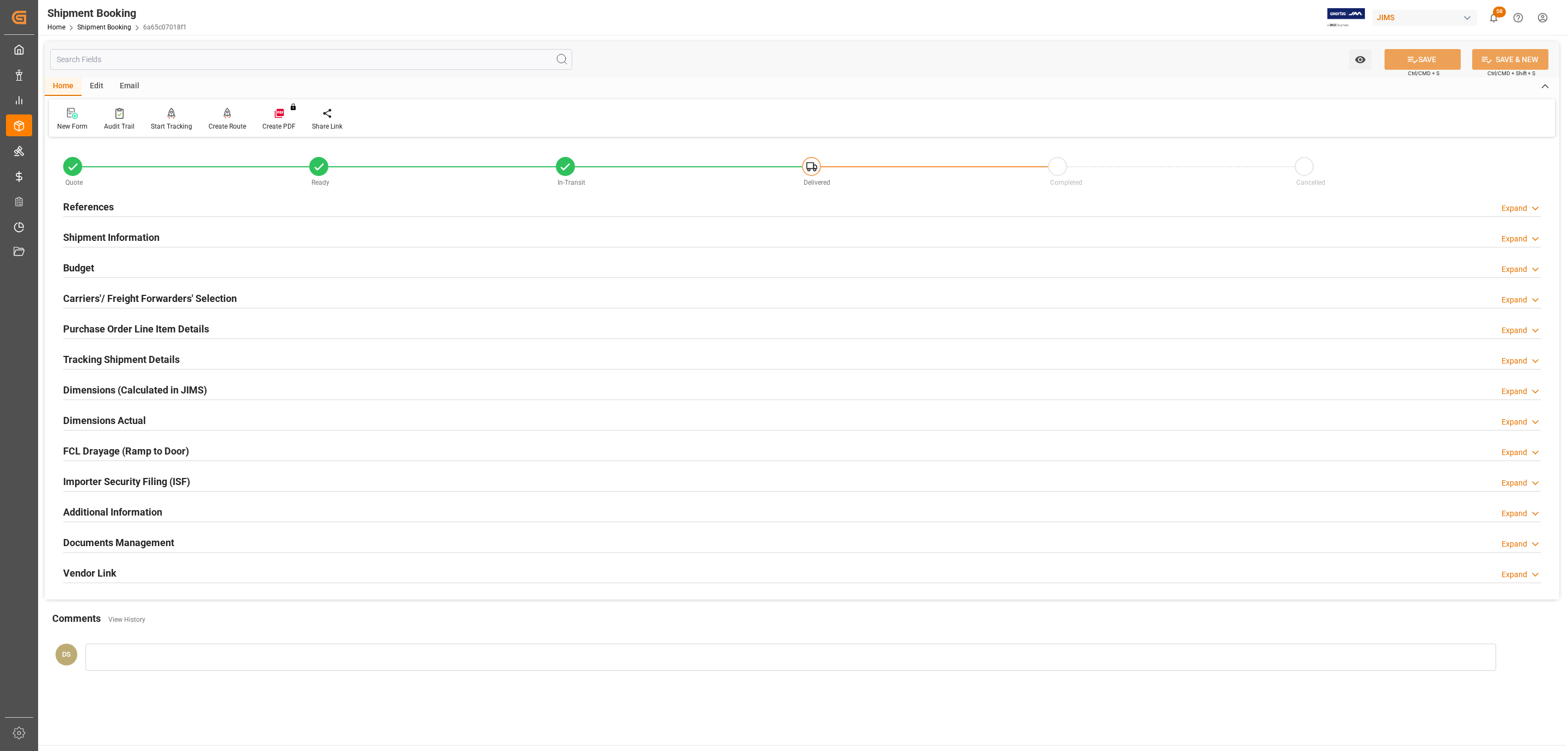
click at [67, 300] on h2 "Carriers'/ Freight Forwarders' Selection" at bounding box center [150, 298] width 173 height 15
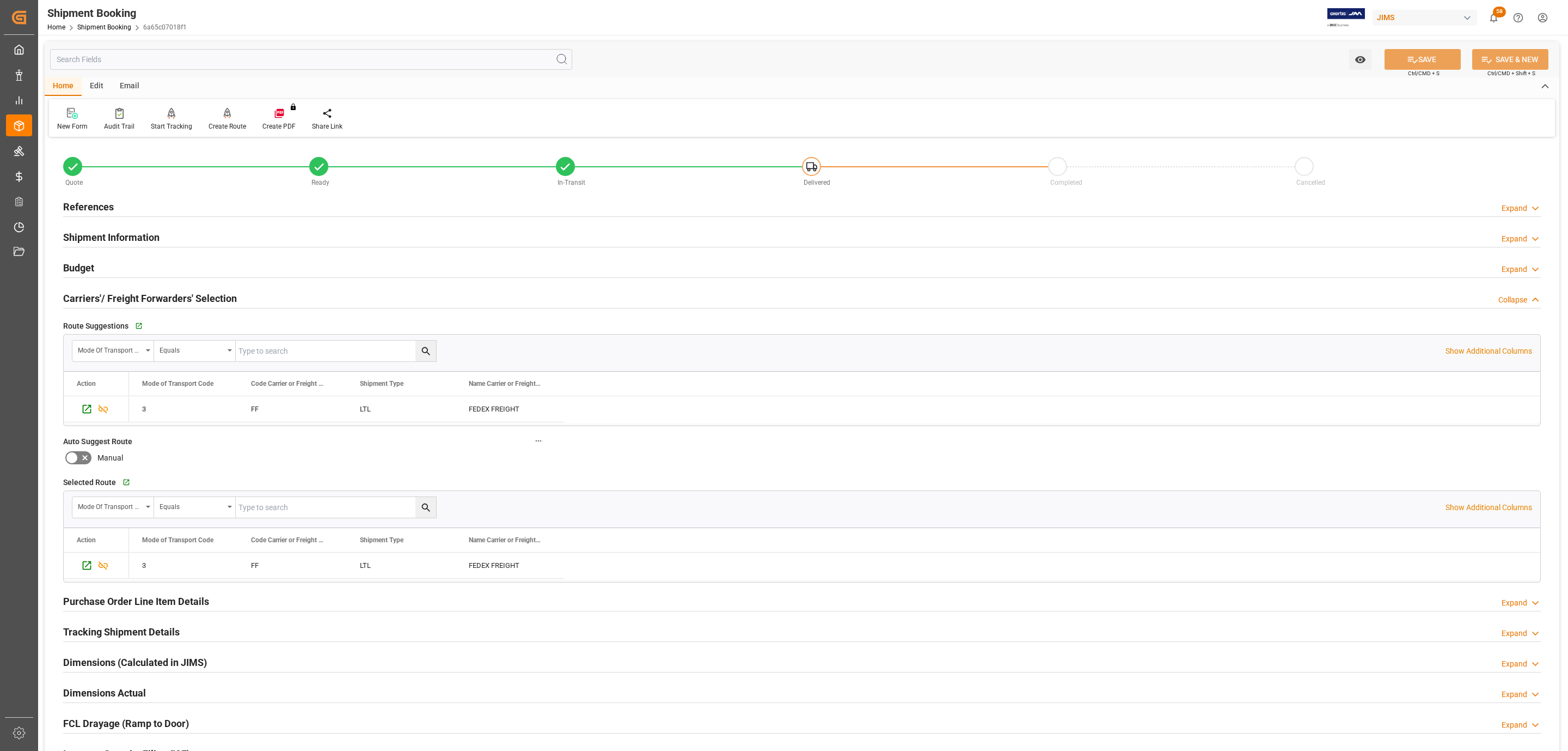
click at [67, 300] on h2 "Carriers'/ Freight Forwarders' Selection" at bounding box center [150, 298] width 173 height 15
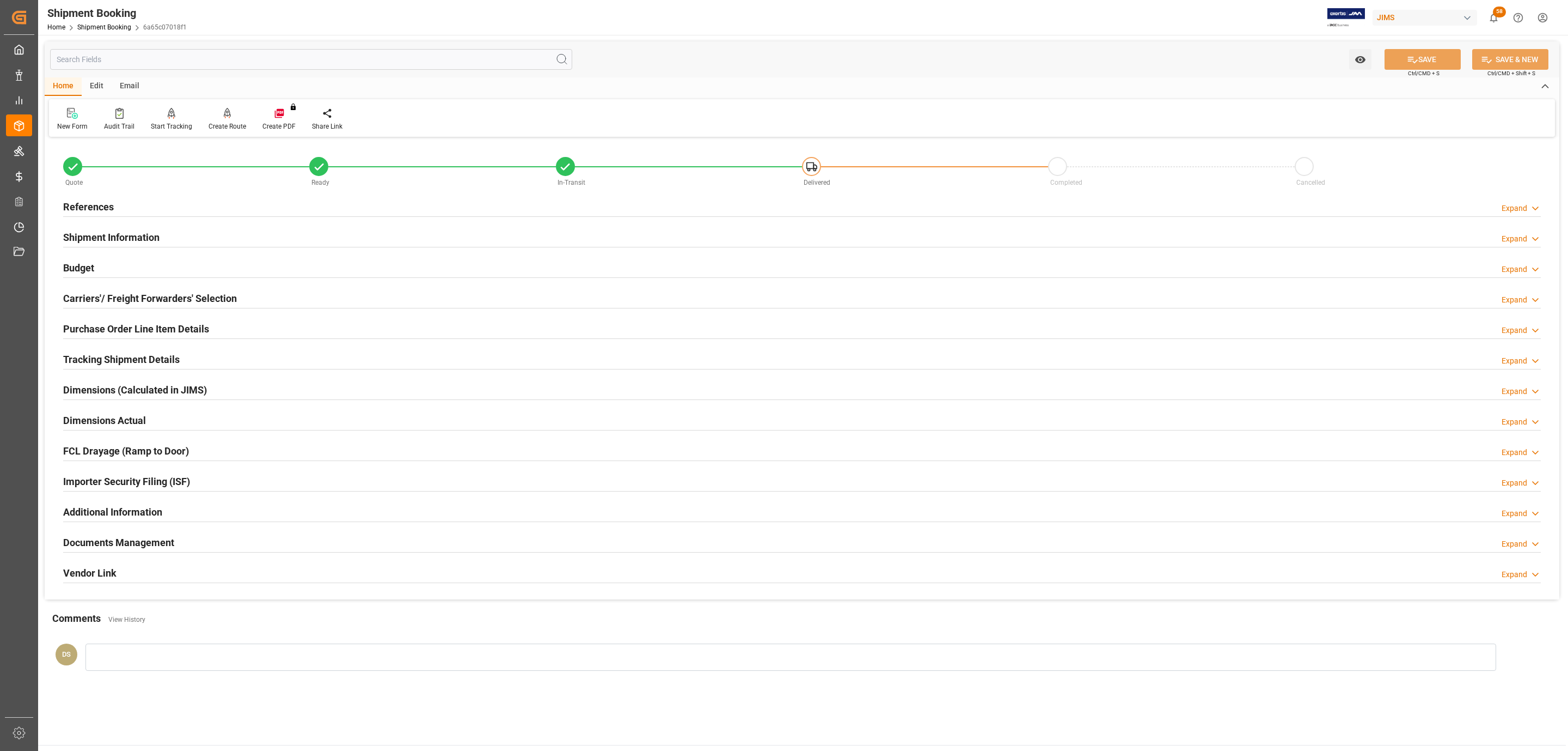
click at [80, 267] on h2 "Budget" at bounding box center [79, 268] width 31 height 15
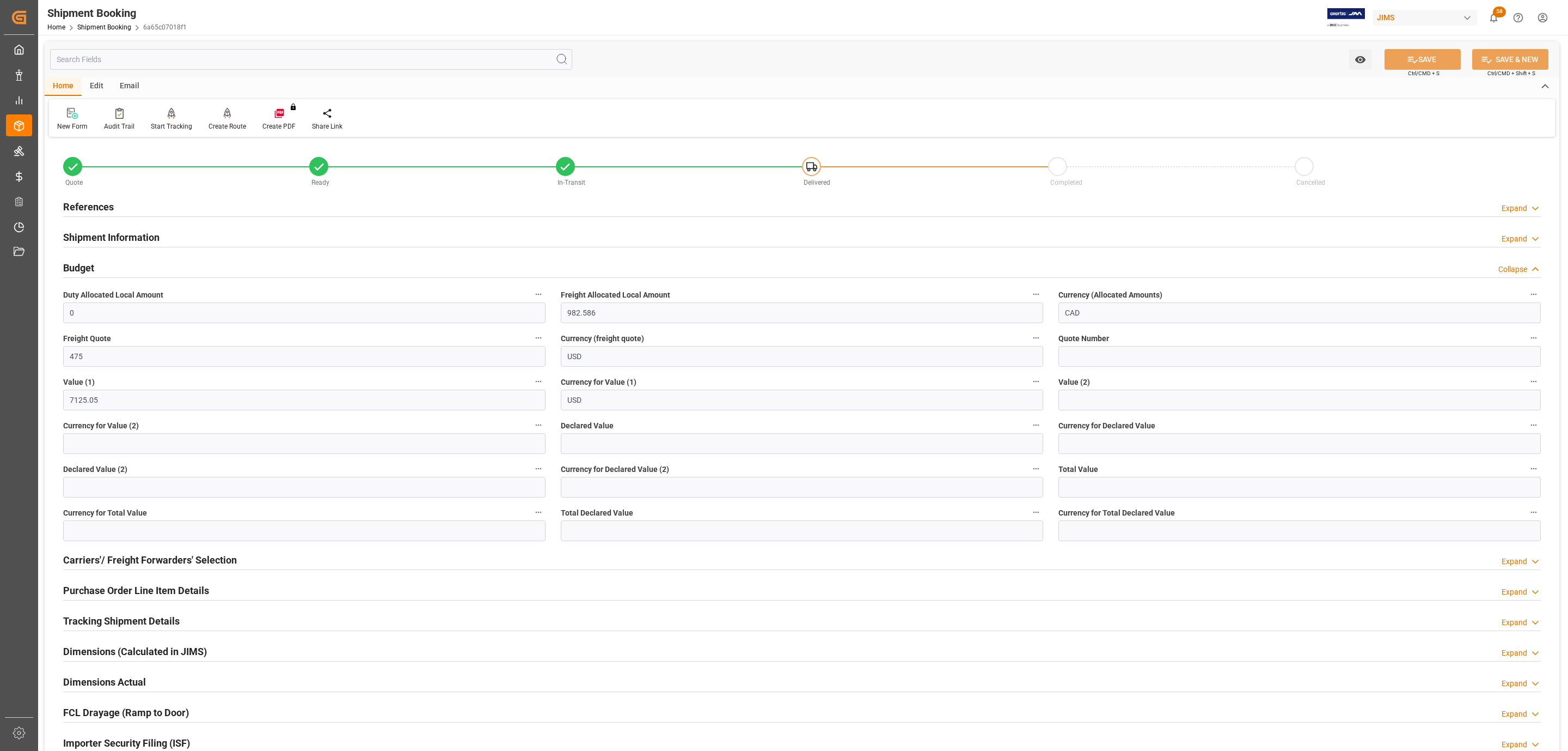
click at [130, 205] on div "References Expand" at bounding box center [802, 206] width 1478 height 21
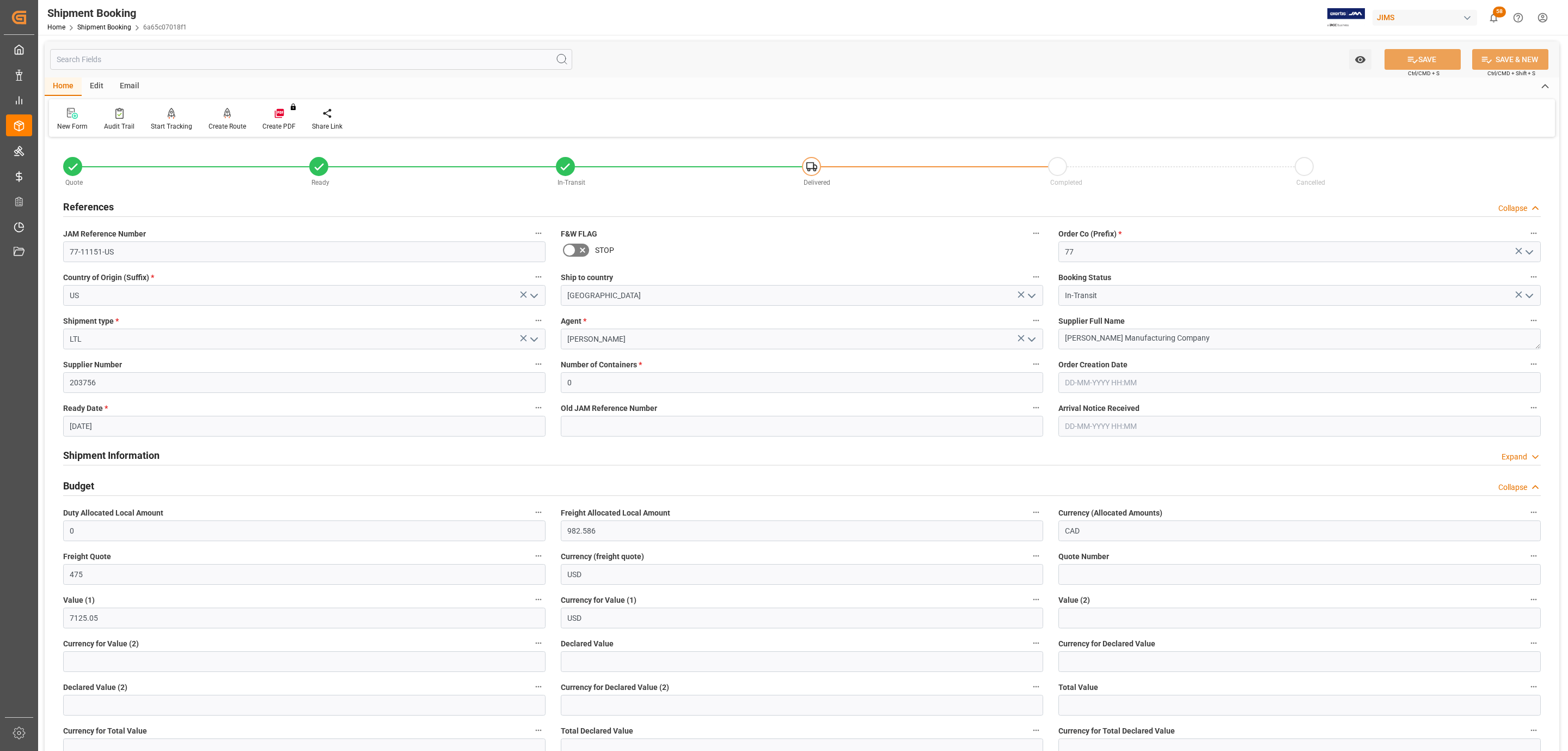
click at [130, 205] on div "References Collapse" at bounding box center [802, 206] width 1478 height 21
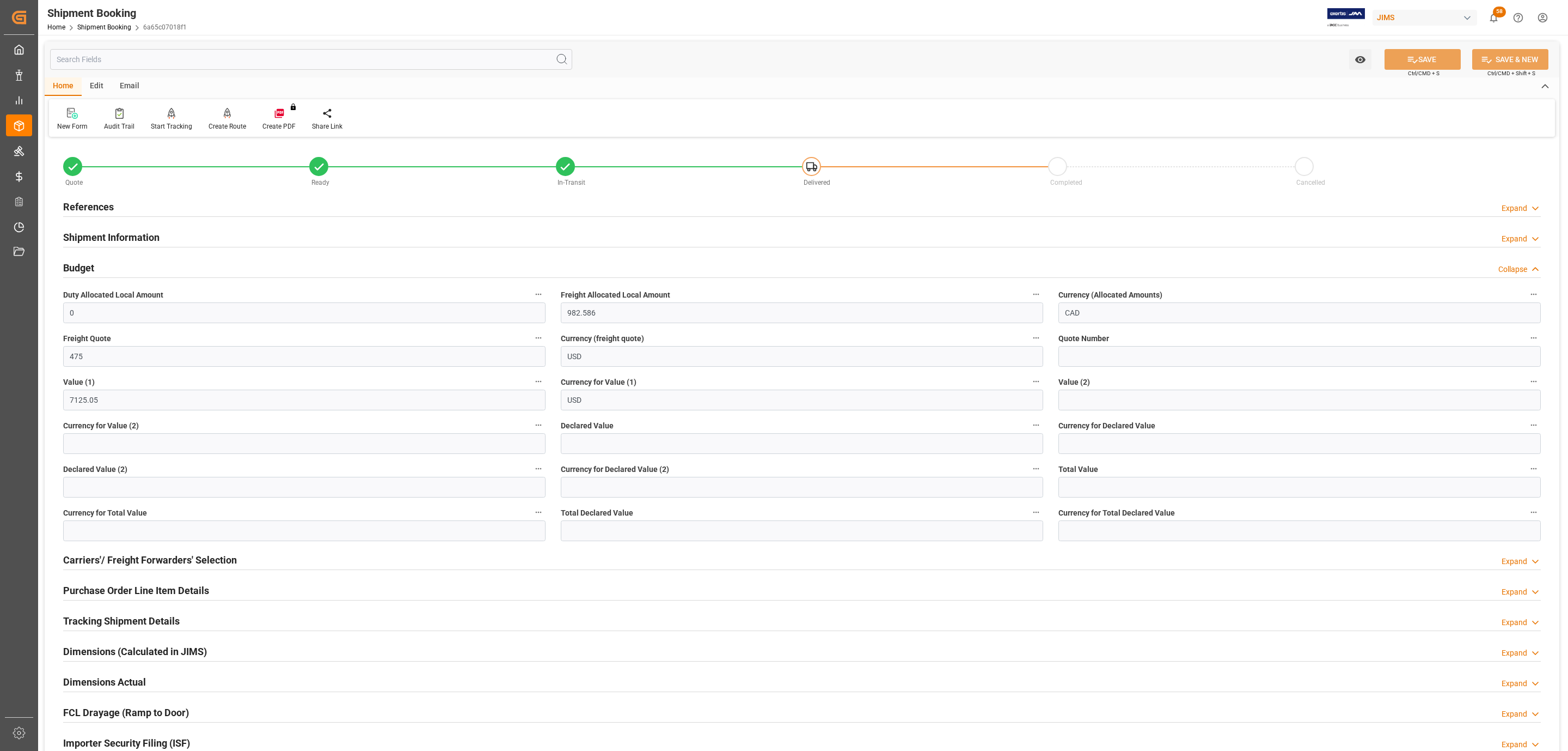
click at [130, 205] on div "References Expand" at bounding box center [802, 206] width 1478 height 21
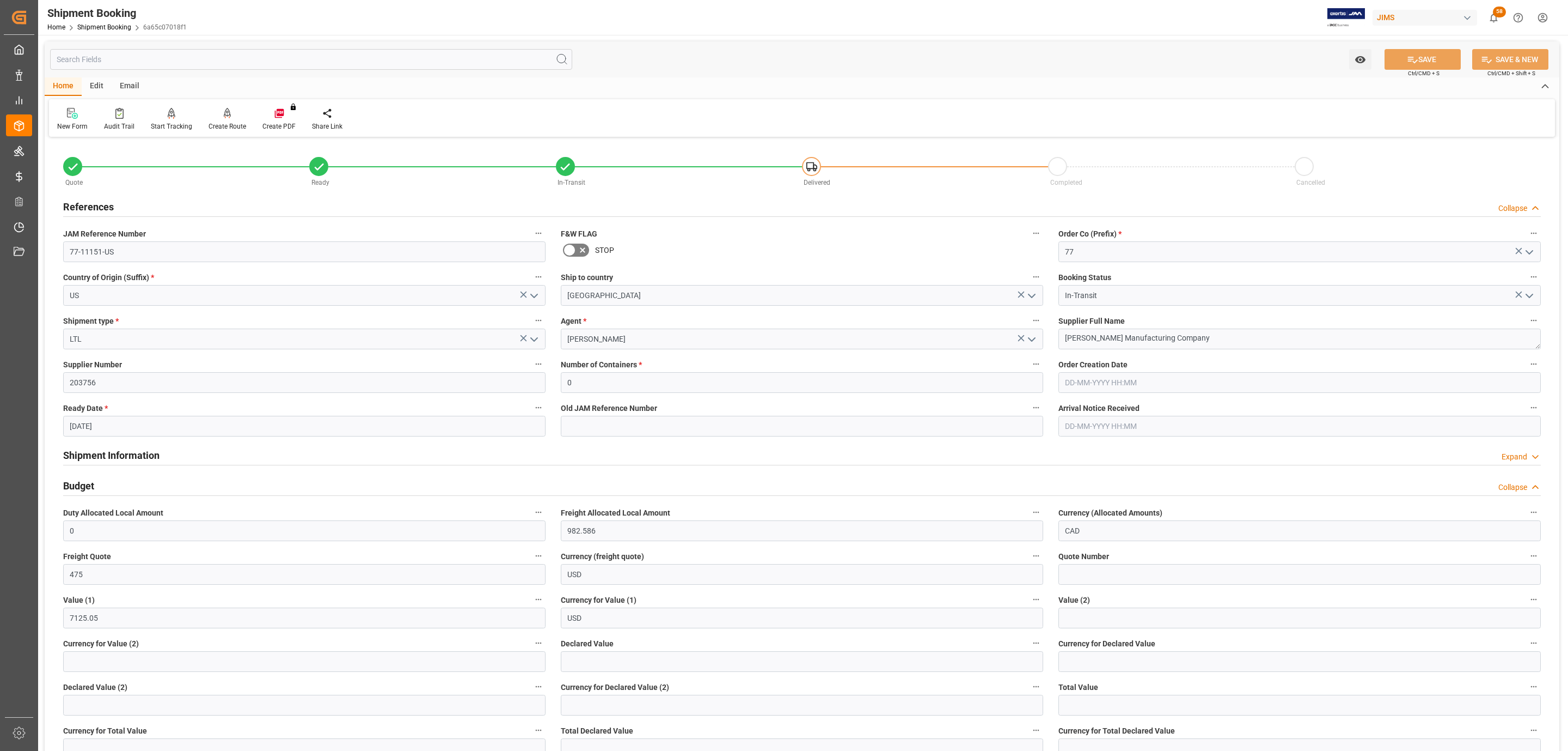
click at [130, 205] on div "References Collapse" at bounding box center [802, 206] width 1478 height 21
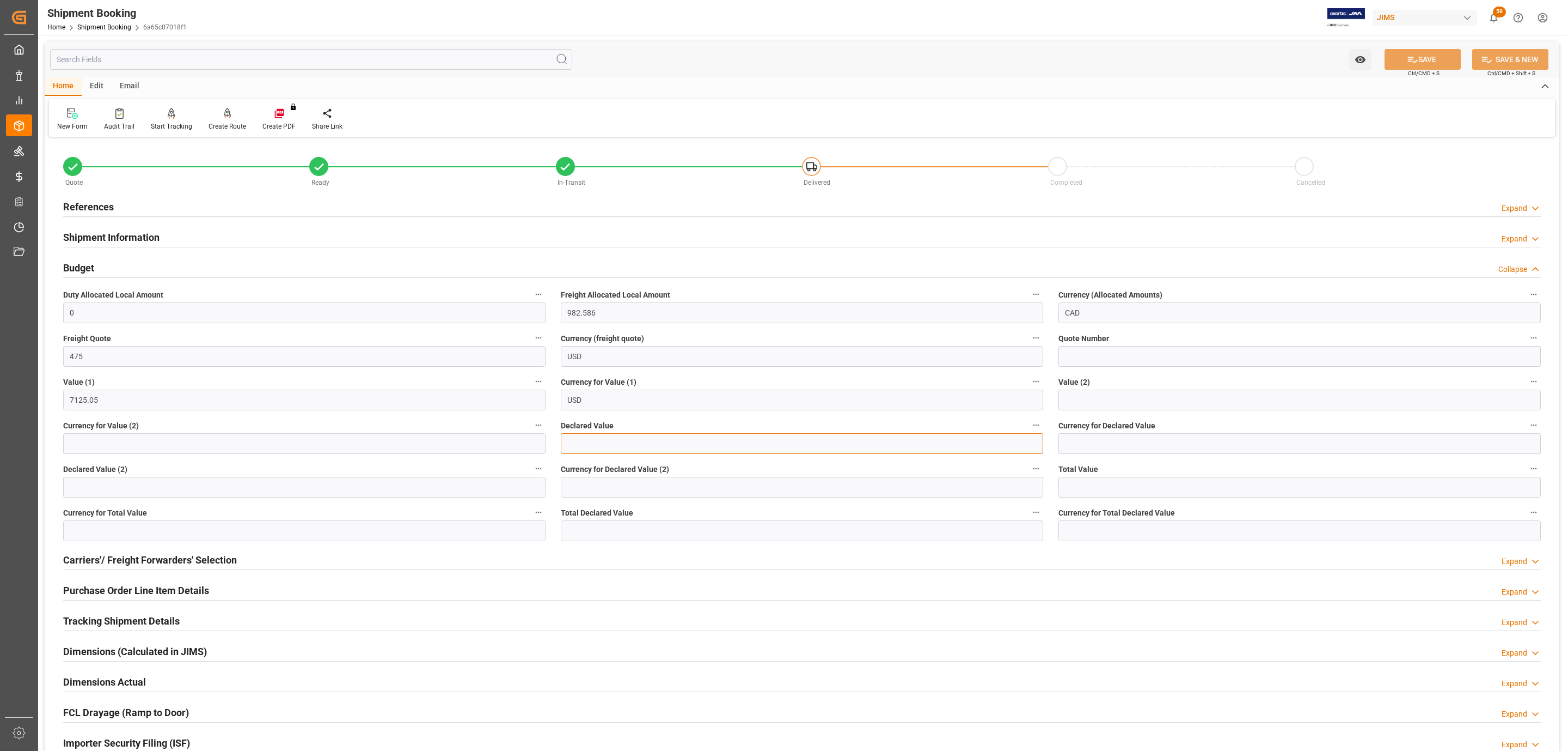
click at [591, 450] on input "text" at bounding box center [802, 443] width 482 height 21
type input "7125.05"
type input "usd"
click at [1432, 57] on button "SAVE" at bounding box center [1423, 59] width 76 height 21
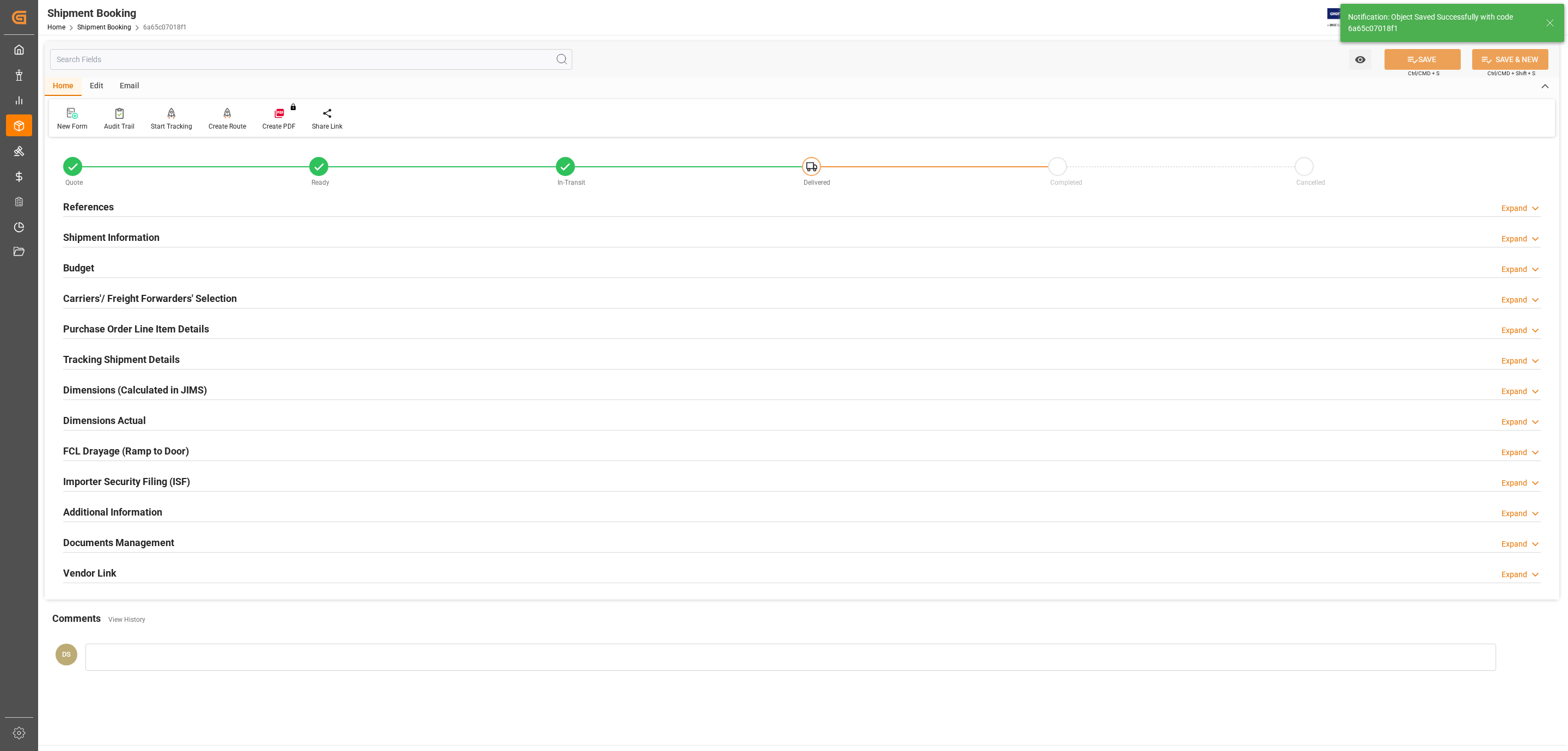
click at [131, 336] on h2 "Purchase Order Line Item Details" at bounding box center [136, 329] width 146 height 15
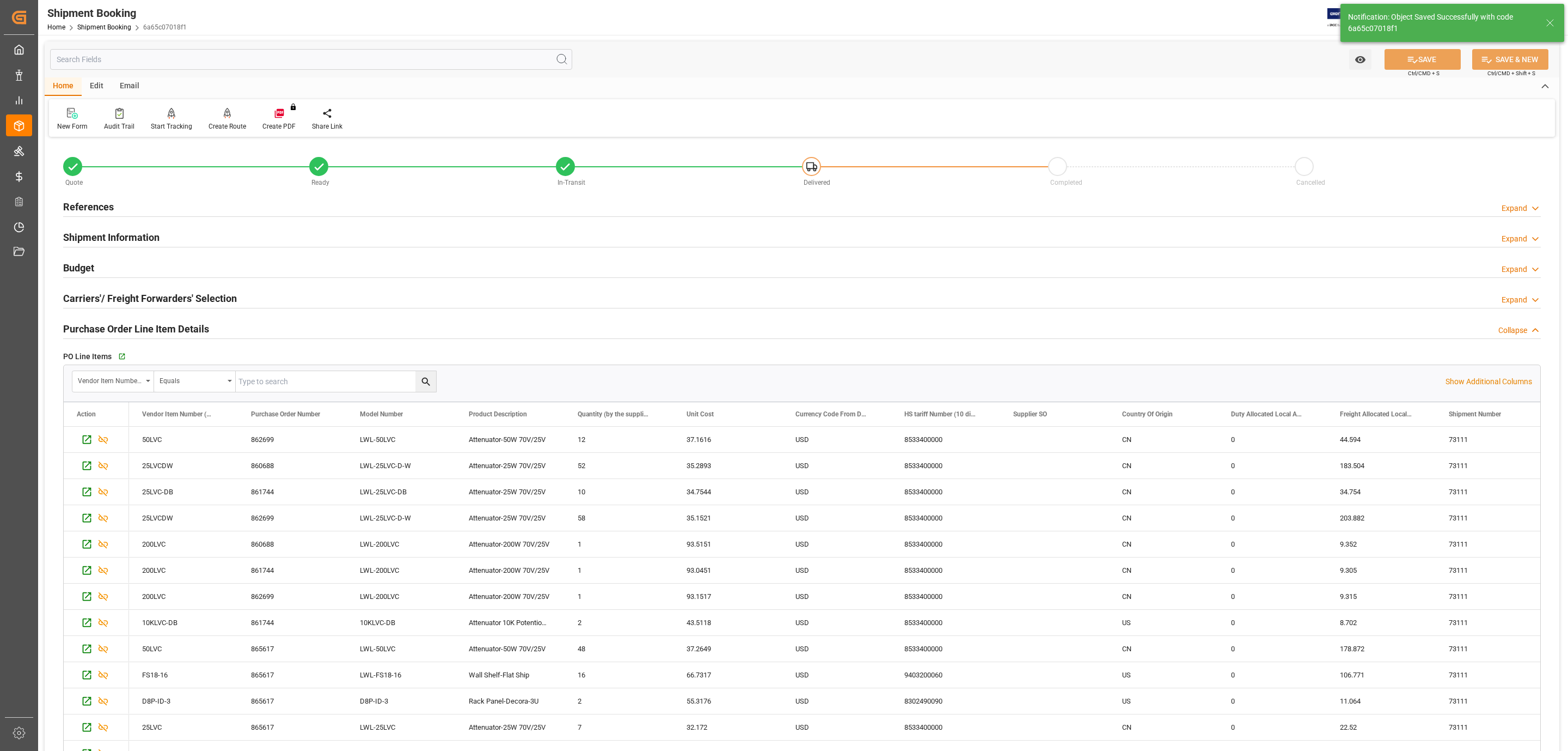
click at [139, 300] on h2 "Carriers'/ Freight Forwarders' Selection" at bounding box center [150, 298] width 173 height 15
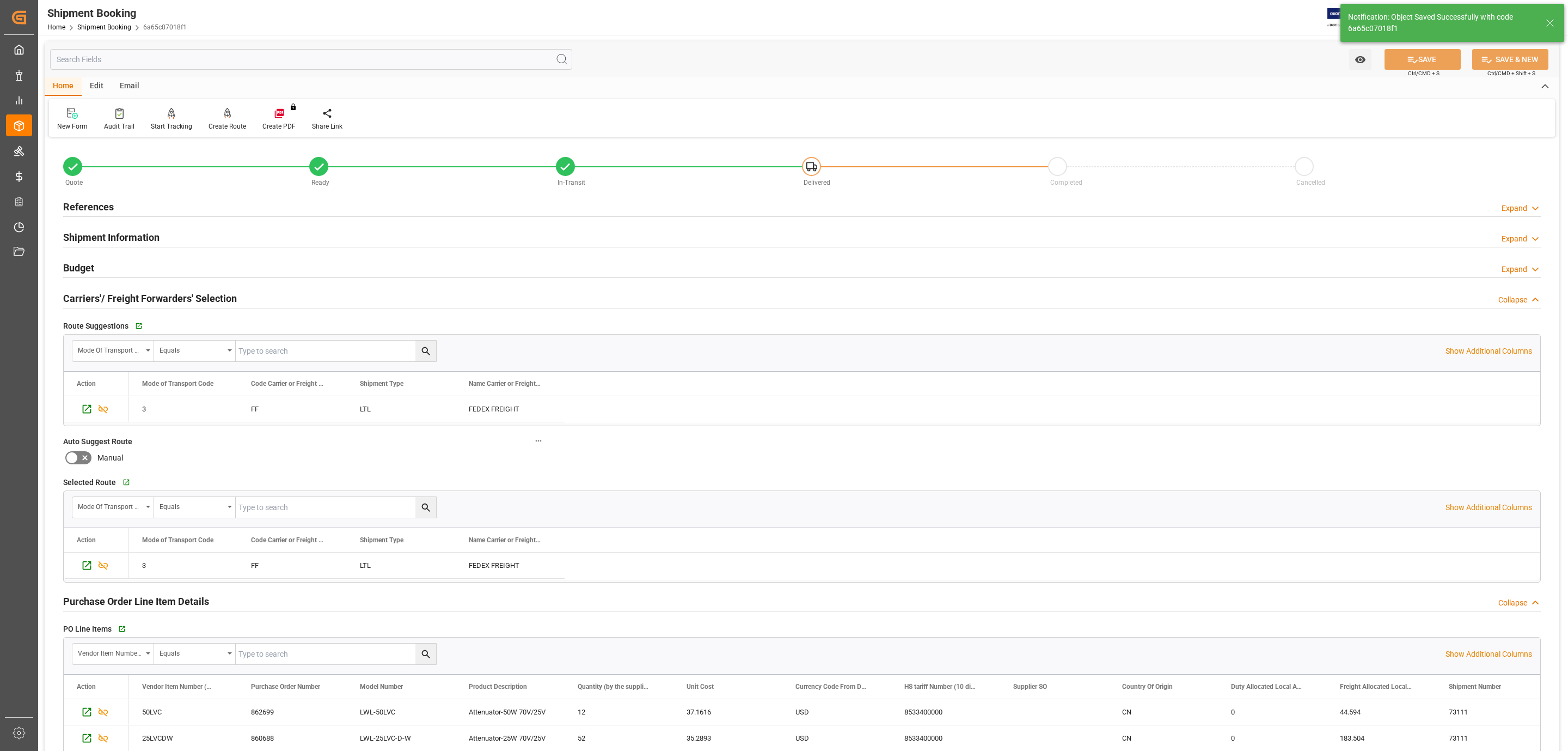
click at [139, 300] on h2 "Carriers'/ Freight Forwarders' Selection" at bounding box center [150, 298] width 173 height 15
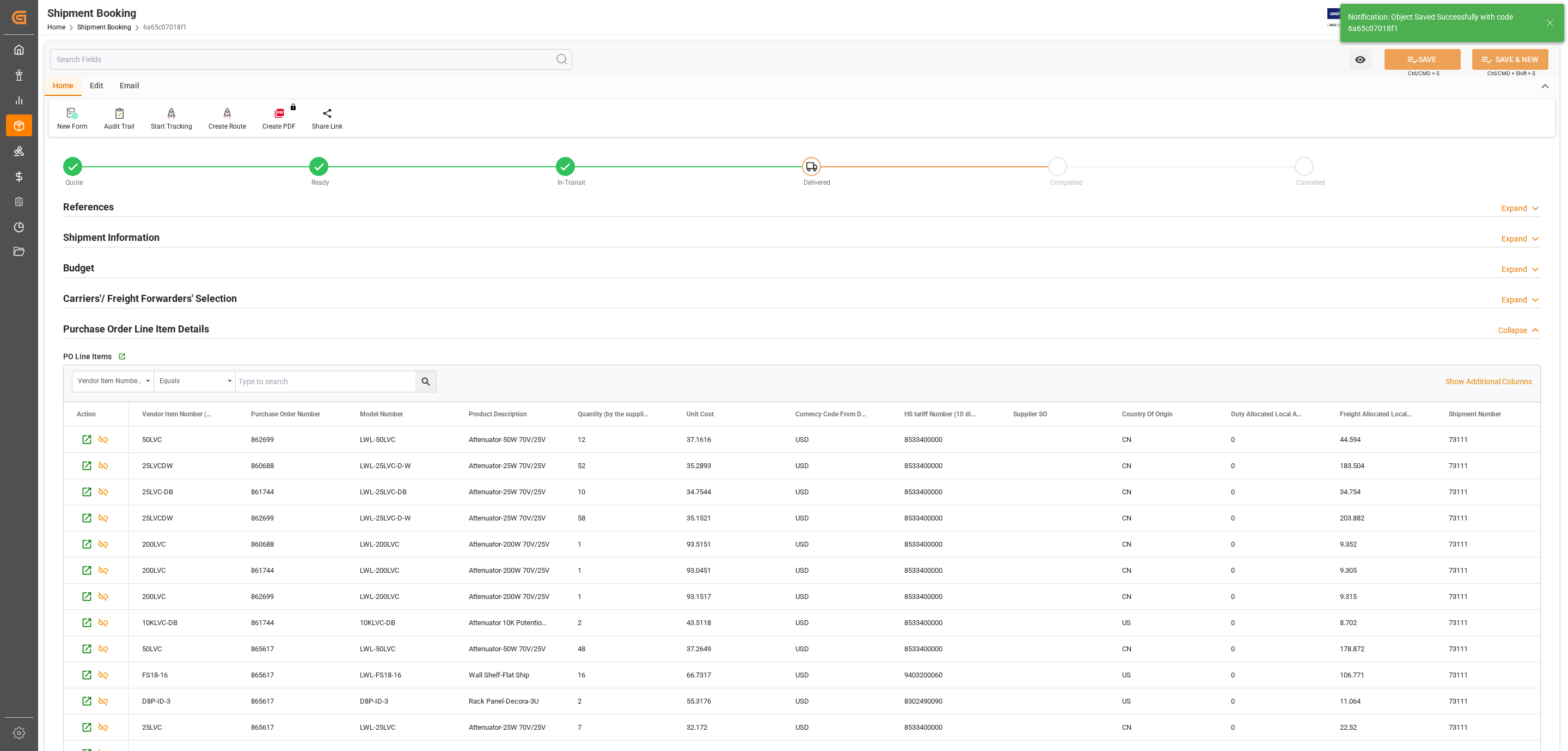
click at [119, 329] on h2 "Purchase Order Line Item Details" at bounding box center [136, 329] width 146 height 15
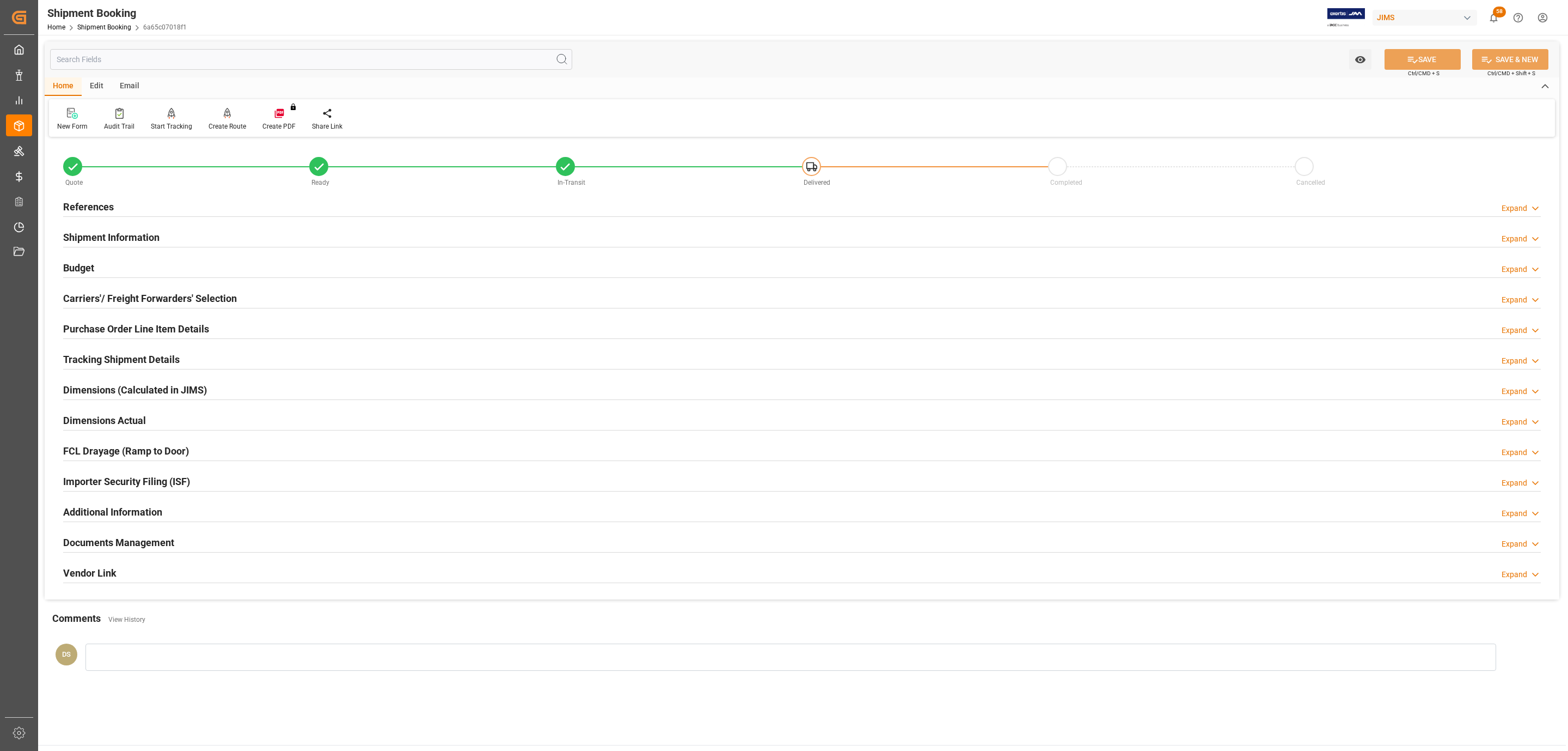
click at [113, 543] on h2 "Documents Management" at bounding box center [119, 542] width 111 height 15
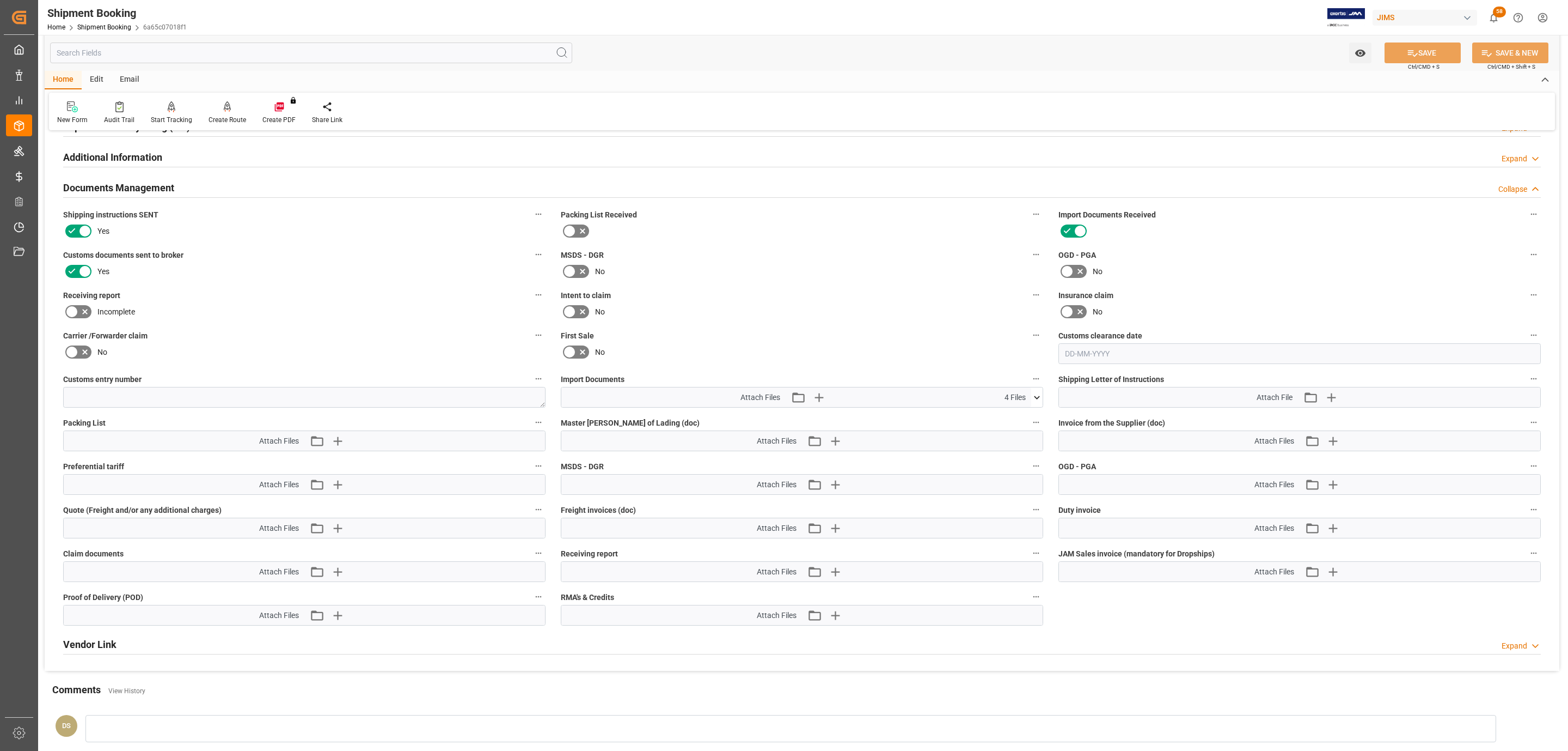
scroll to position [409, 0]
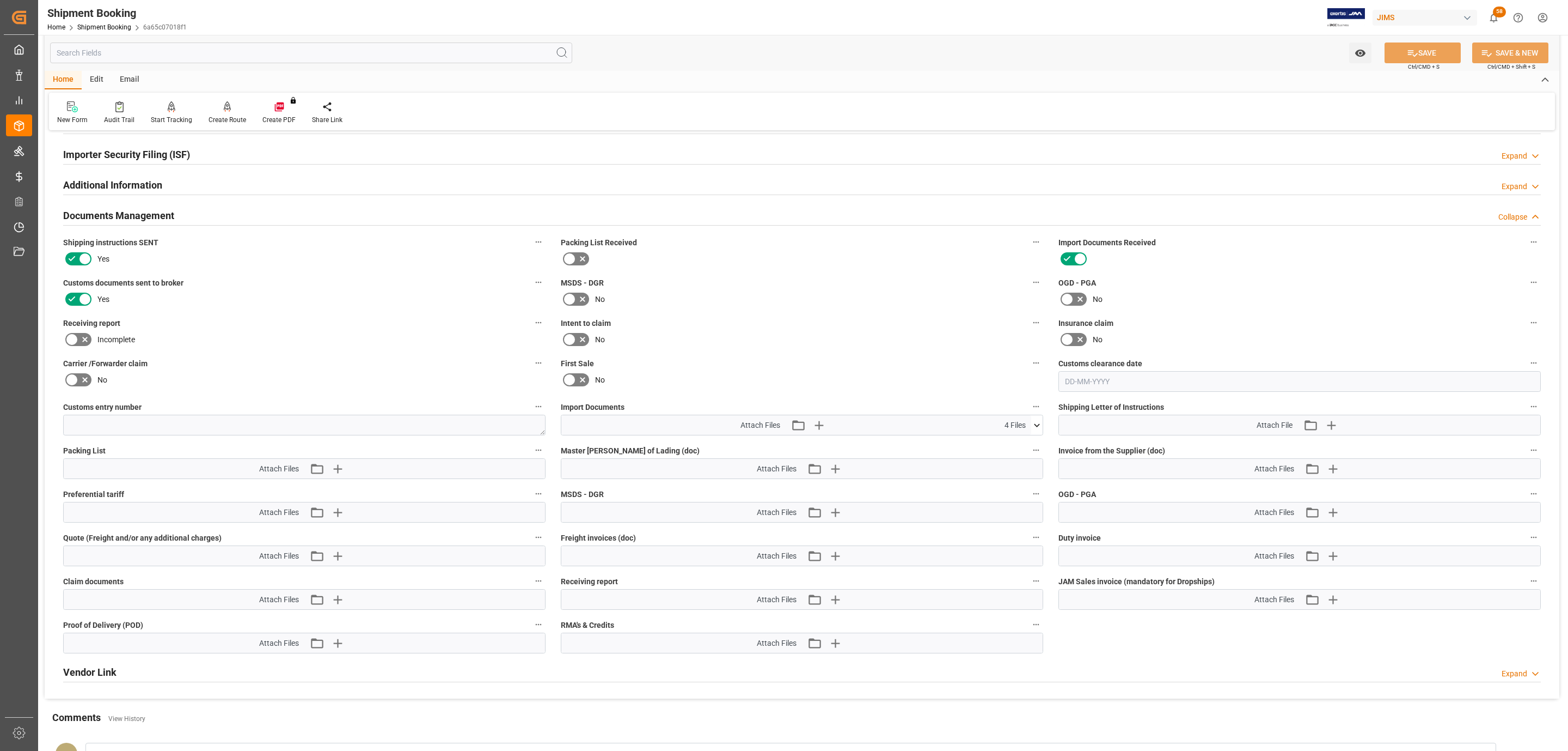
click at [127, 218] on h2 "Documents Management" at bounding box center [119, 216] width 111 height 15
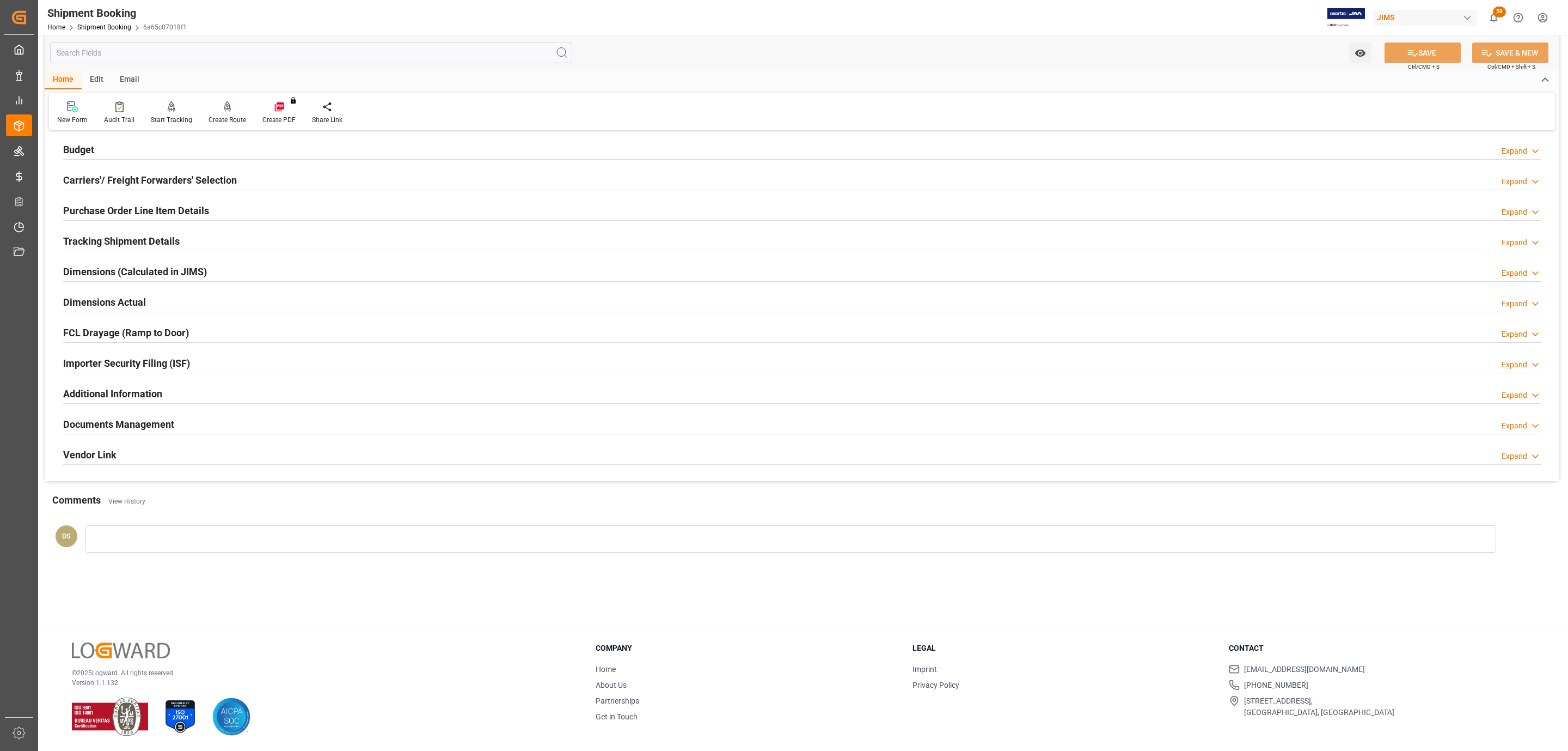
scroll to position [37, 0]
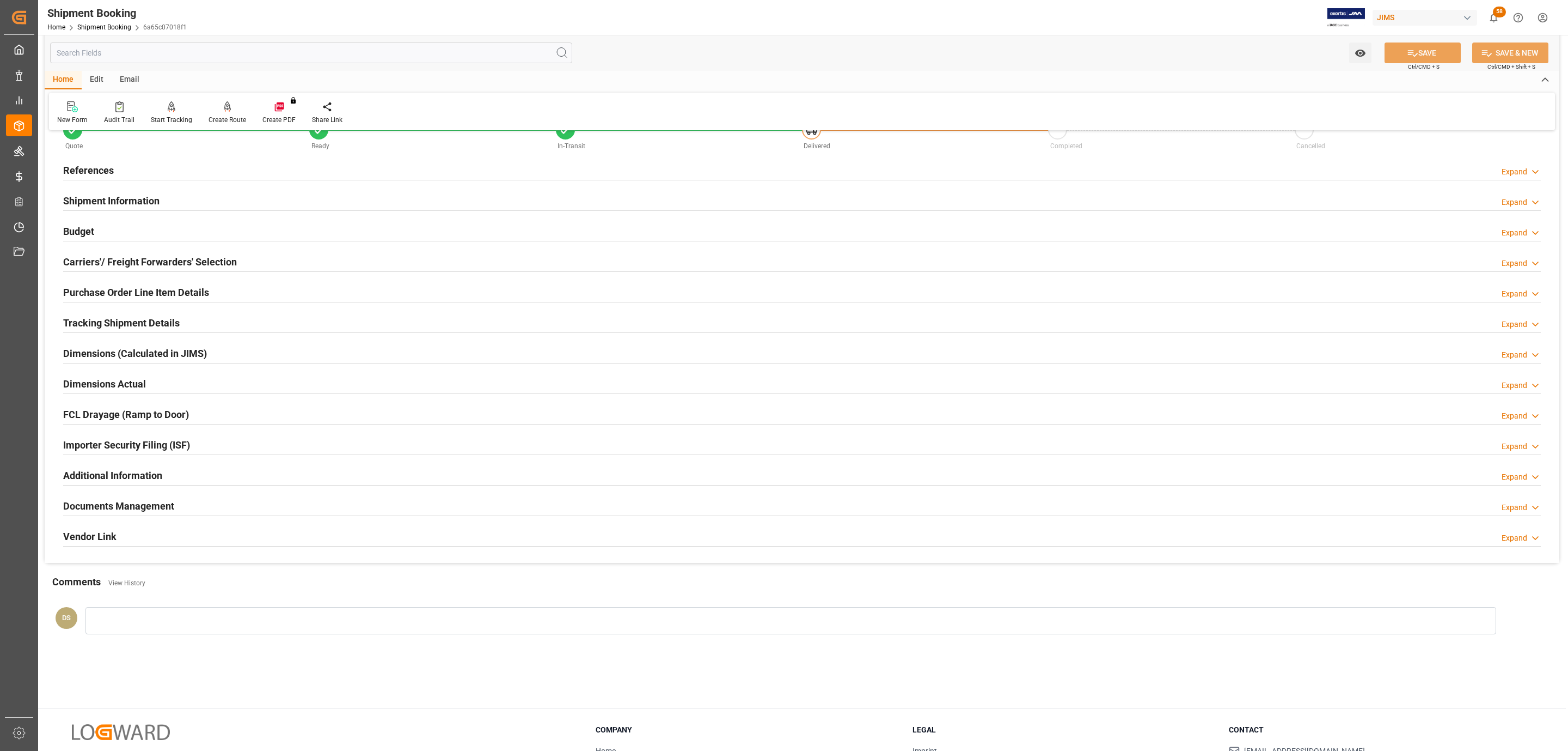
click at [137, 513] on h2 "Documents Management" at bounding box center [119, 506] width 111 height 15
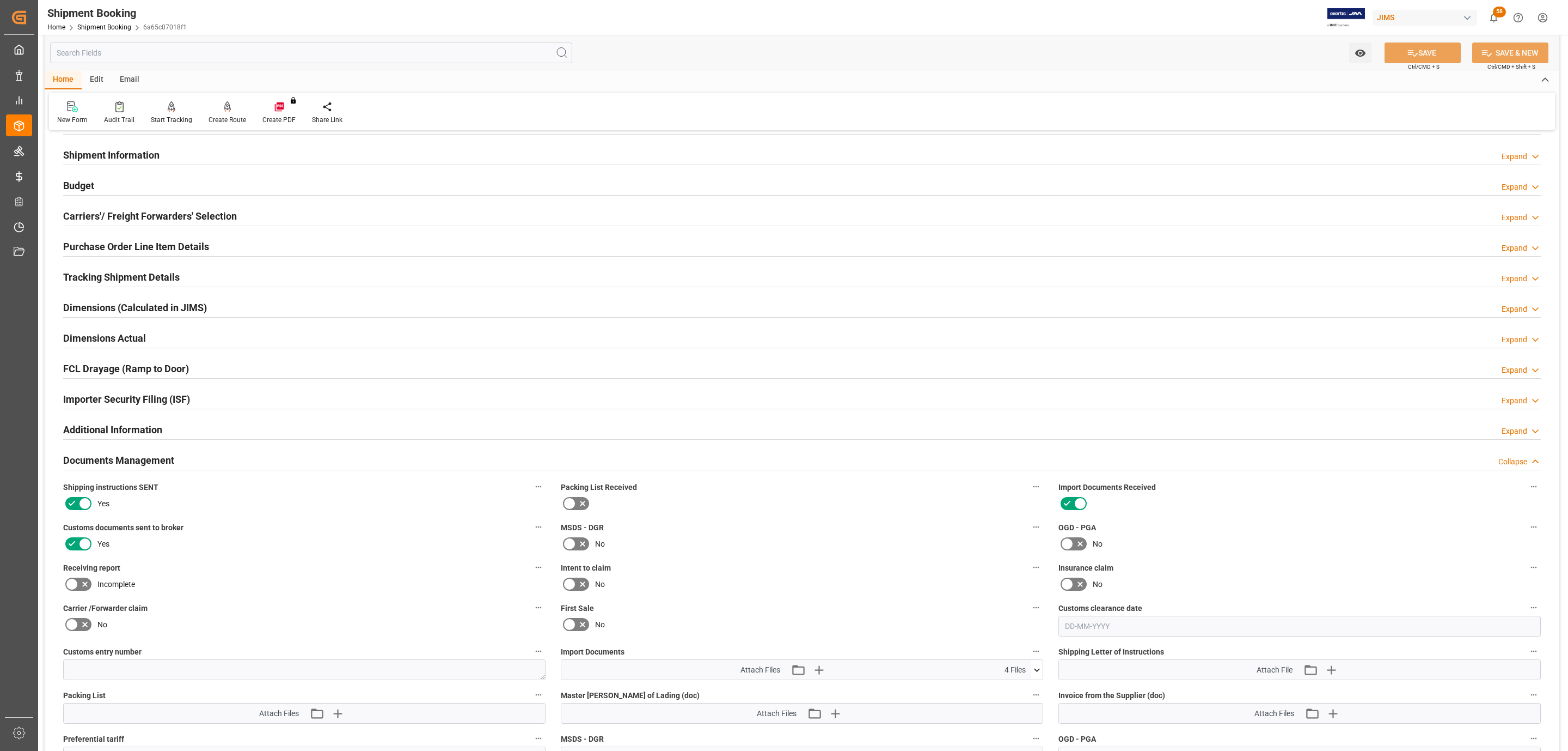
scroll to position [245, 0]
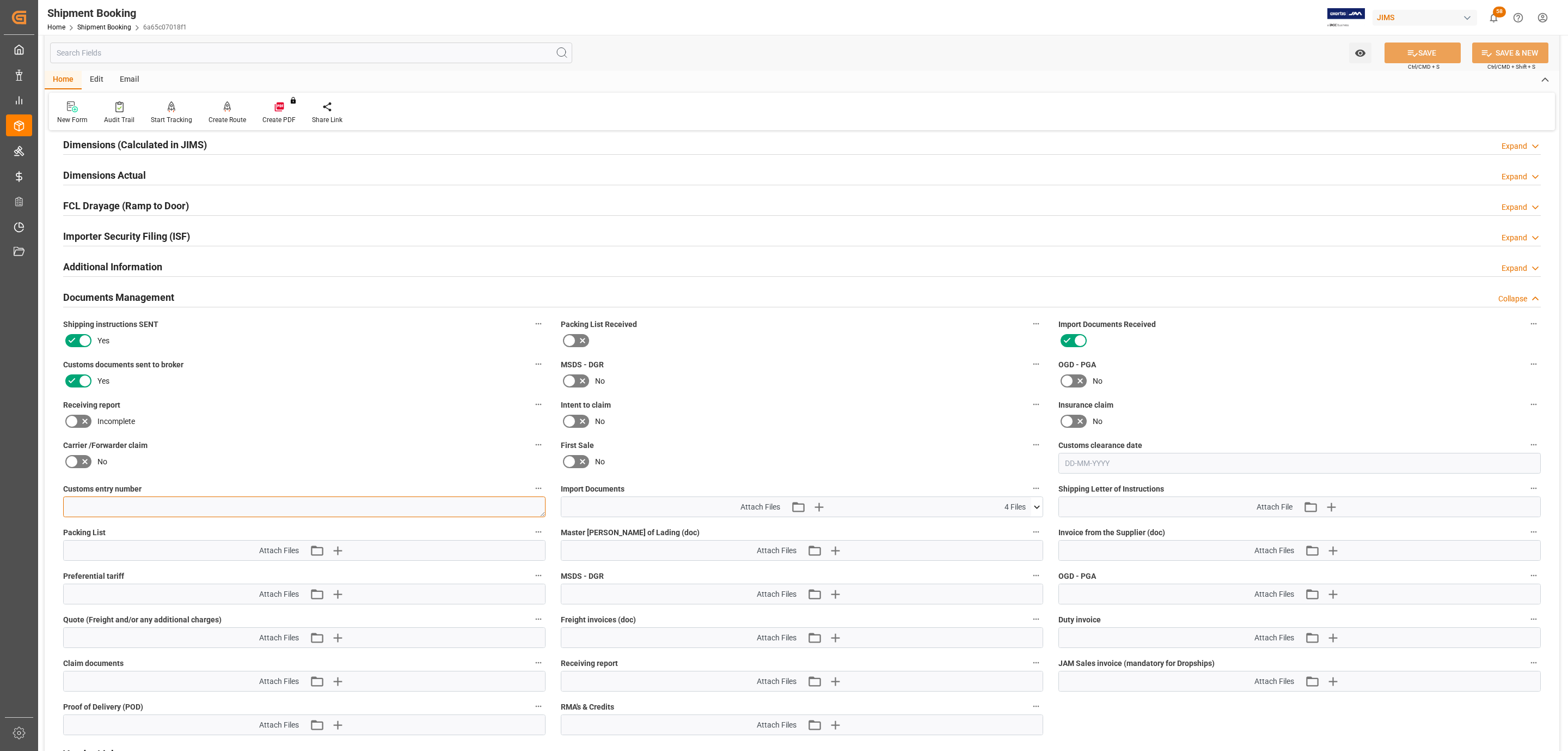
paste textarea "13391-69293070-6"
type textarea "13391-69293070-6"
click at [1438, 49] on button "SAVE" at bounding box center [1423, 53] width 76 height 21
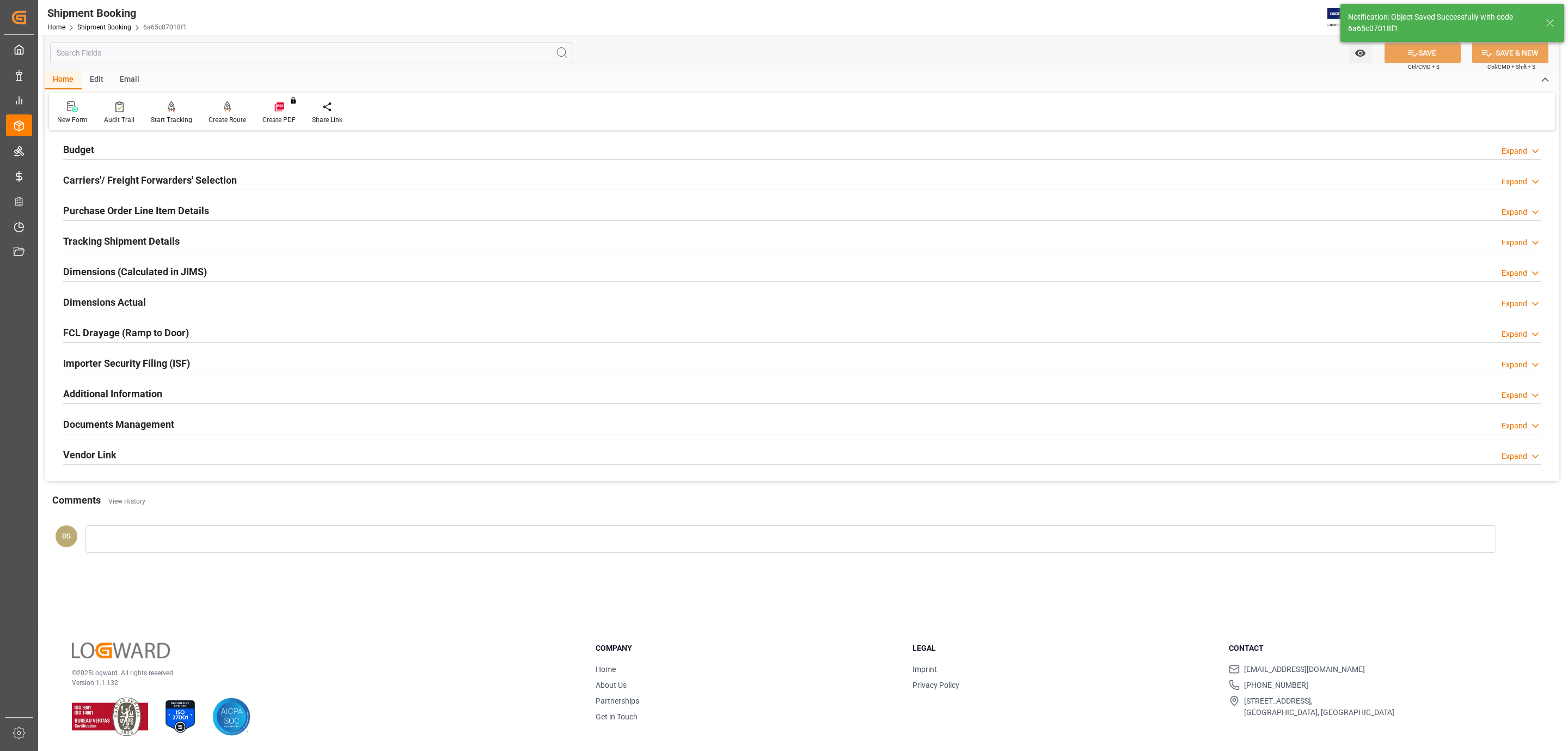
scroll to position [118, 0]
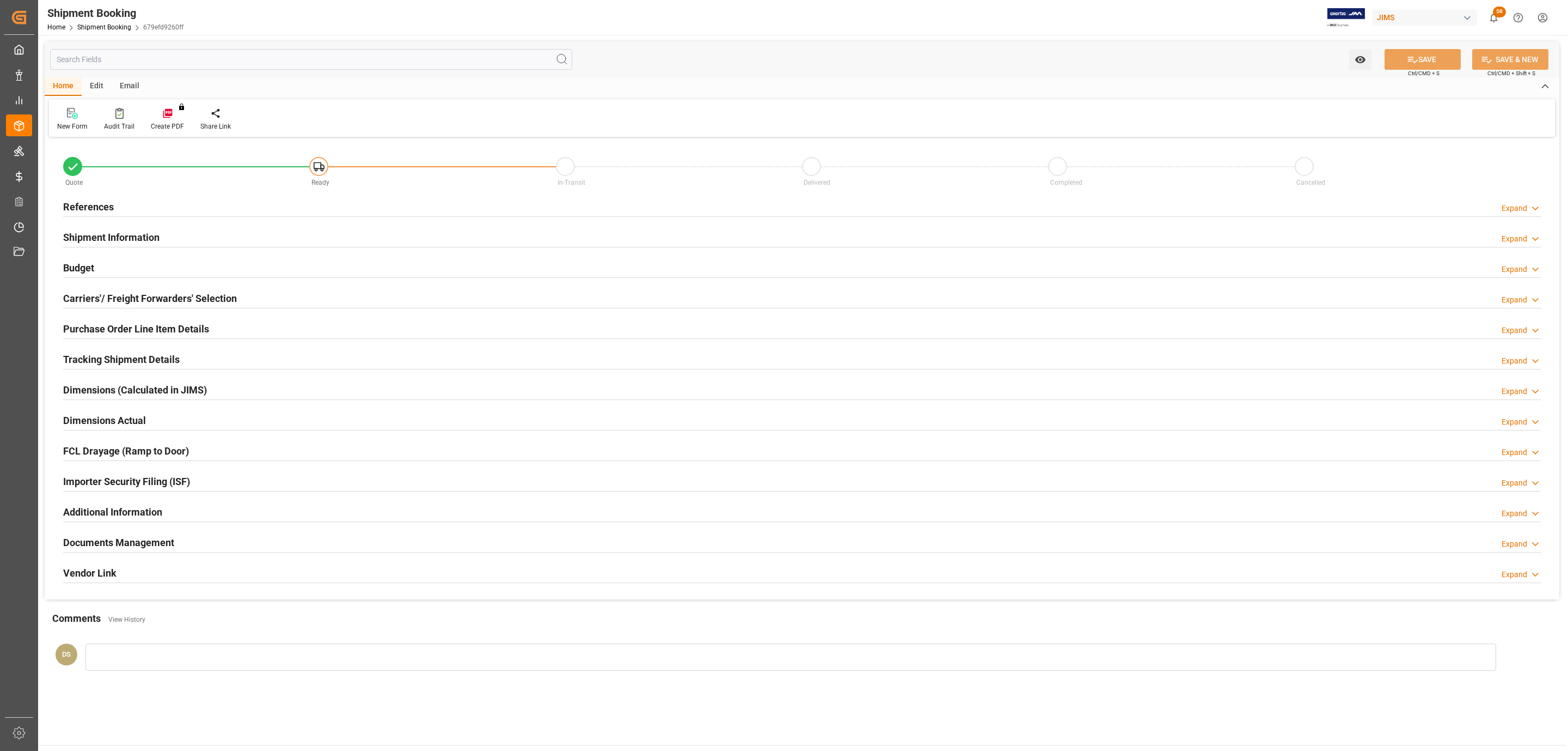
type input "0"
type input "[DATE]"
click at [100, 202] on h2 "References" at bounding box center [88, 206] width 51 height 15
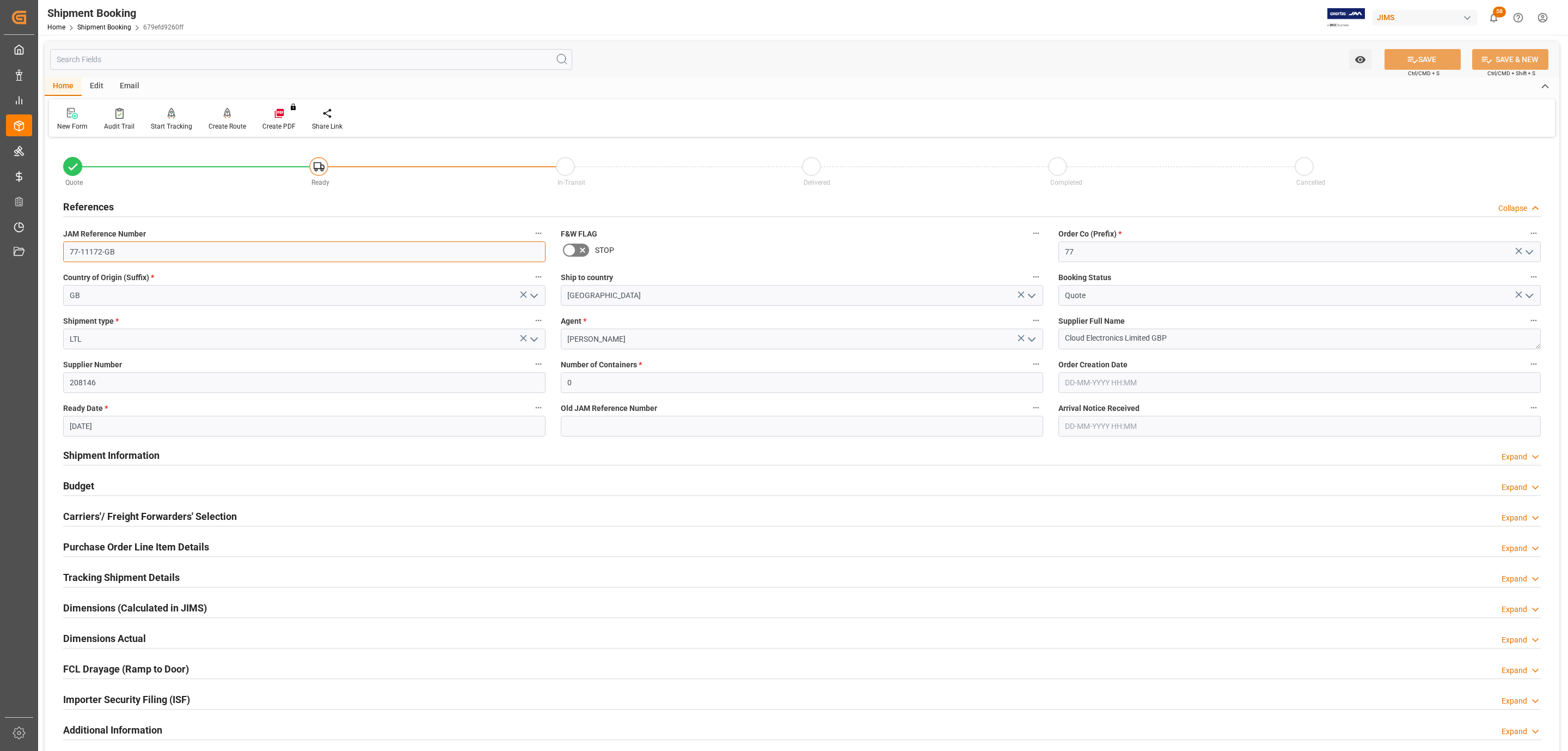
click at [121, 250] on input "77-11172-GB" at bounding box center [304, 252] width 482 height 21
click at [162, 521] on h2 "Carriers'/ Freight Forwarders' Selection" at bounding box center [150, 516] width 173 height 15
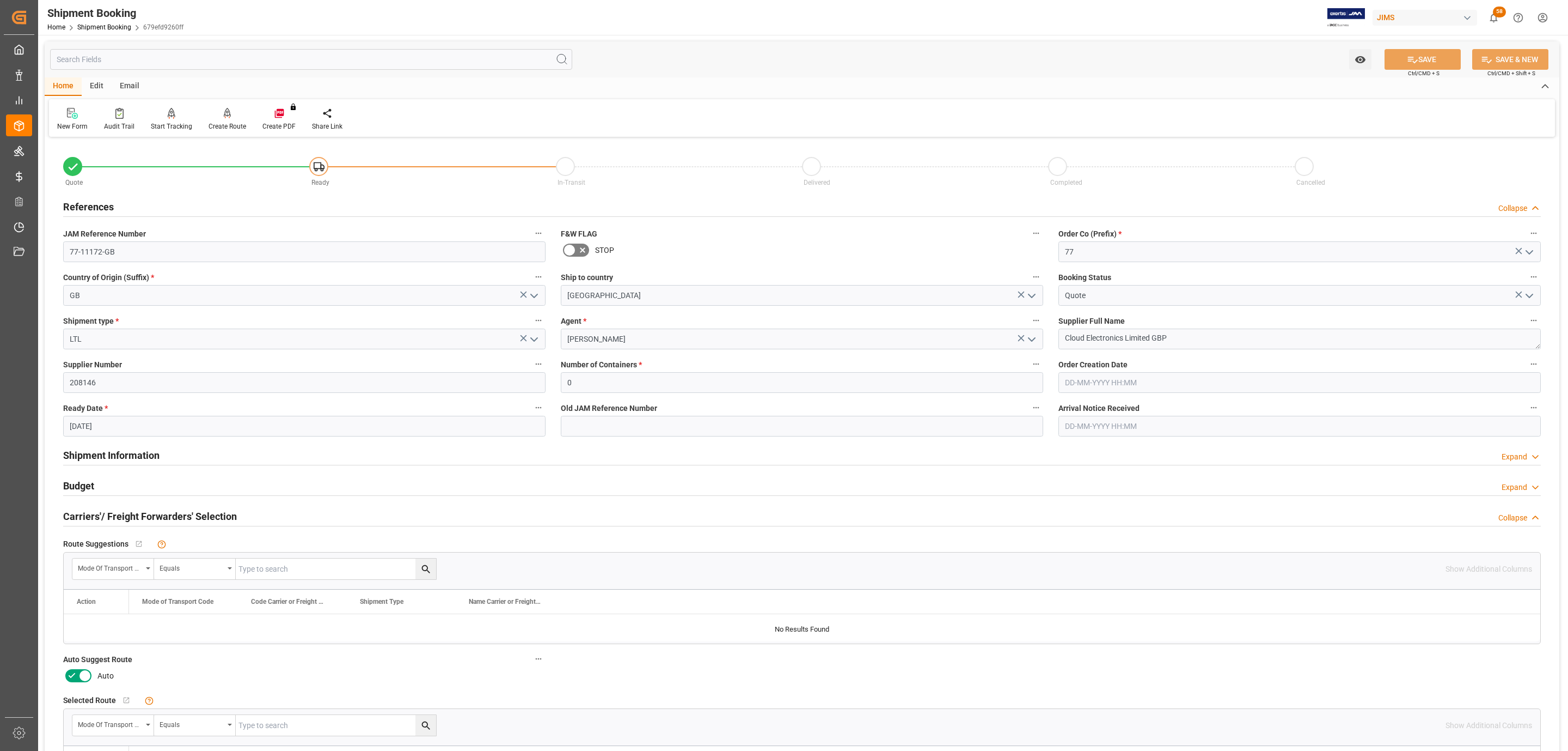
click at [80, 672] on icon at bounding box center [85, 675] width 13 height 13
click at [0, 0] on input "checkbox" at bounding box center [0, 0] width 0 height 0
click at [1431, 60] on button "SAVE" at bounding box center [1423, 59] width 76 height 21
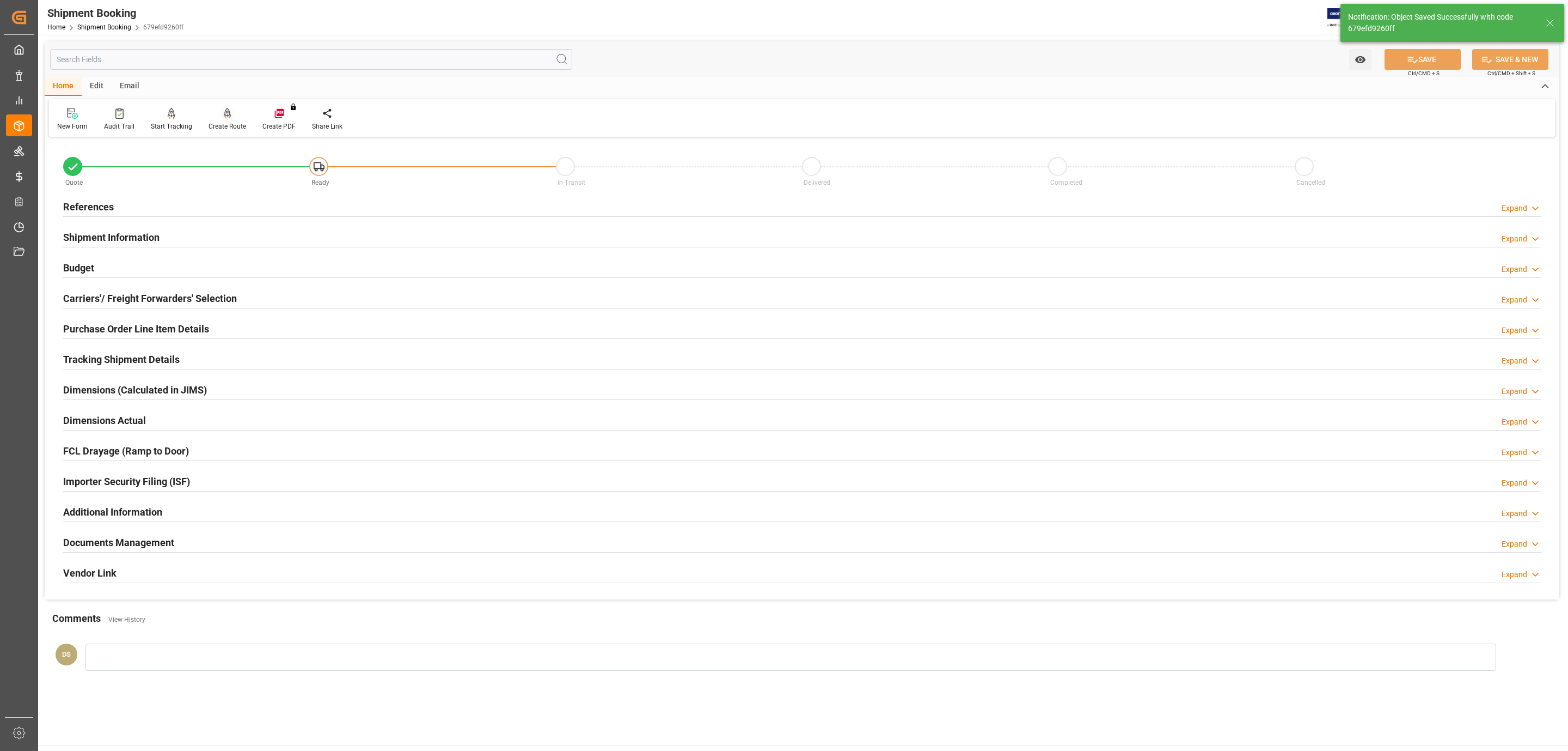
click at [233, 119] on div "Create Route" at bounding box center [227, 119] width 54 height 24
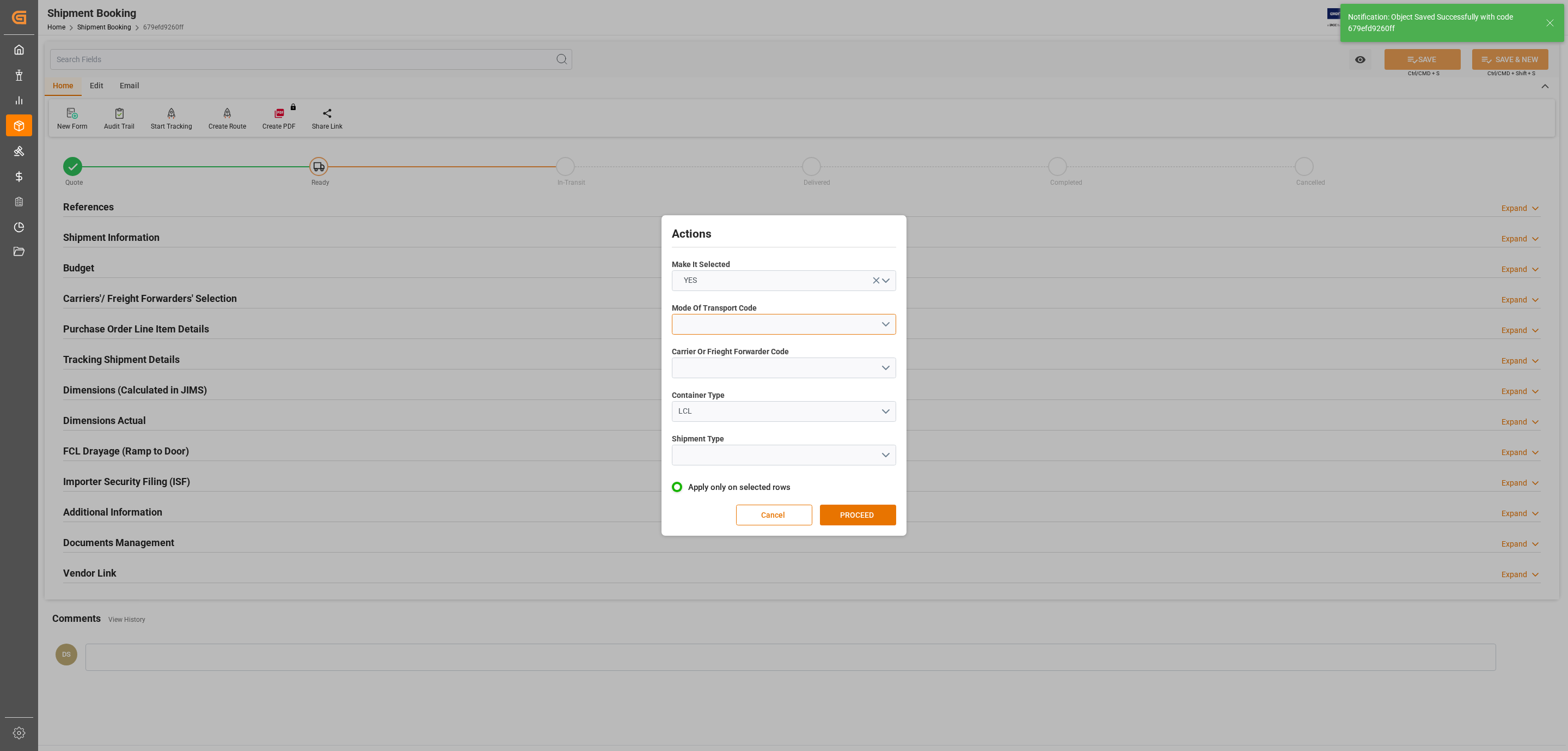
click at [807, 319] on button "open menu" at bounding box center [784, 324] width 225 height 21
click at [758, 345] on div "2- COURIER AIR" at bounding box center [784, 350] width 223 height 23
click at [751, 358] on button "open menu" at bounding box center [784, 368] width 225 height 21
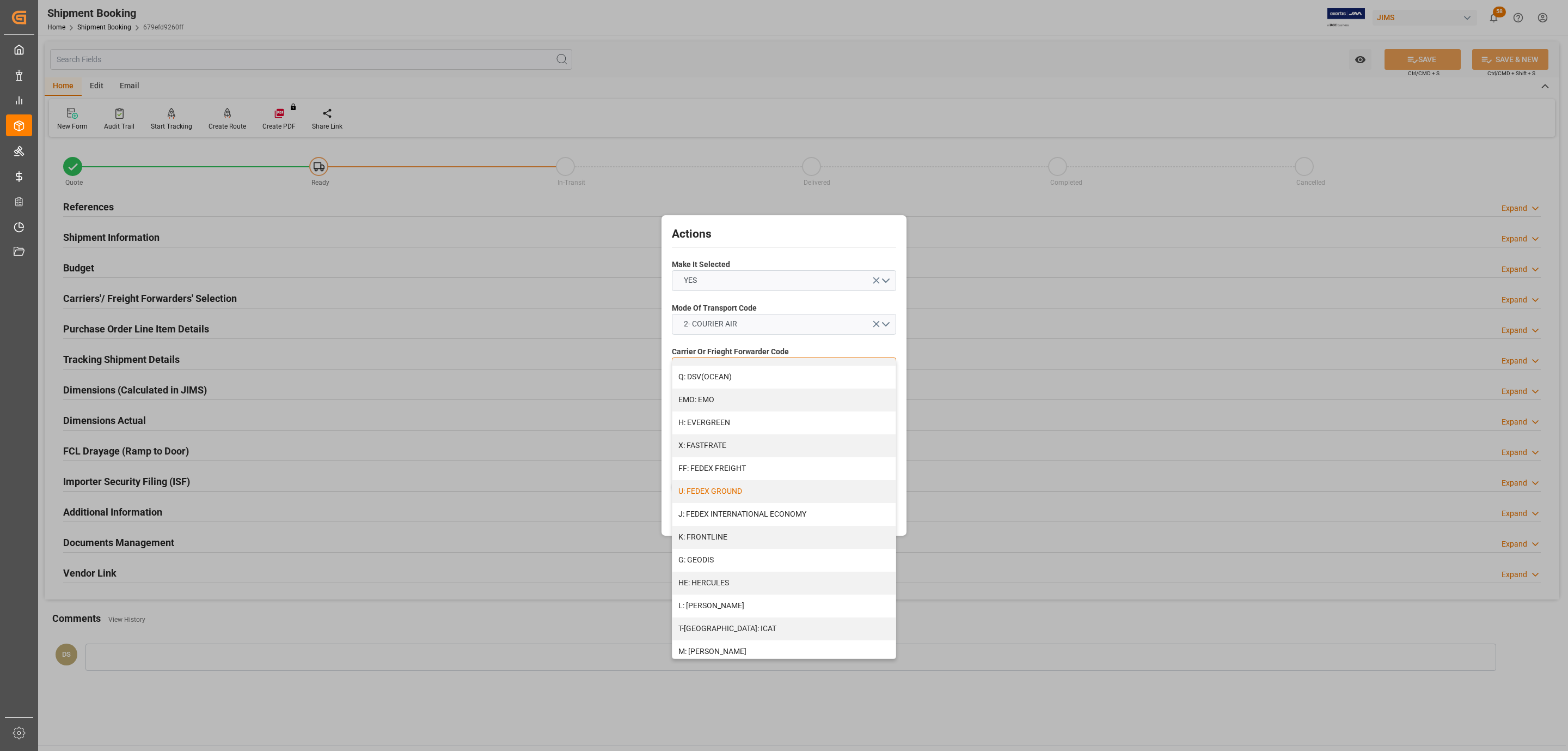
scroll to position [245, 0]
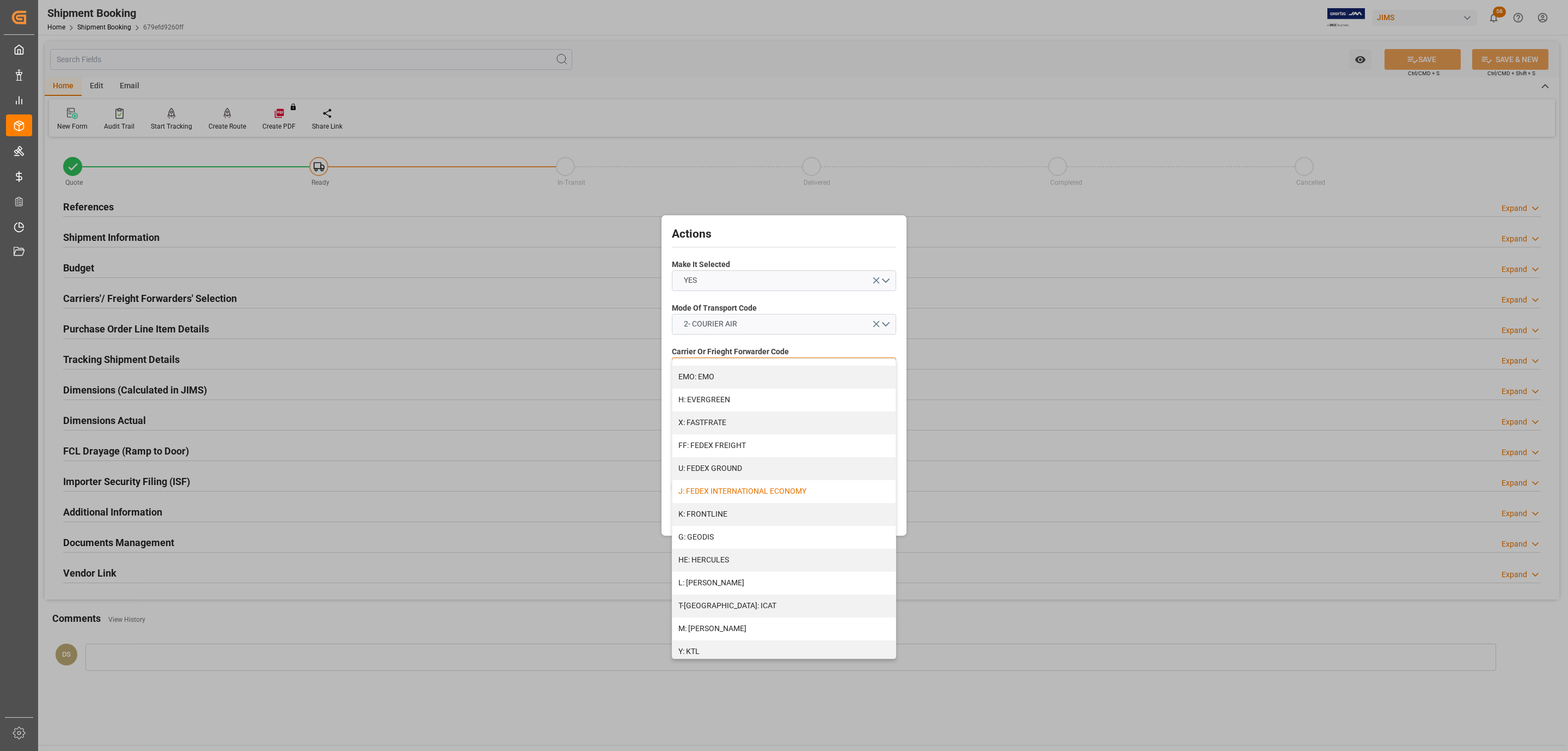
click at [737, 489] on div "J: FEDEX INTERNATIONAL ECONOMY" at bounding box center [784, 492] width 223 height 23
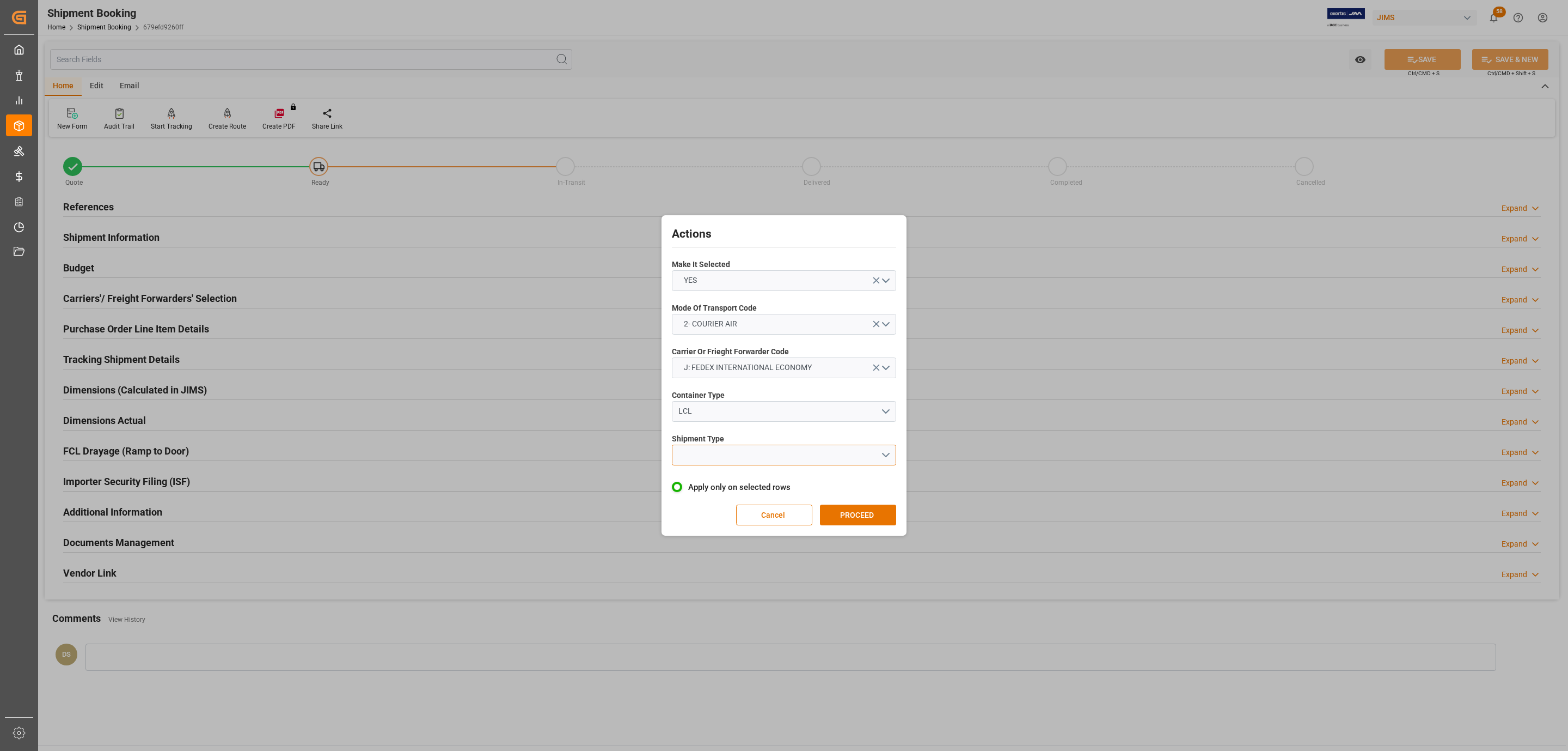
click at [714, 445] on button "open menu" at bounding box center [784, 455] width 225 height 21
click at [719, 457] on div "LTL" at bounding box center [784, 458] width 223 height 23
click at [851, 510] on button "PROCEED" at bounding box center [858, 515] width 76 height 21
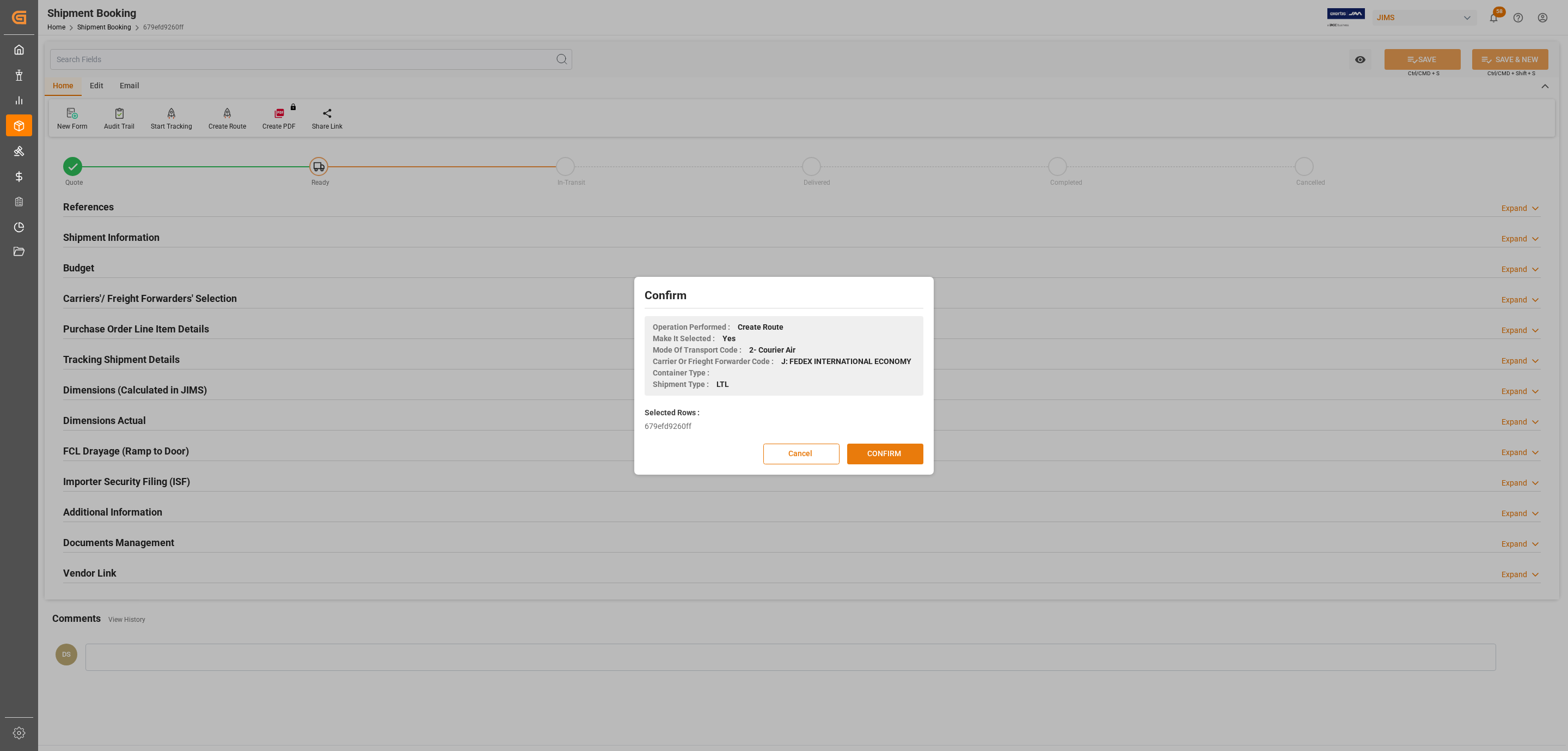
click at [900, 451] on button "CONFIRM" at bounding box center [885, 454] width 76 height 21
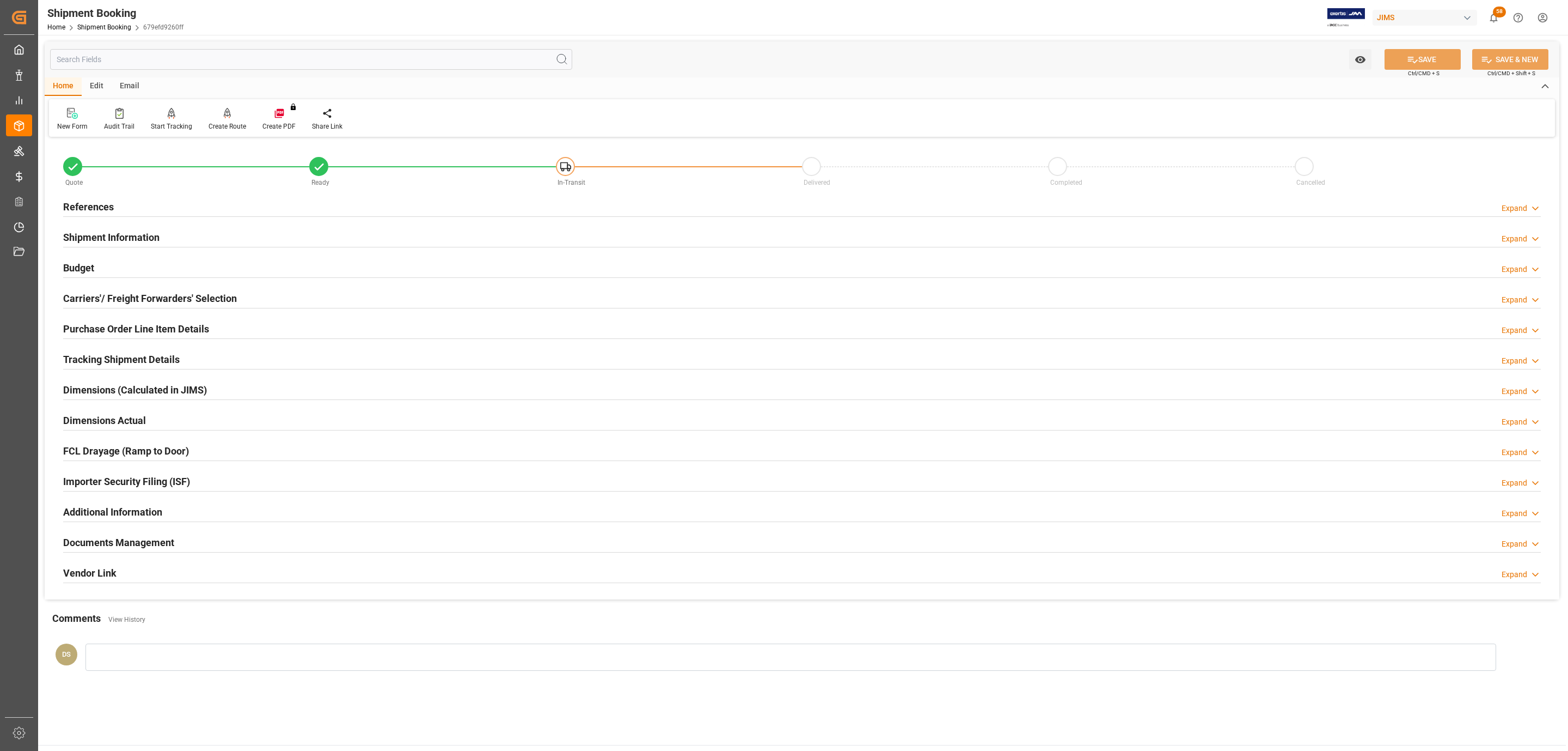
click at [232, 543] on div "Documents Management Expand" at bounding box center [802, 541] width 1478 height 21
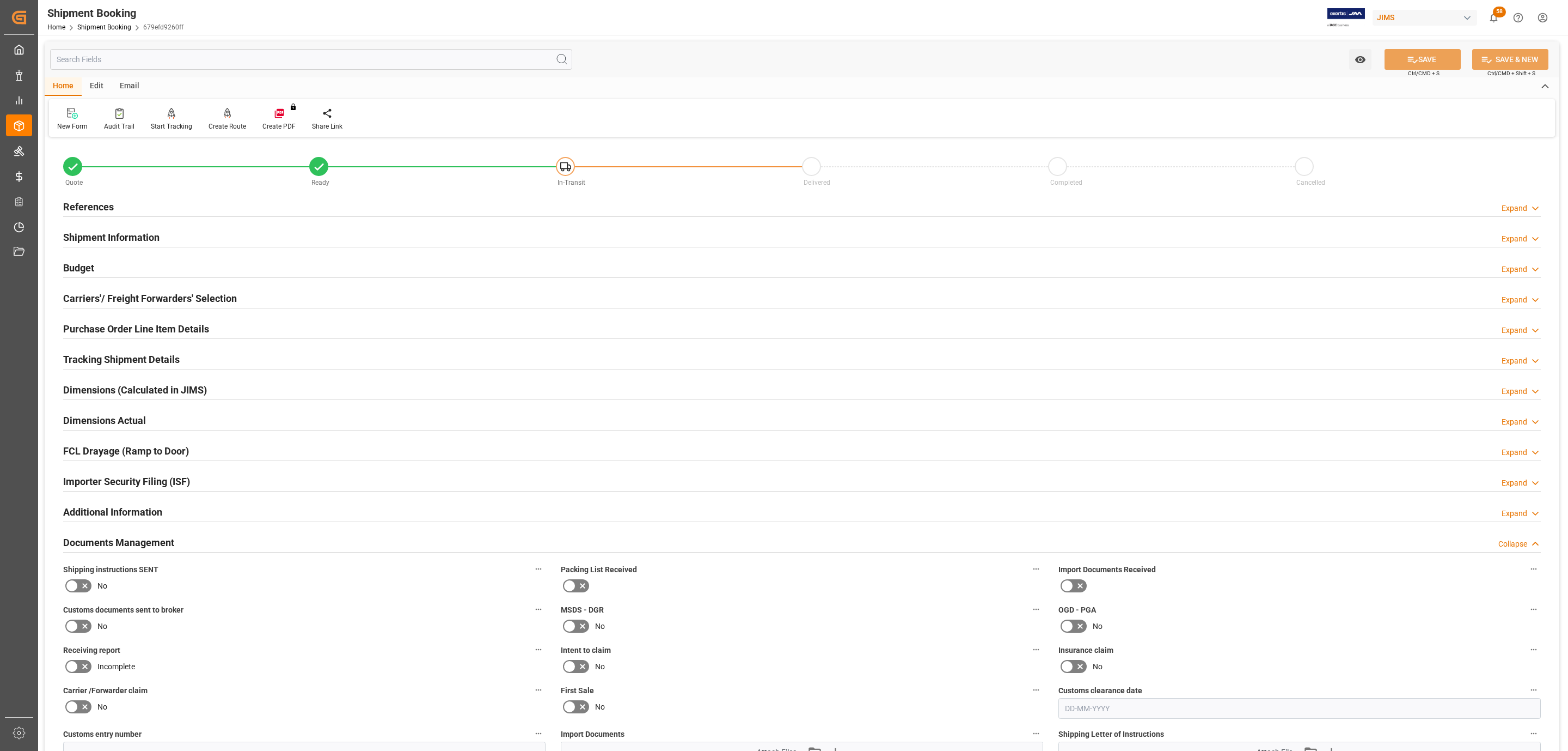
click at [86, 584] on icon at bounding box center [85, 585] width 13 height 13
click at [0, 0] on input "checkbox" at bounding box center [0, 0] width 0 height 0
click at [1428, 54] on button "SAVE" at bounding box center [1423, 59] width 76 height 21
